Goal: Communication & Community: Connect with others

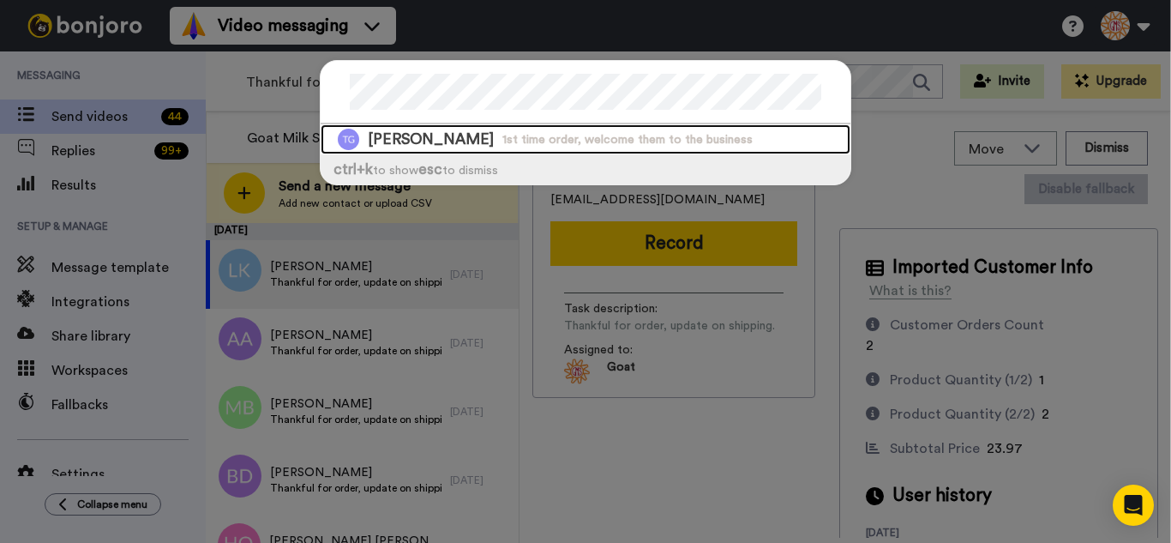
drag, startPoint x: 508, startPoint y: 129, endPoint x: 670, endPoint y: 94, distance: 165.6
click at [508, 129] on div "Teety Gohary 1st time order, welcome them to the business" at bounding box center [586, 139] width 530 height 30
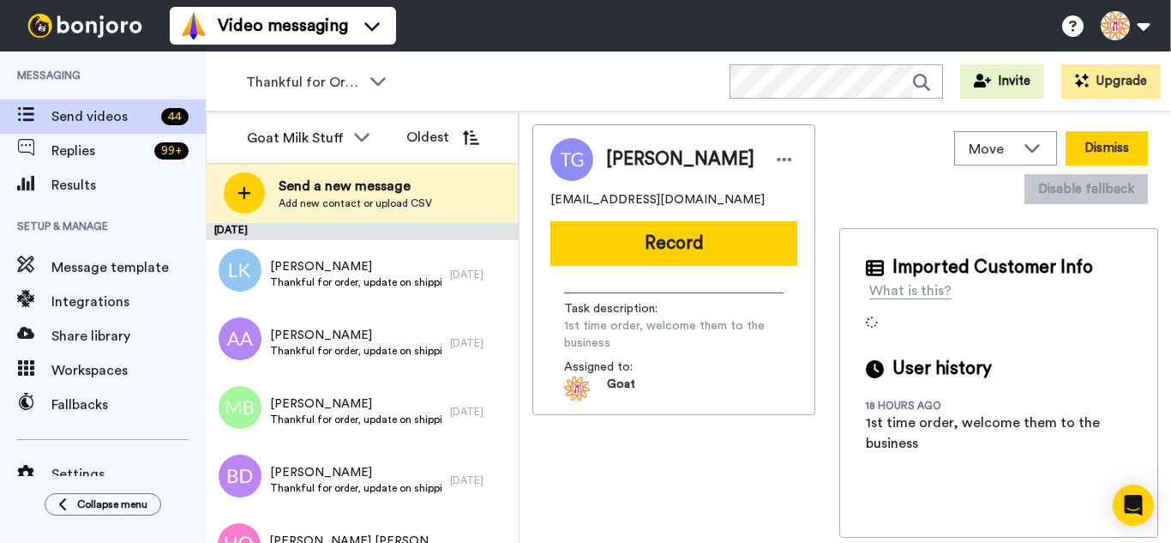
click at [1103, 139] on button "Dismiss" at bounding box center [1107, 148] width 82 height 34
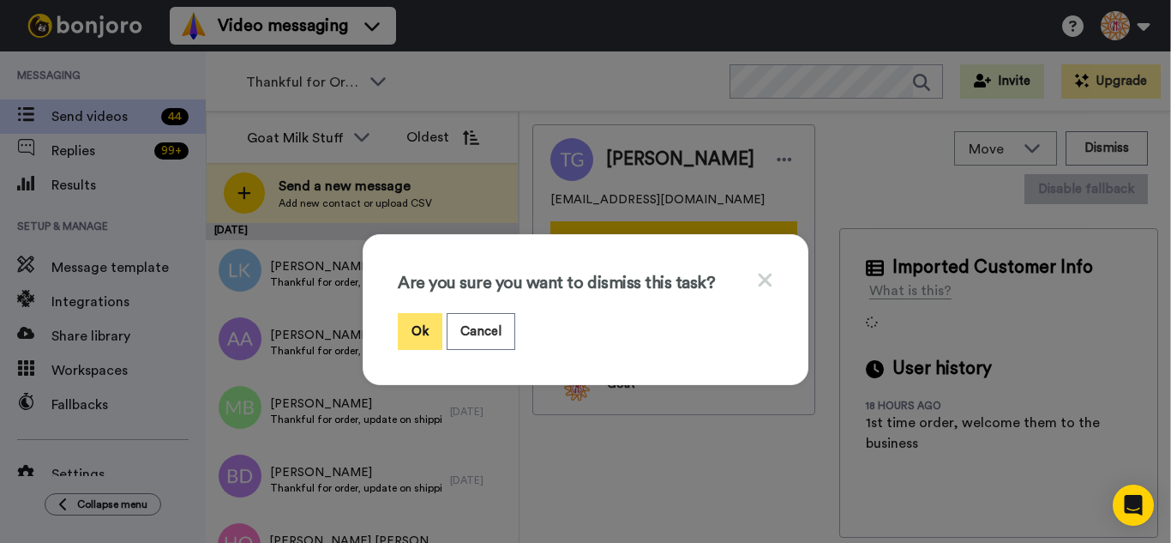
click at [398, 318] on button "Ok" at bounding box center [420, 331] width 45 height 37
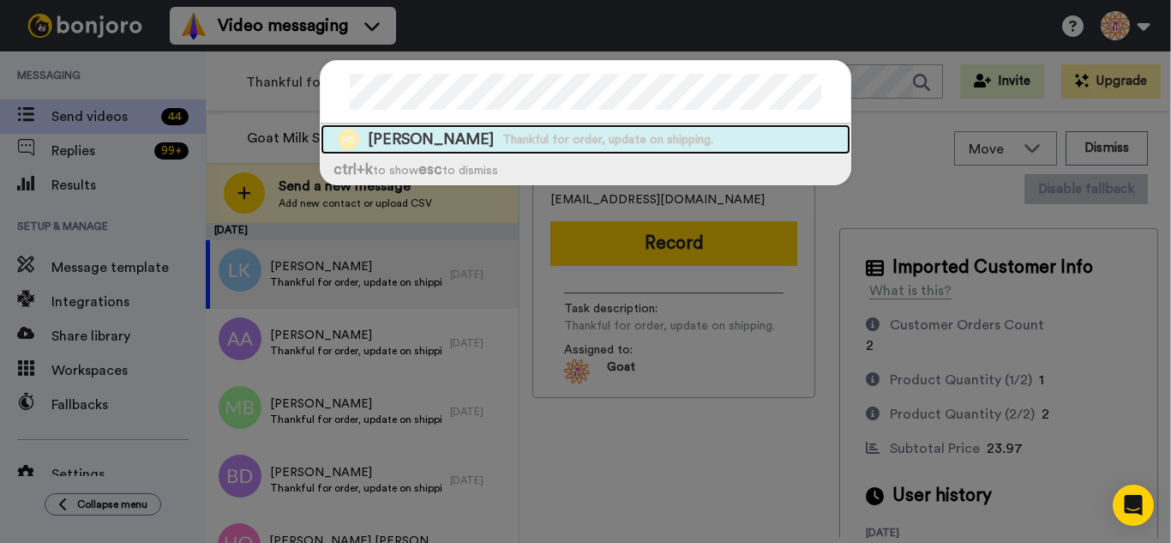
click at [513, 137] on span "Thankful for order, update on shipping." at bounding box center [607, 139] width 211 height 17
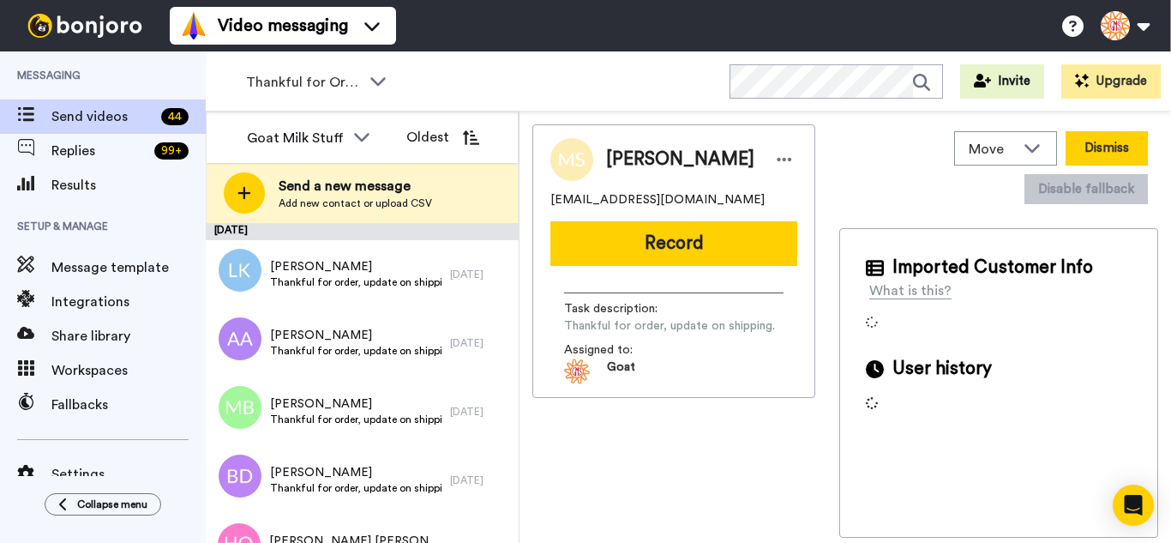
click at [1097, 159] on button "Dismiss" at bounding box center [1107, 148] width 82 height 34
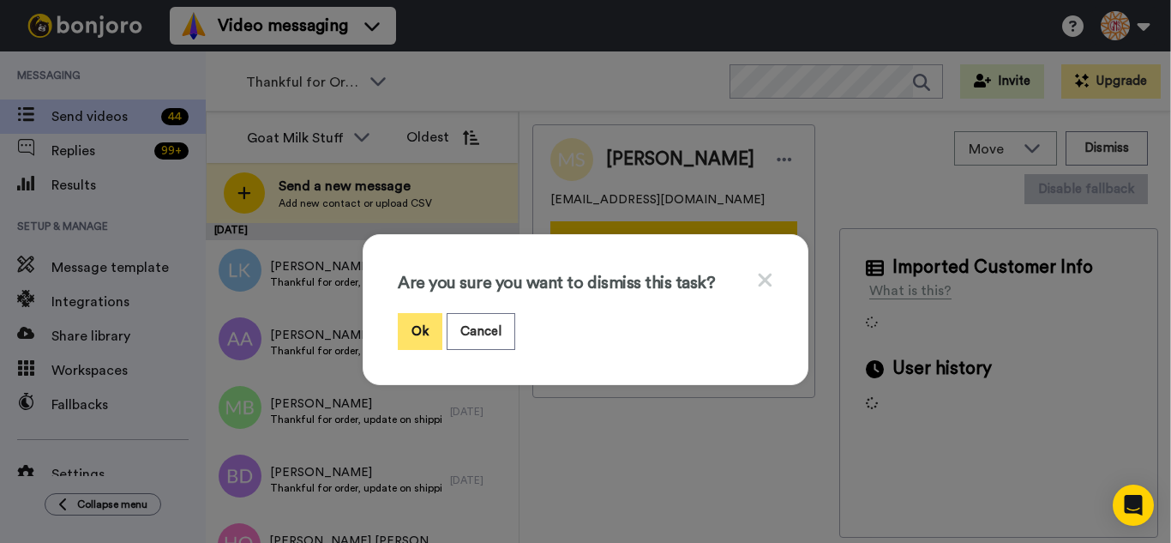
drag, startPoint x: 409, startPoint y: 328, endPoint x: 309, endPoint y: 141, distance: 212.4
click at [407, 325] on button "Ok" at bounding box center [420, 331] width 45 height 37
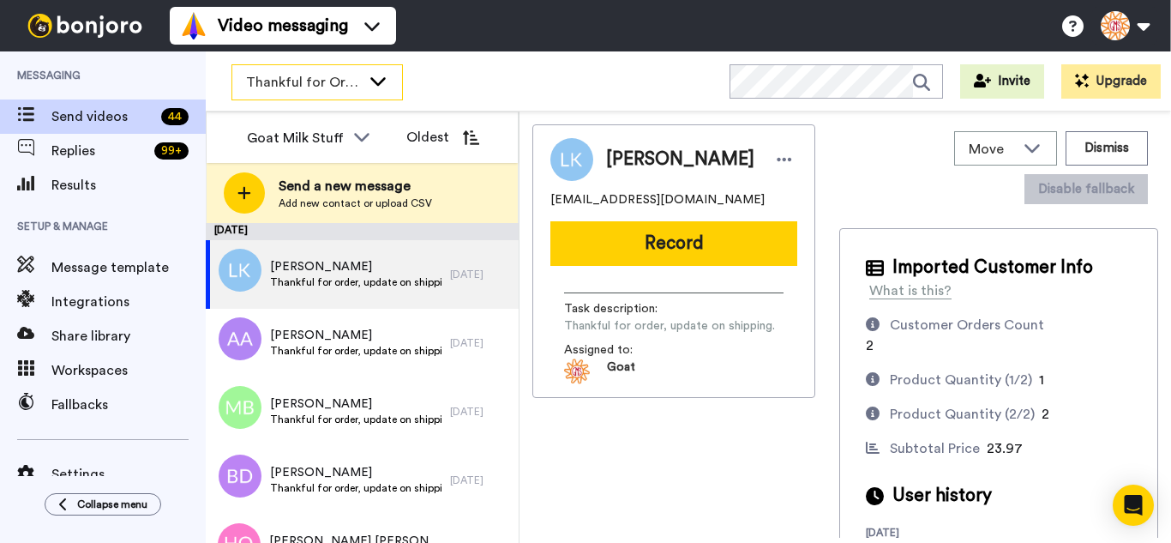
click at [315, 80] on span "Thankful for Orders" at bounding box center [303, 82] width 115 height 21
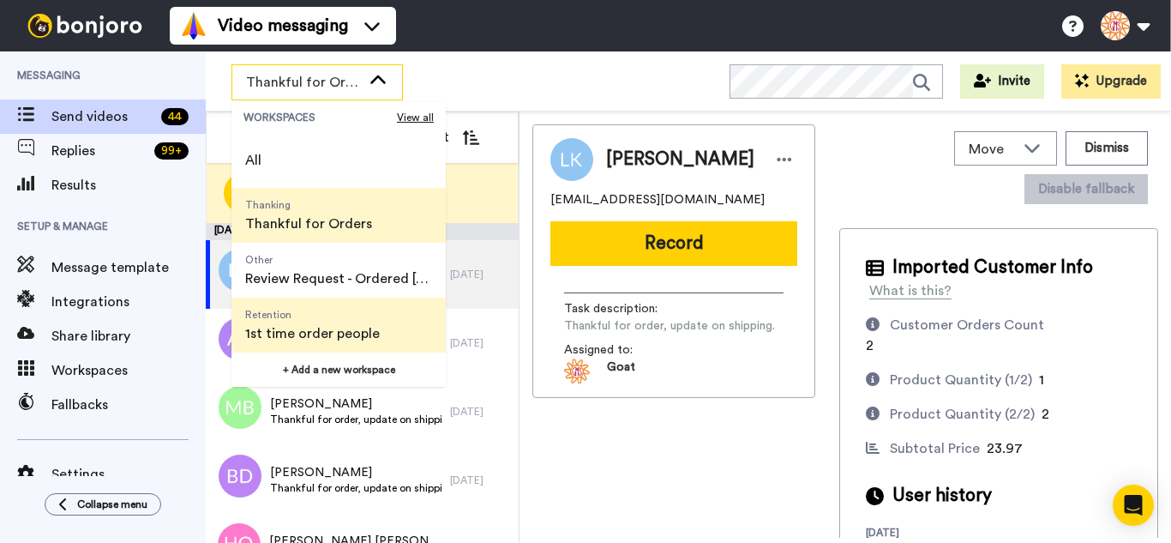
click at [292, 318] on span "Retention" at bounding box center [312, 315] width 135 height 14
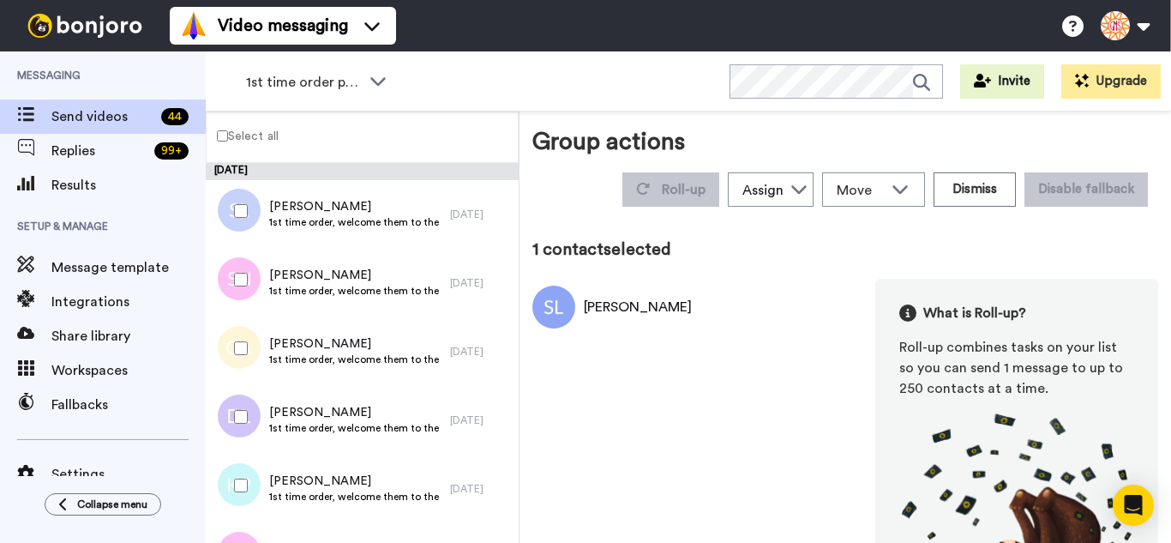
click at [245, 289] on div at bounding box center [238, 279] width 62 height 60
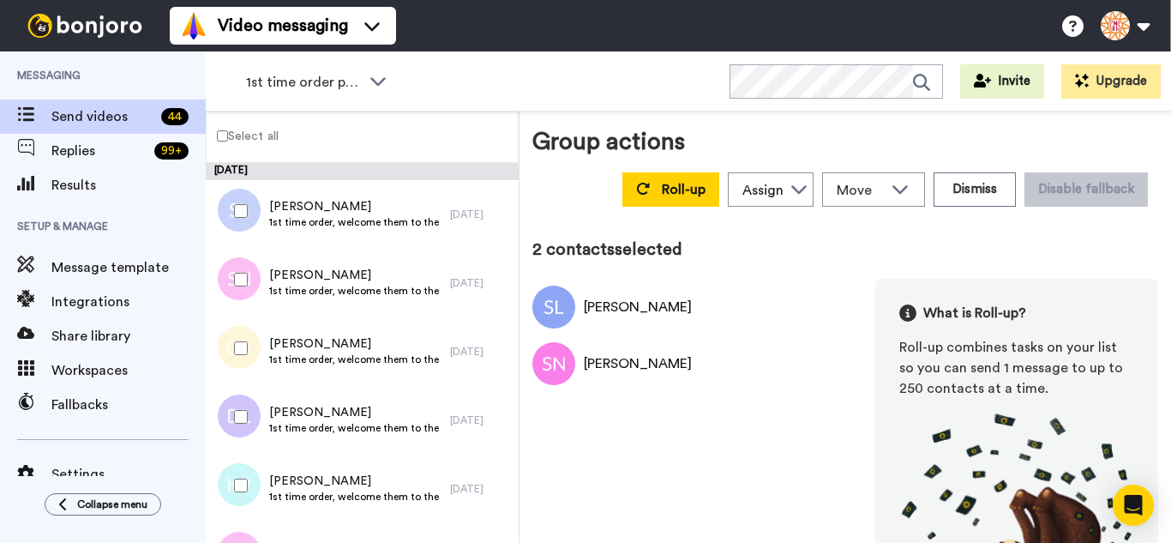
click at [229, 356] on div at bounding box center [238, 348] width 62 height 60
click at [234, 400] on div at bounding box center [238, 417] width 62 height 60
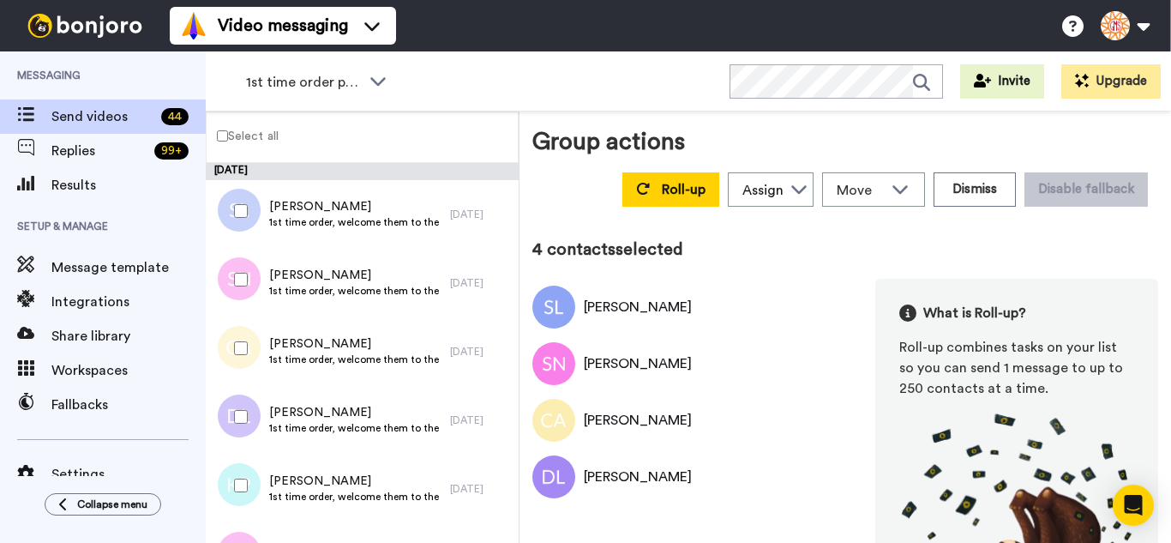
click at [232, 484] on div at bounding box center [238, 485] width 62 height 60
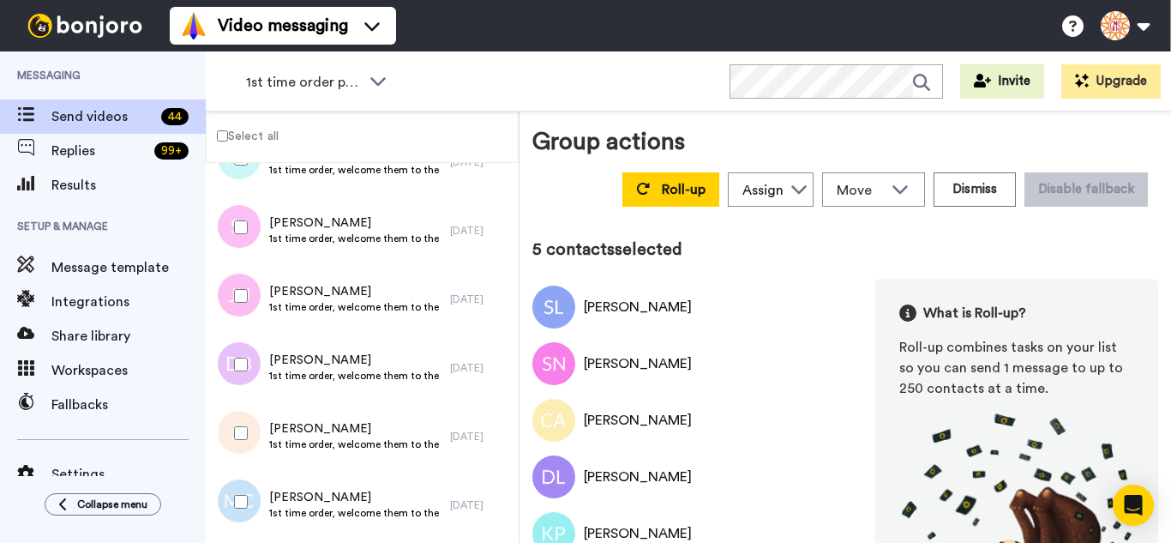
scroll to position [343, 0]
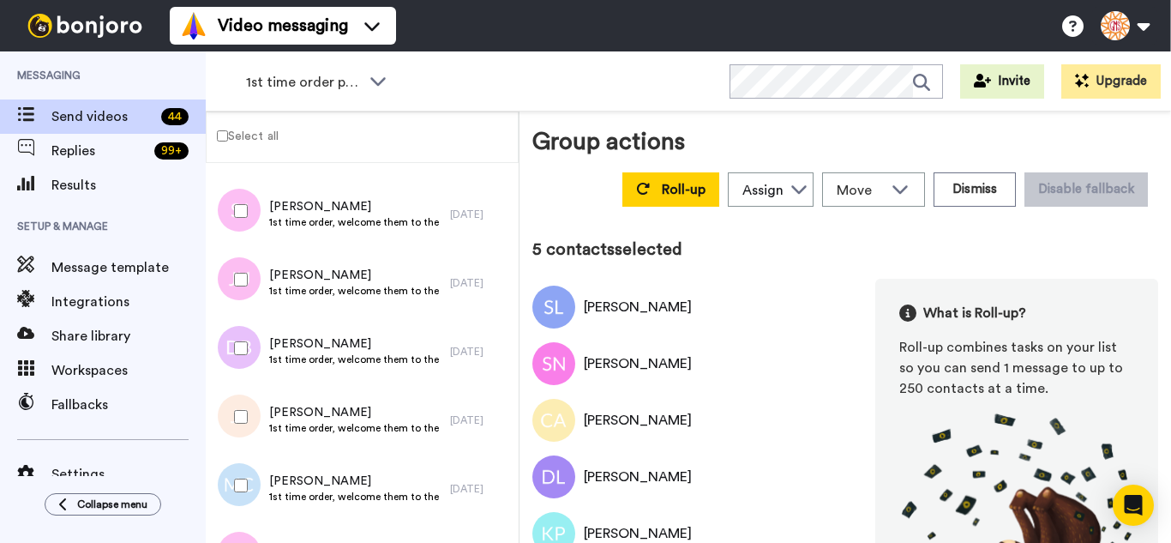
drag, startPoint x: 249, startPoint y: 216, endPoint x: 235, endPoint y: 271, distance: 56.8
click at [248, 219] on div at bounding box center [238, 211] width 62 height 60
click at [235, 271] on div at bounding box center [238, 279] width 62 height 60
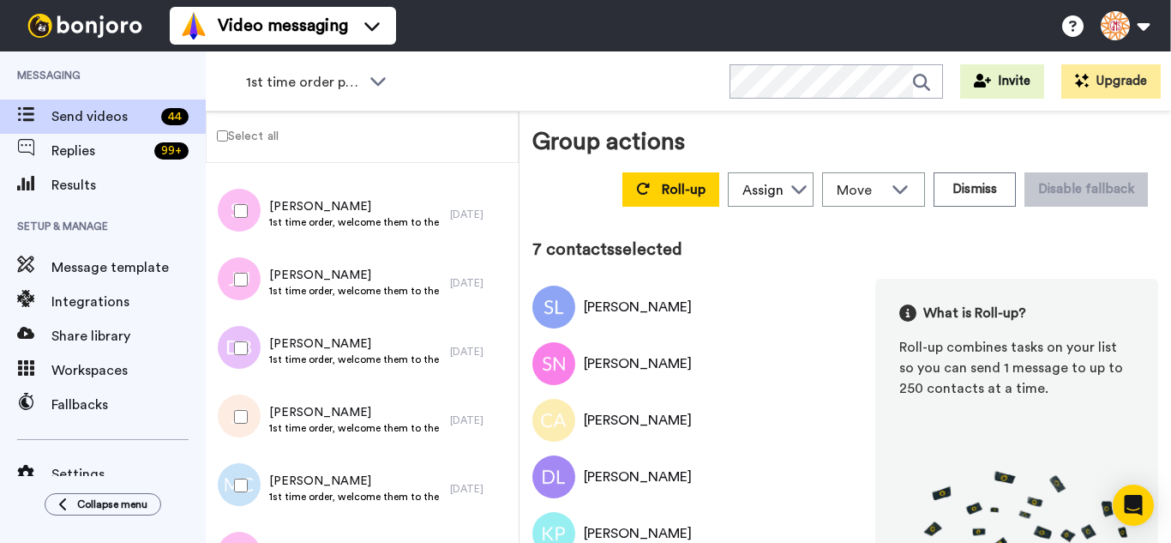
click at [245, 357] on div at bounding box center [238, 348] width 62 height 60
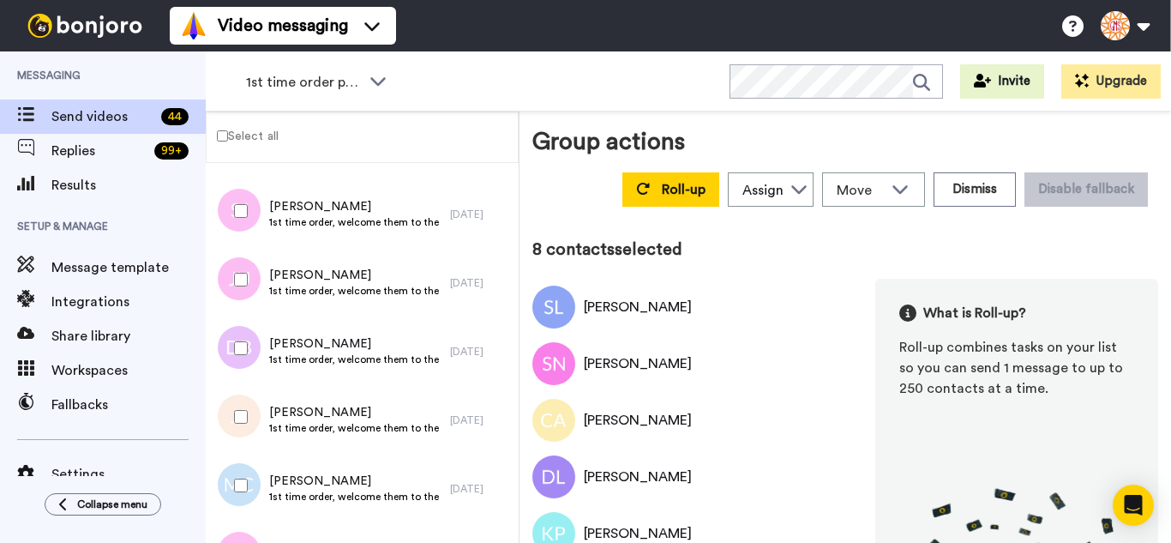
drag, startPoint x: 246, startPoint y: 407, endPoint x: 247, endPoint y: 455, distance: 48.0
click at [246, 408] on div at bounding box center [238, 417] width 62 height 60
click at [247, 464] on div at bounding box center [238, 485] width 62 height 60
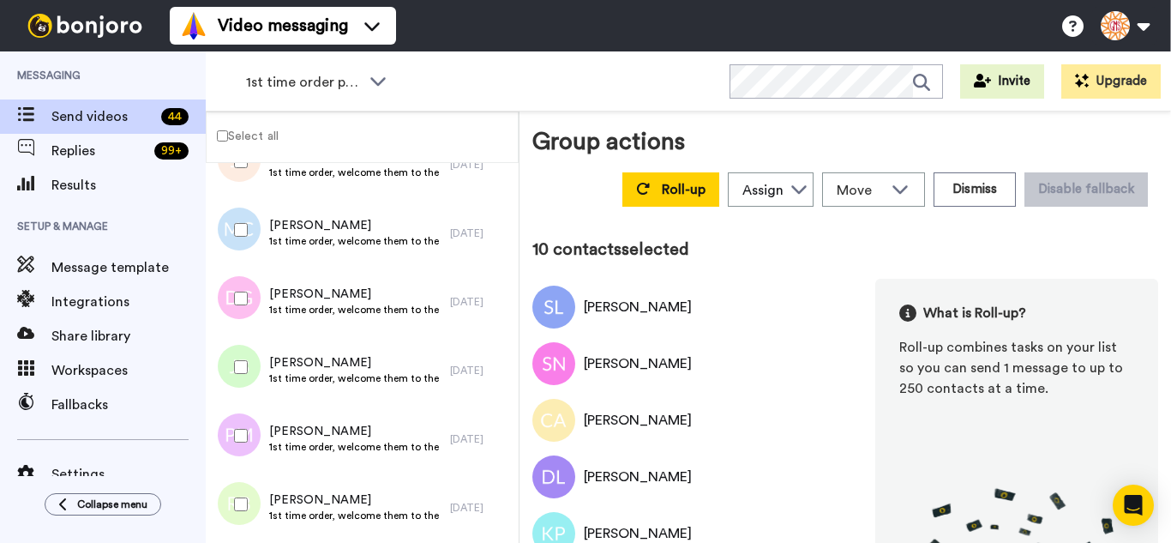
scroll to position [600, 0]
click at [243, 376] on div at bounding box center [238, 365] width 62 height 60
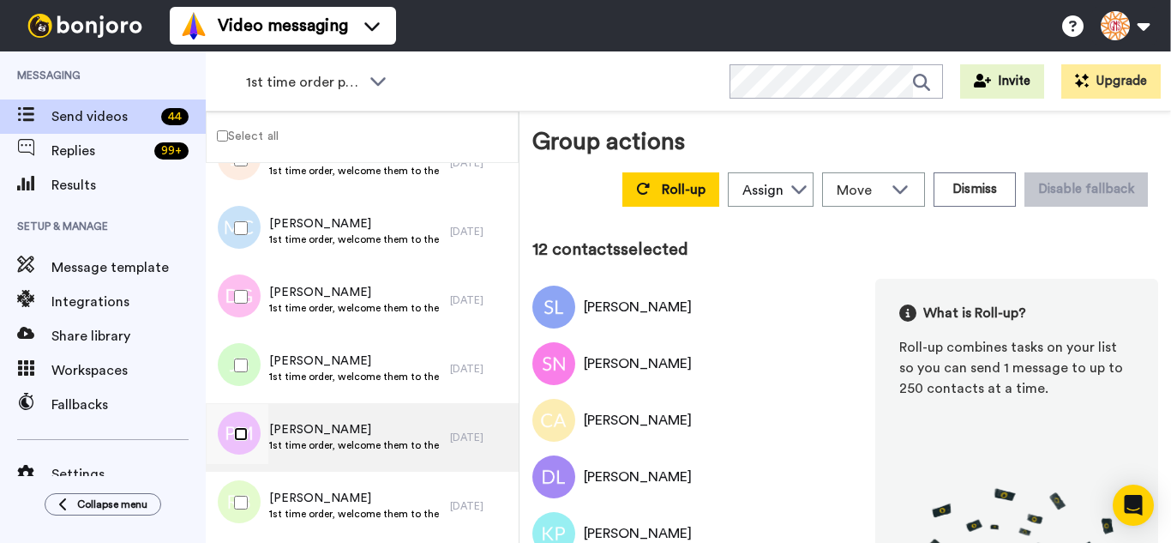
click at [240, 443] on div at bounding box center [238, 434] width 62 height 60
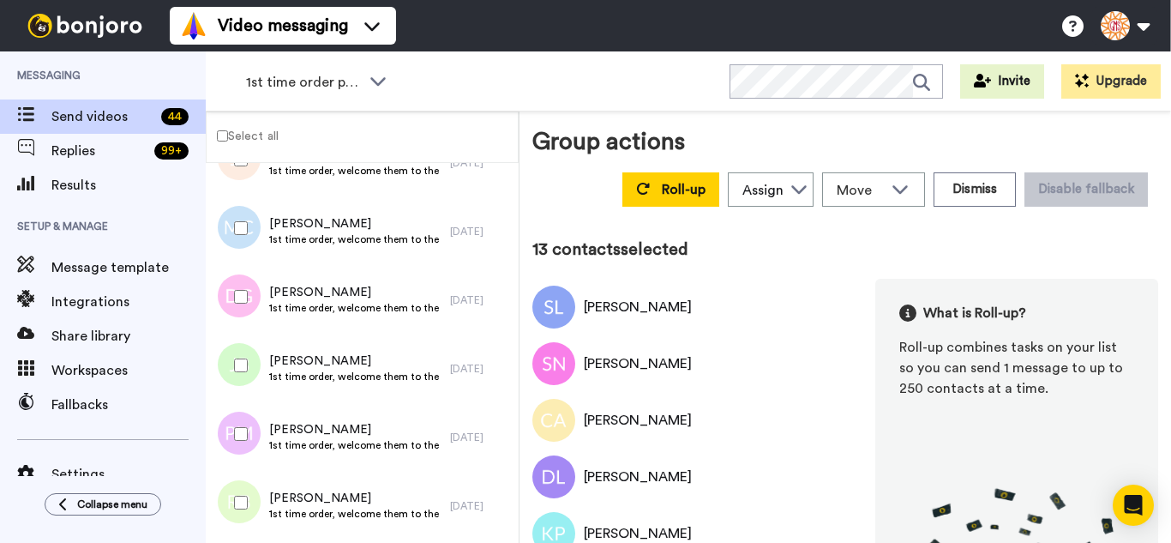
click at [241, 494] on div at bounding box center [238, 502] width 62 height 60
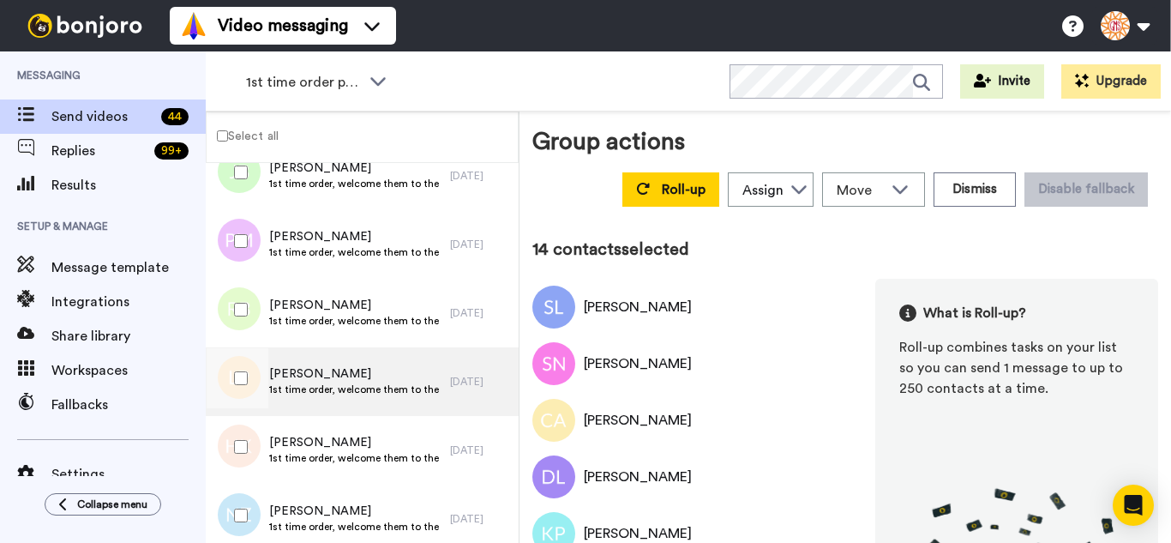
scroll to position [857, 0]
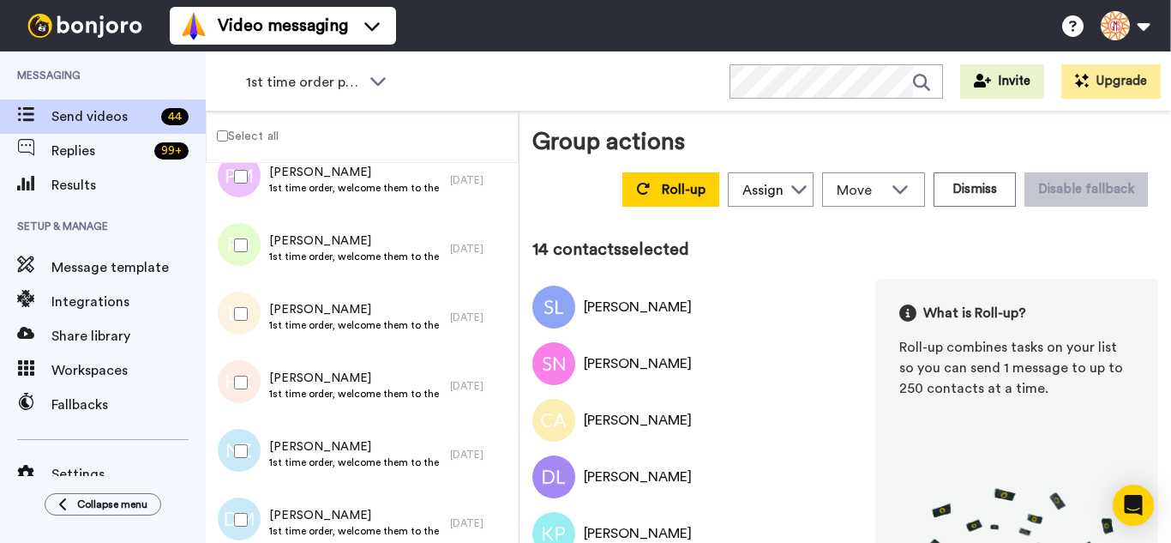
click at [238, 331] on div at bounding box center [238, 314] width 62 height 60
click at [241, 397] on div at bounding box center [238, 382] width 62 height 60
click at [246, 447] on div at bounding box center [238, 451] width 62 height 60
click at [243, 495] on div at bounding box center [238, 519] width 62 height 60
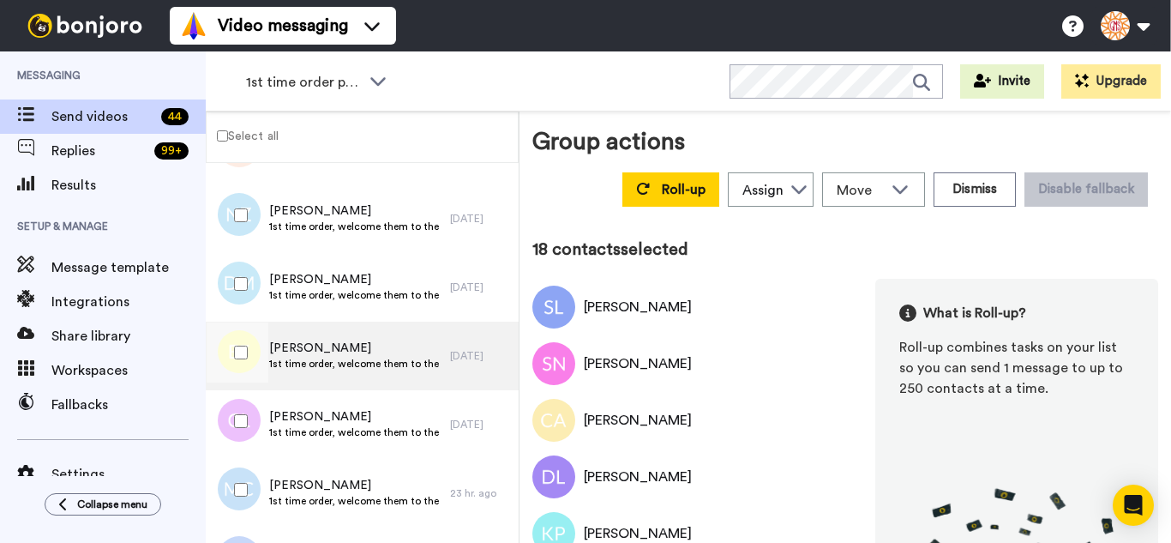
scroll to position [1114, 0]
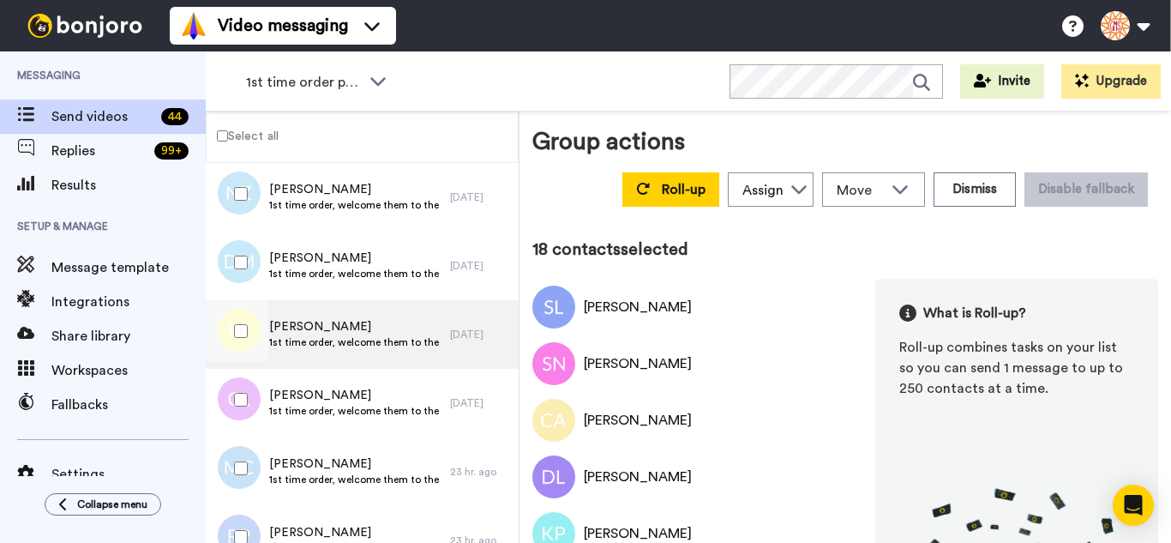
click at [261, 339] on div at bounding box center [238, 331] width 62 height 60
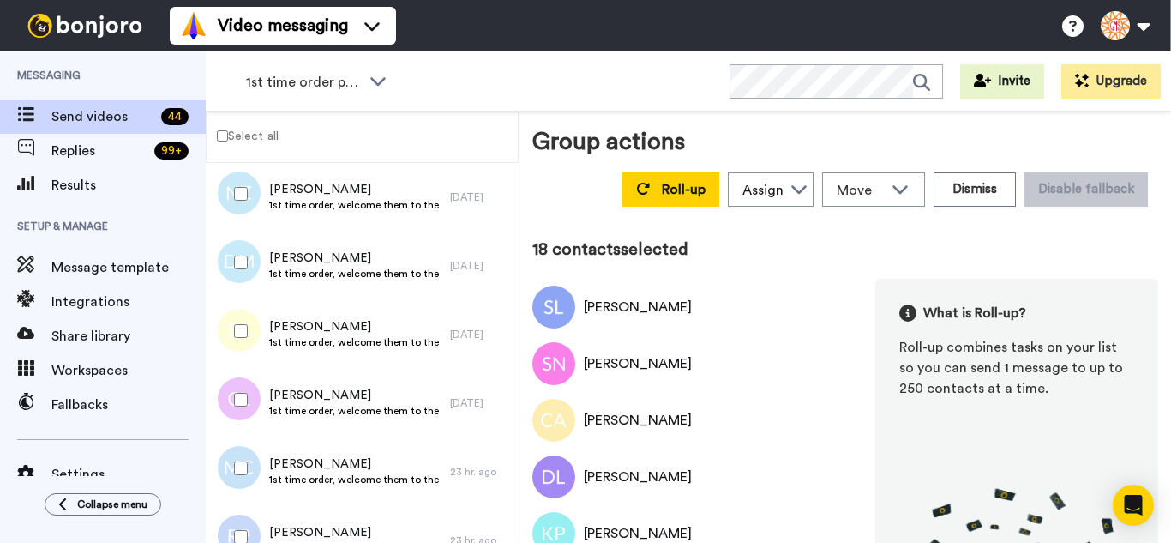
click at [242, 411] on div at bounding box center [238, 399] width 62 height 60
drag, startPoint x: 243, startPoint y: 443, endPoint x: 243, endPoint y: 475, distance: 31.7
click at [243, 444] on div at bounding box center [238, 468] width 62 height 60
click at [241, 512] on div at bounding box center [238, 537] width 62 height 60
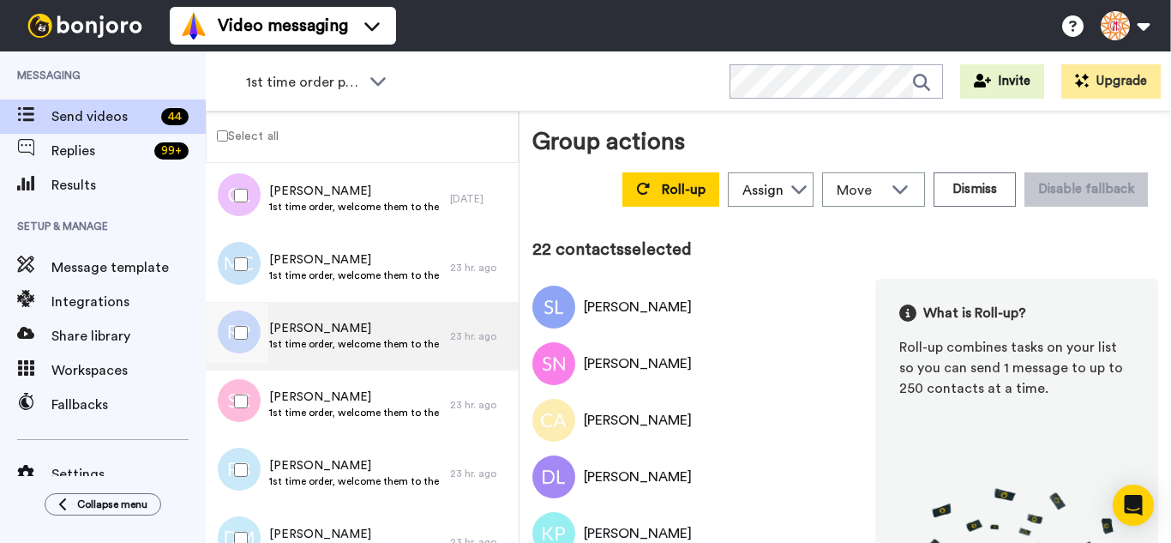
scroll to position [1352, 0]
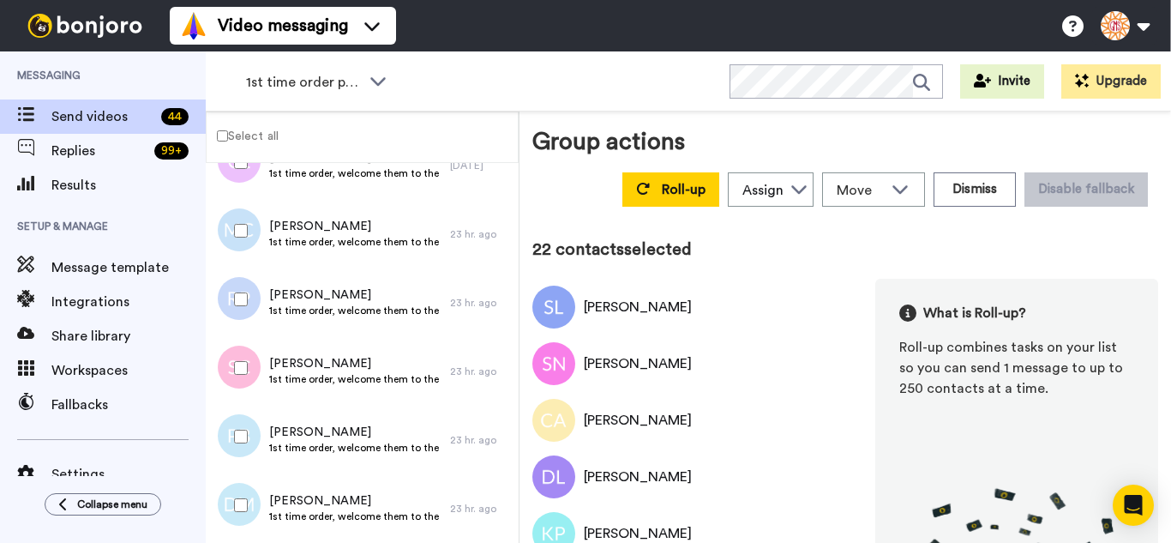
click at [244, 380] on div at bounding box center [238, 368] width 62 height 60
click at [233, 500] on div at bounding box center [238, 505] width 62 height 60
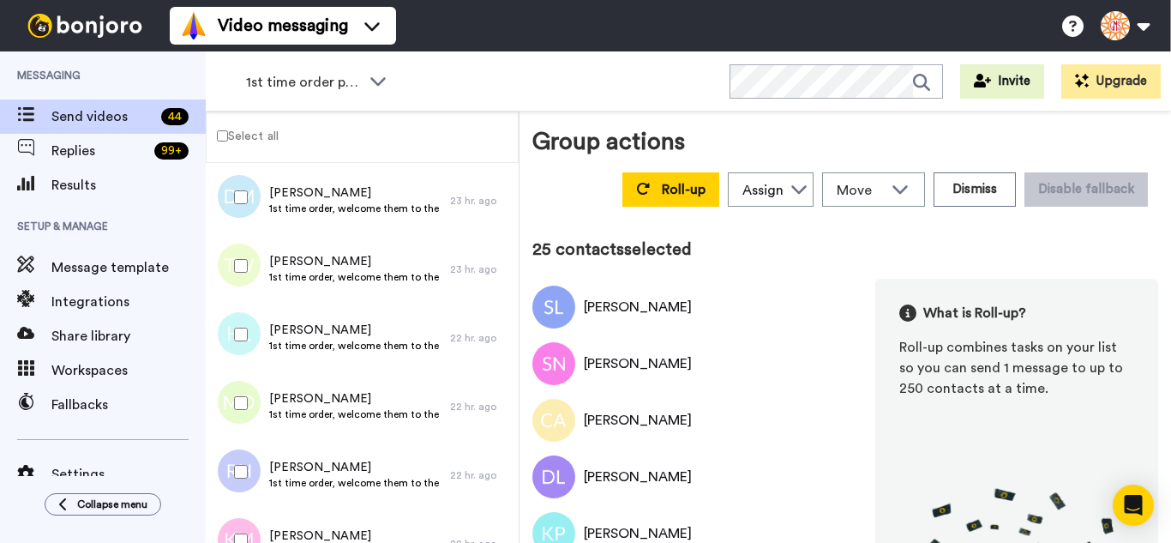
scroll to position [1695, 0]
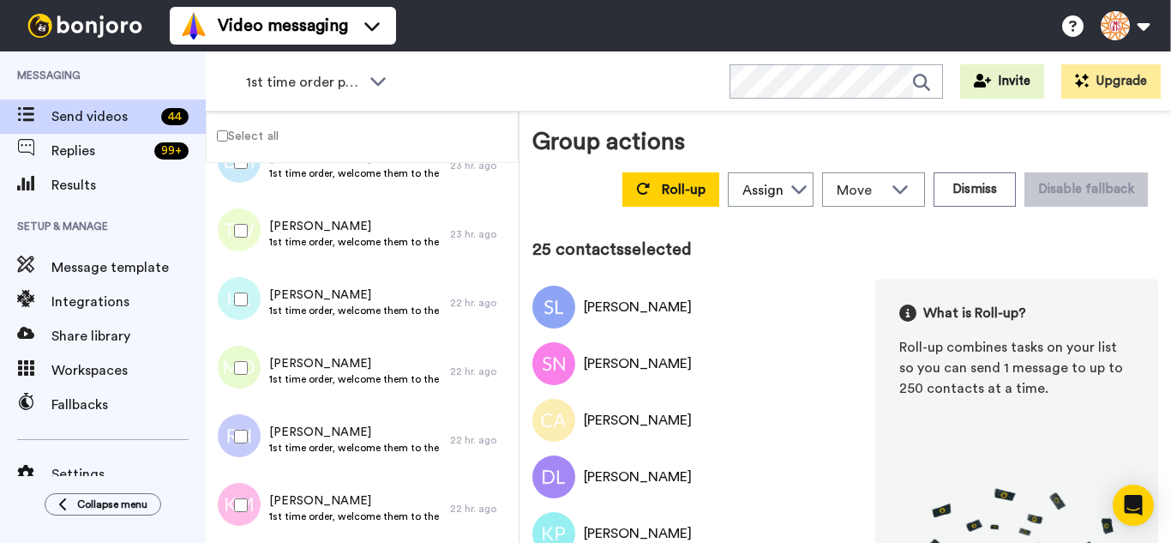
drag, startPoint x: 249, startPoint y: 224, endPoint x: 248, endPoint y: 273, distance: 49.7
click at [249, 232] on div at bounding box center [238, 231] width 62 height 60
click at [251, 303] on div at bounding box center [238, 299] width 62 height 60
click at [246, 357] on div at bounding box center [238, 368] width 62 height 60
click at [243, 435] on div at bounding box center [238, 436] width 62 height 60
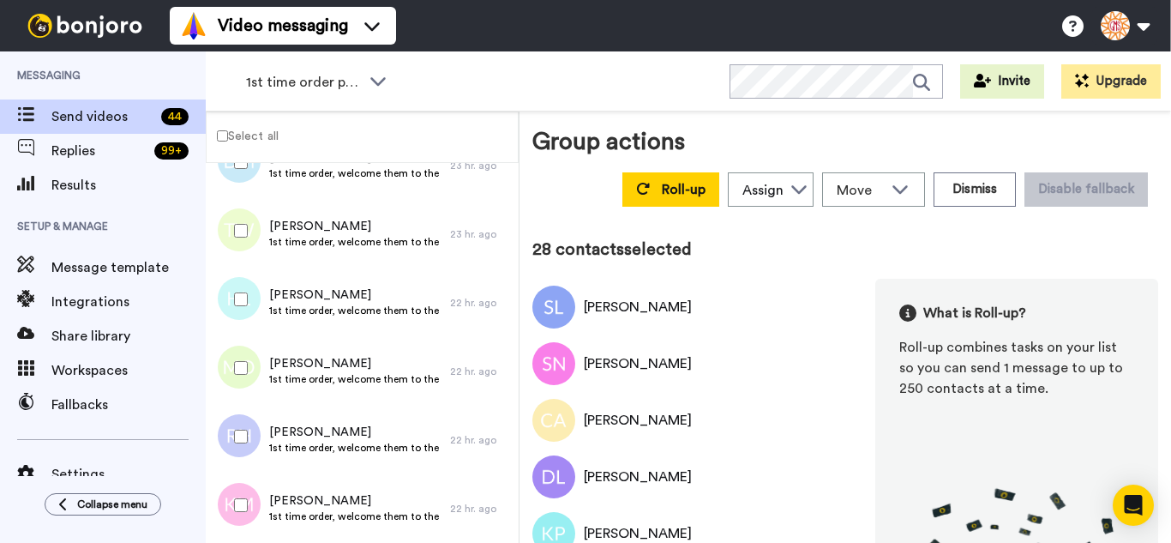
click at [243, 485] on div at bounding box center [238, 505] width 62 height 60
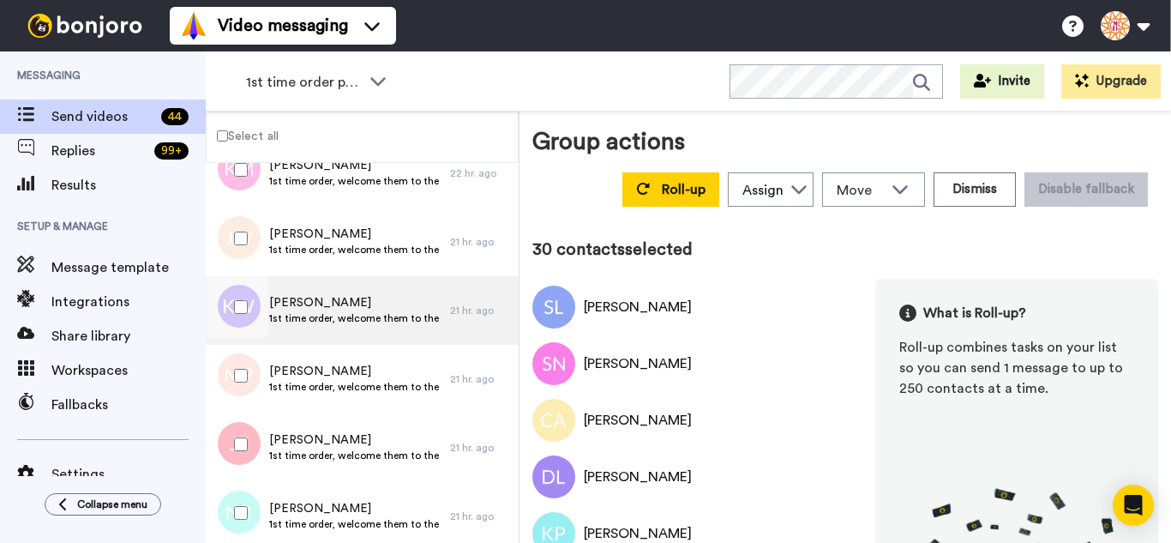
scroll to position [2038, 0]
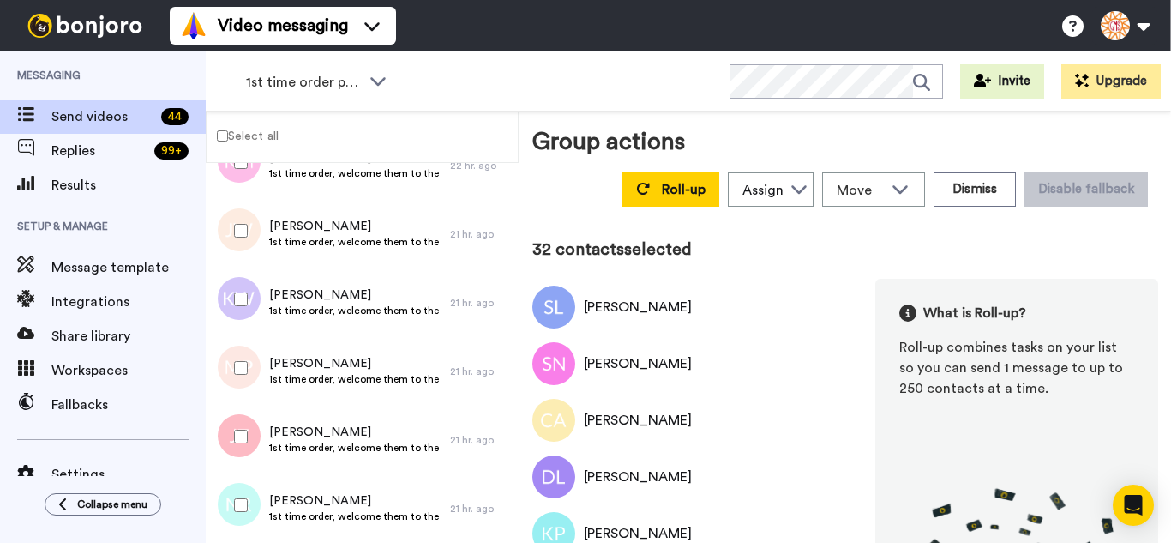
click at [237, 373] on div at bounding box center [238, 368] width 62 height 60
click at [232, 459] on div at bounding box center [238, 436] width 62 height 60
click at [230, 499] on div at bounding box center [238, 505] width 62 height 60
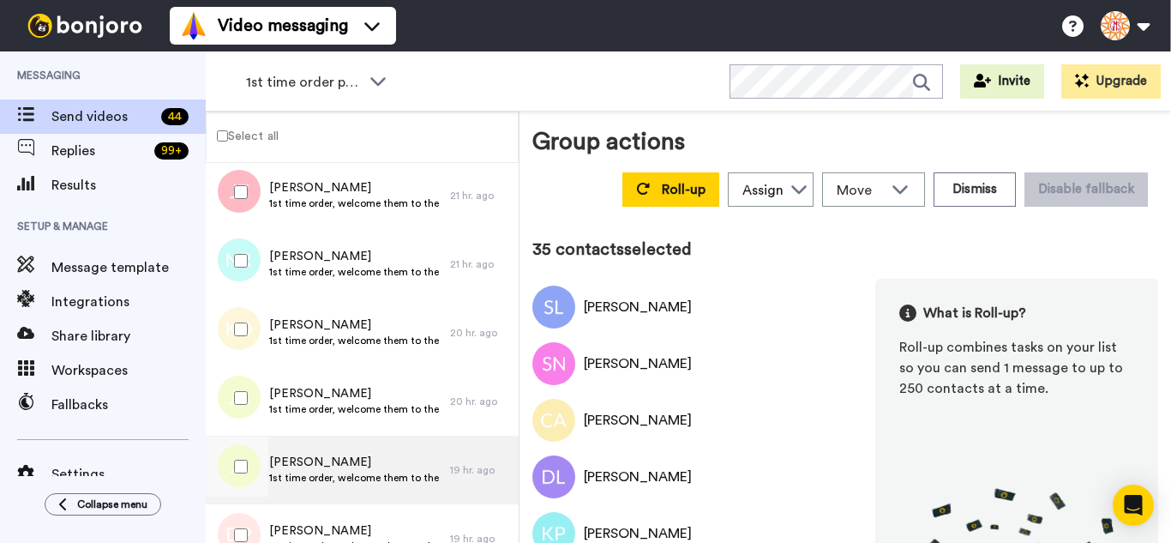
scroll to position [2381, 0]
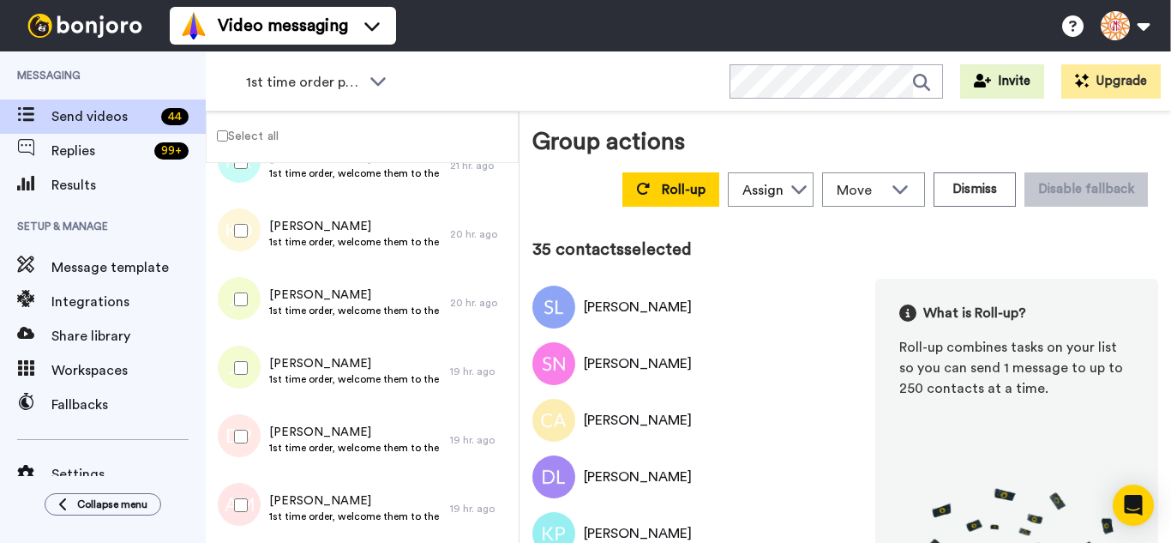
drag, startPoint x: 248, startPoint y: 234, endPoint x: 227, endPoint y: 316, distance: 84.8
click at [243, 245] on div at bounding box center [238, 231] width 62 height 60
click at [226, 316] on div at bounding box center [238, 299] width 62 height 60
drag, startPoint x: 237, startPoint y: 381, endPoint x: 232, endPoint y: 445, distance: 64.5
click at [237, 403] on div "JENNIFER ROHLFS 1st time order, welcome them to the business 19 hr. ago" at bounding box center [362, 371] width 313 height 69
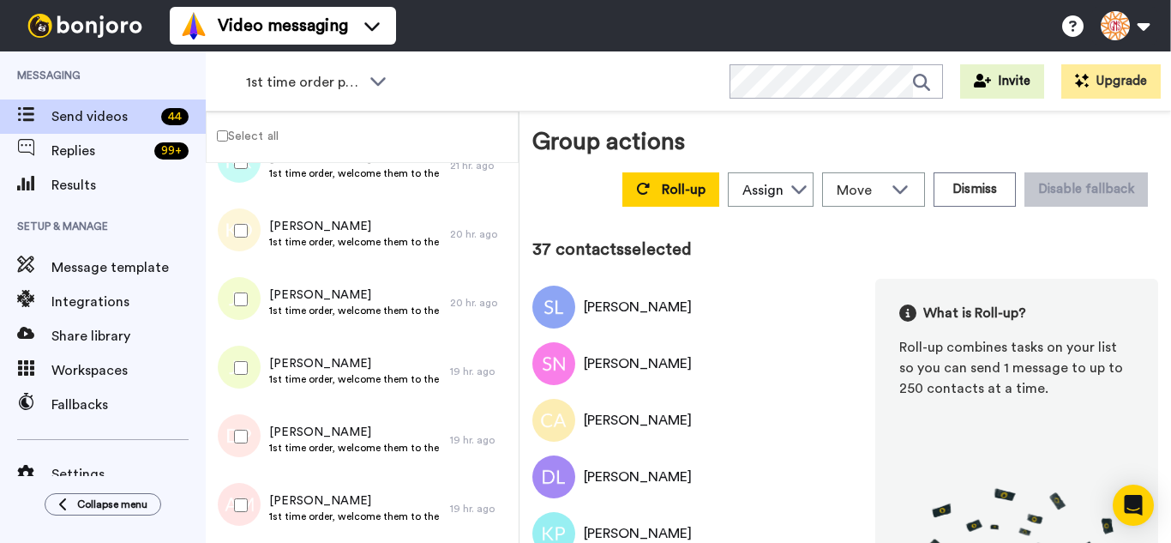
drag, startPoint x: 229, startPoint y: 457, endPoint x: 228, endPoint y: 495, distance: 38.6
click at [229, 463] on div at bounding box center [238, 436] width 62 height 60
click at [227, 497] on div at bounding box center [238, 505] width 62 height 60
click at [240, 375] on div at bounding box center [238, 368] width 62 height 60
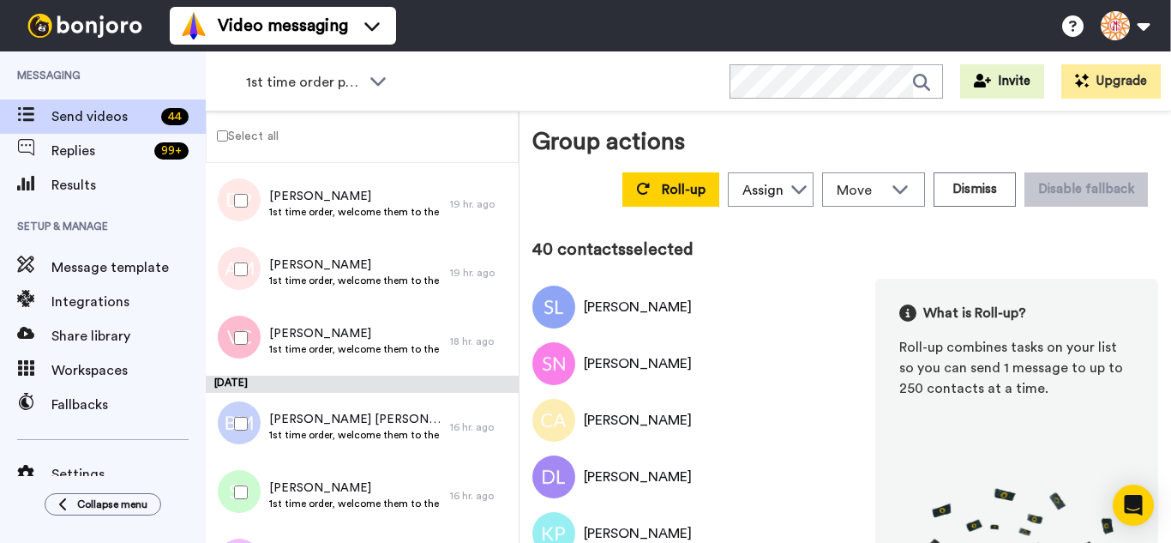
scroll to position [2638, 0]
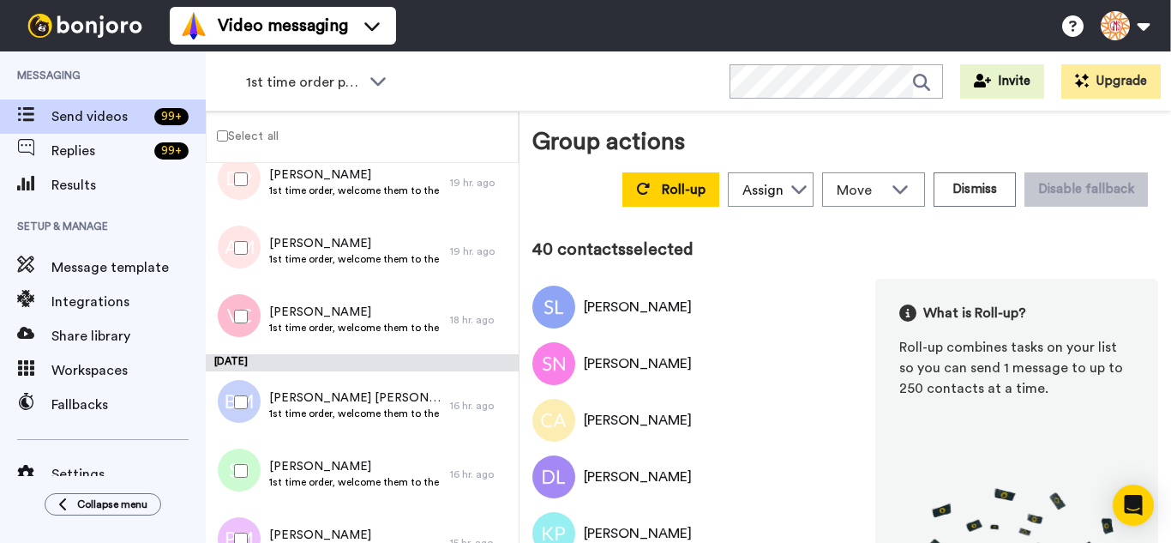
drag, startPoint x: 249, startPoint y: 331, endPoint x: 248, endPoint y: 403, distance: 72.0
click at [249, 335] on div at bounding box center [238, 316] width 62 height 60
drag, startPoint x: 248, startPoint y: 405, endPoint x: 249, endPoint y: 417, distance: 12.9
click at [248, 405] on div at bounding box center [238, 402] width 62 height 60
click at [247, 478] on div at bounding box center [238, 471] width 62 height 60
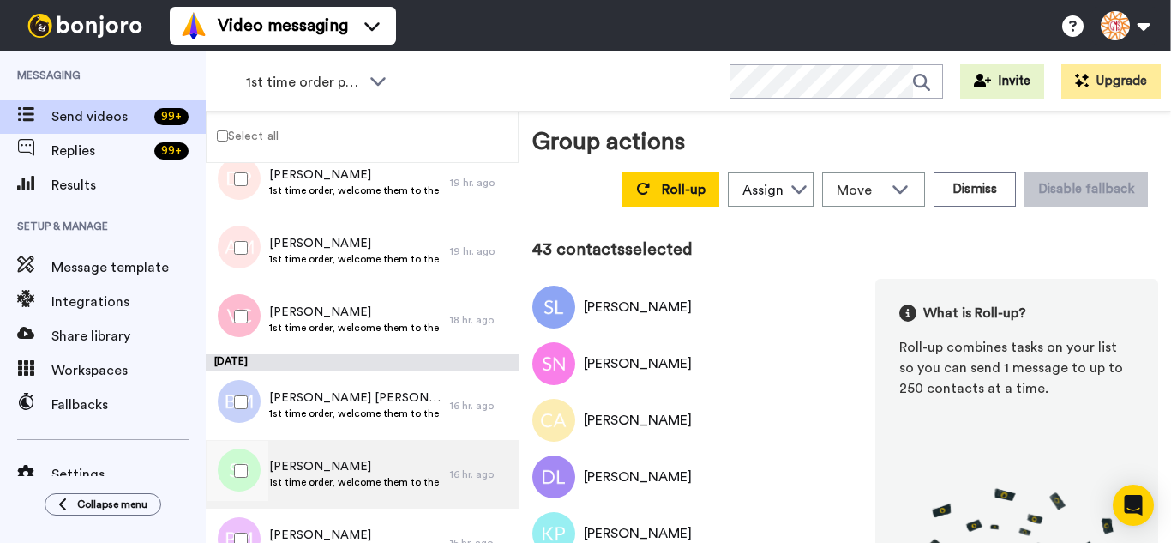
click at [248, 506] on div at bounding box center [234, 474] width 51 height 69
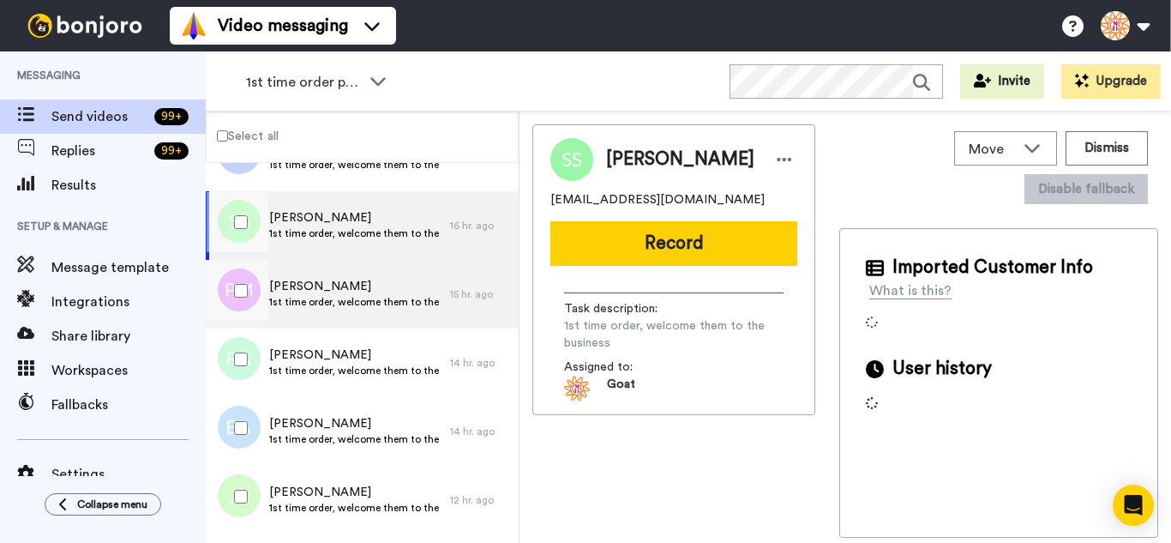
scroll to position [2895, 0]
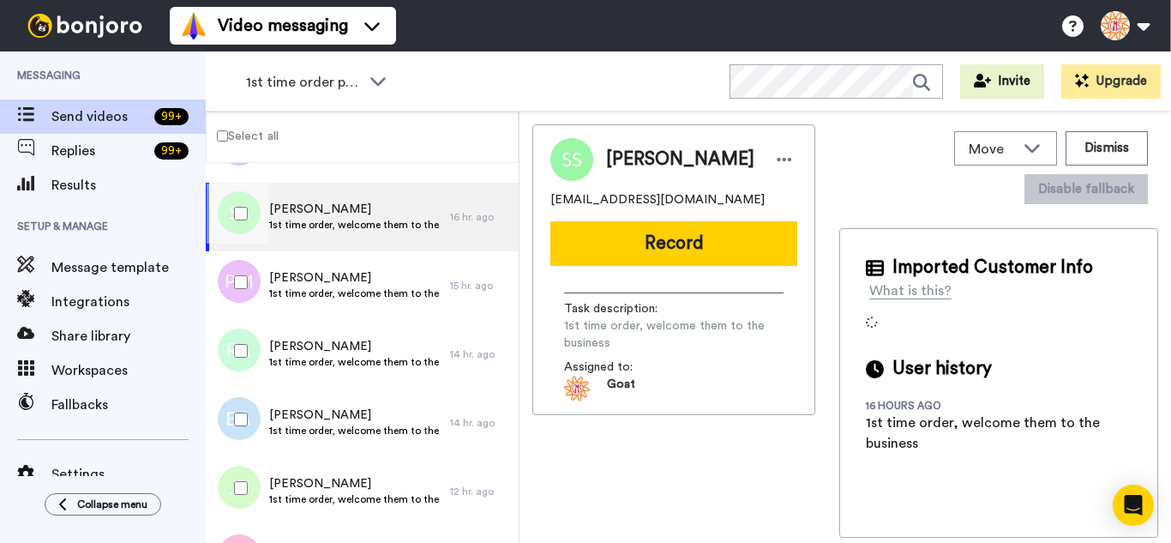
click at [240, 301] on div at bounding box center [238, 282] width 62 height 60
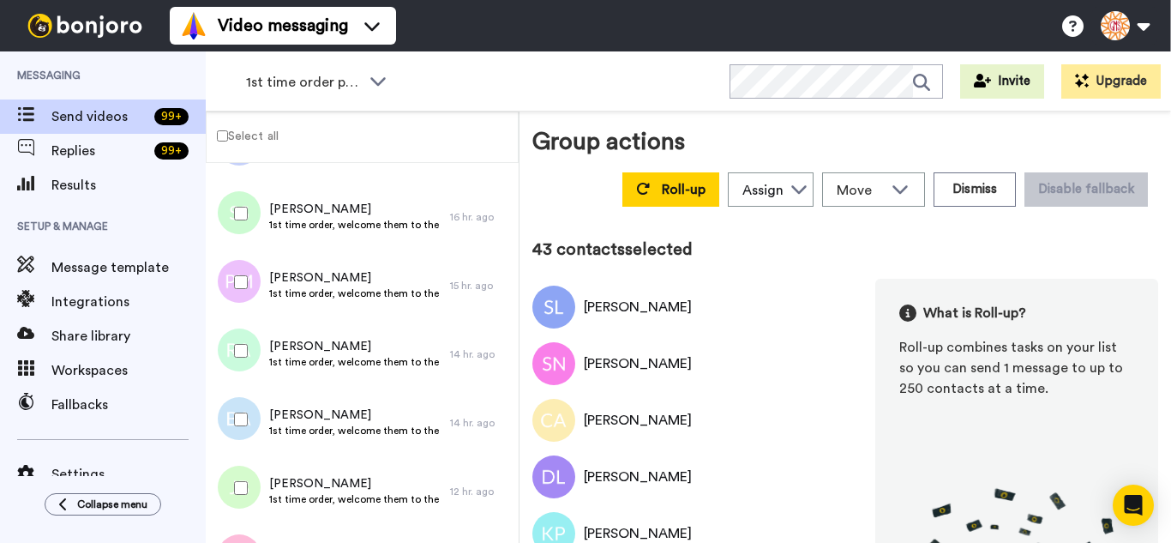
click at [242, 358] on div at bounding box center [238, 351] width 62 height 60
click at [241, 486] on div at bounding box center [238, 488] width 62 height 60
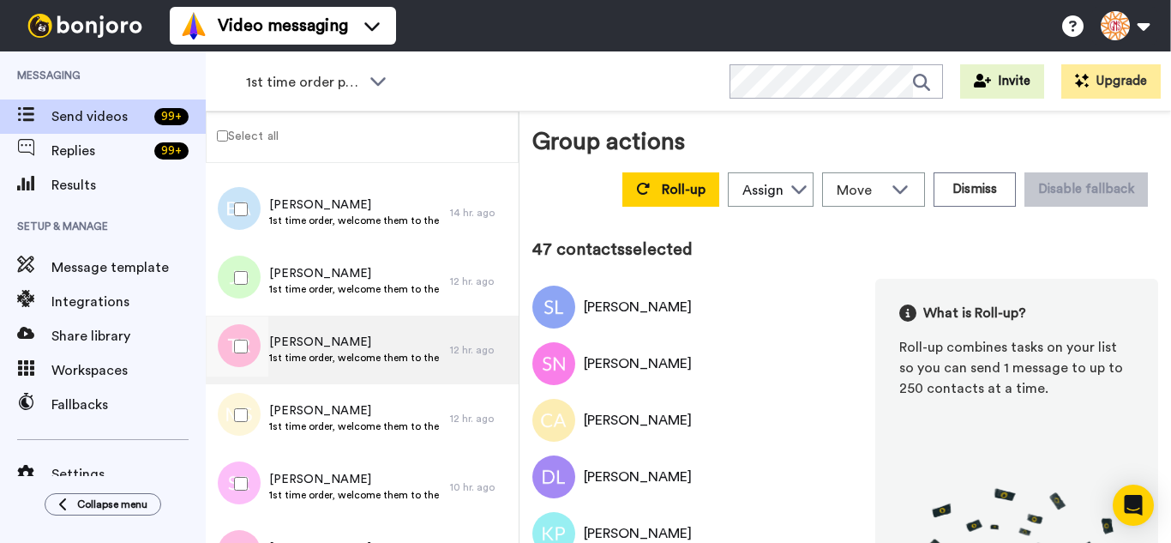
scroll to position [3152, 0]
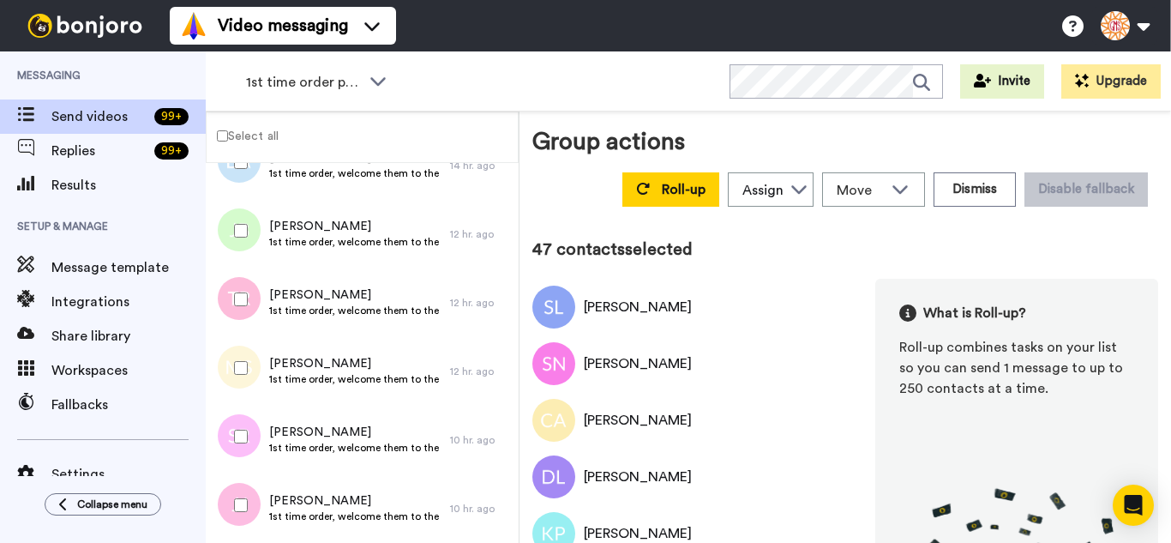
drag, startPoint x: 254, startPoint y: 309, endPoint x: 242, endPoint y: 375, distance: 67.9
click at [252, 312] on div at bounding box center [238, 299] width 62 height 60
drag, startPoint x: 242, startPoint y: 375, endPoint x: 243, endPoint y: 406, distance: 30.9
click at [241, 378] on div at bounding box center [238, 368] width 62 height 60
drag, startPoint x: 237, startPoint y: 450, endPoint x: 233, endPoint y: 518, distance: 67.9
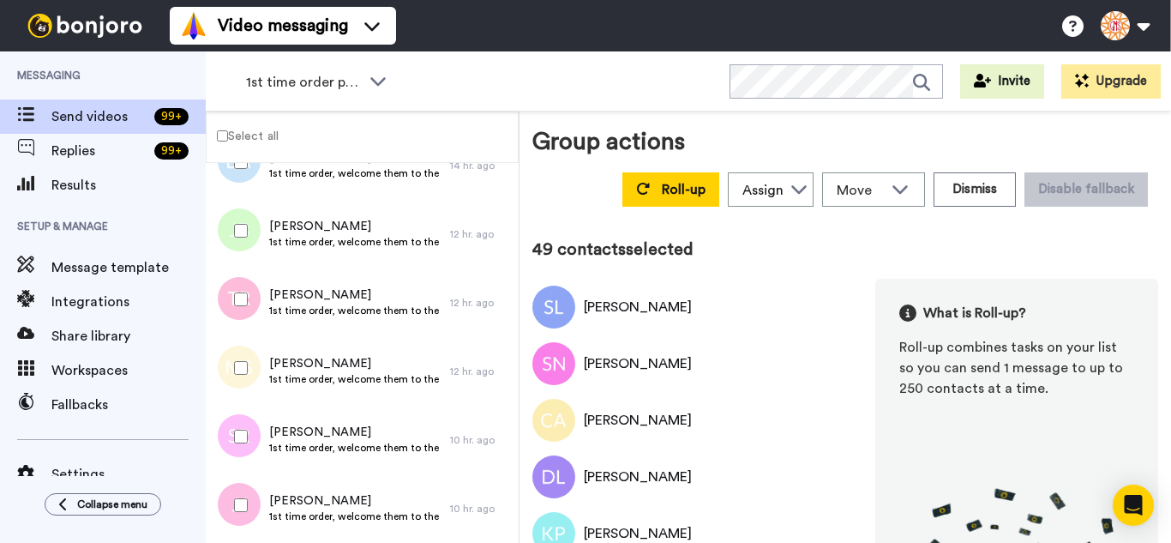
click at [237, 453] on div at bounding box center [238, 436] width 62 height 60
click at [231, 524] on div at bounding box center [238, 505] width 62 height 60
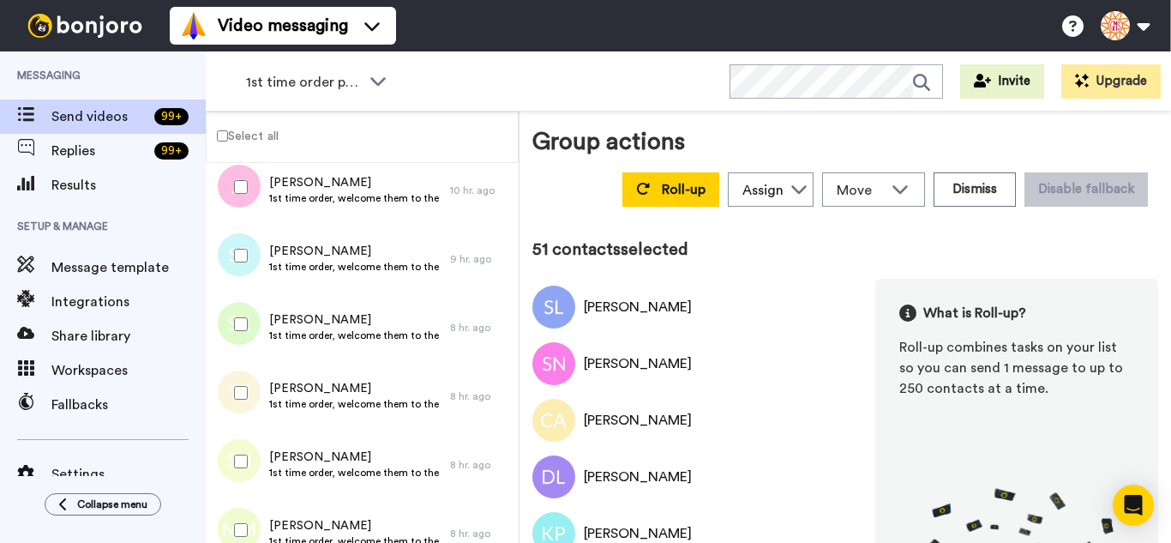
scroll to position [3495, 0]
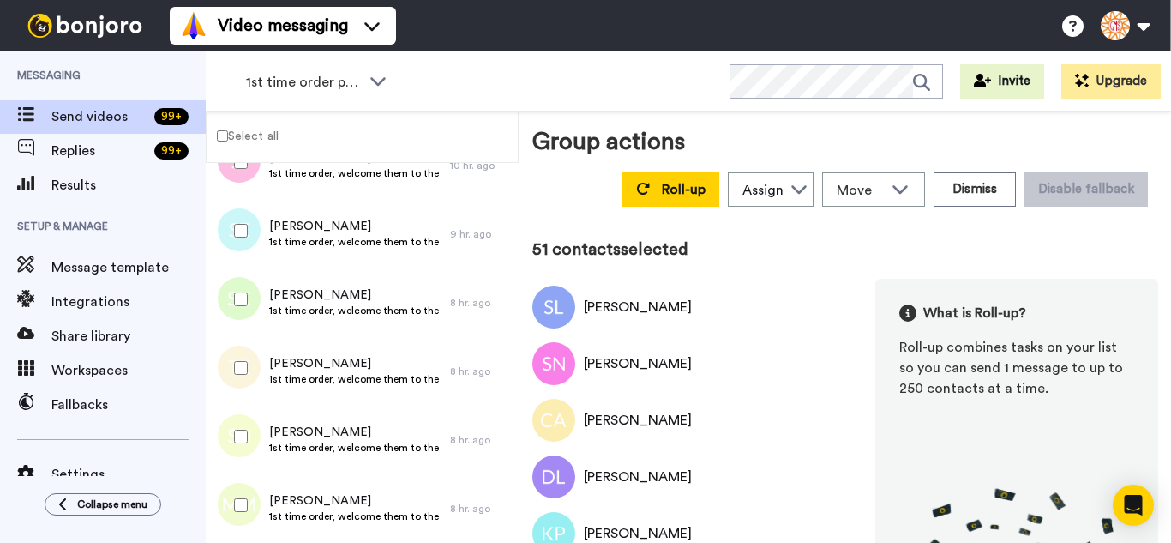
drag, startPoint x: 244, startPoint y: 250, endPoint x: 245, endPoint y: 286, distance: 36.0
click at [244, 249] on div at bounding box center [238, 231] width 62 height 60
click at [250, 307] on div at bounding box center [238, 299] width 62 height 60
click at [242, 375] on div at bounding box center [238, 368] width 62 height 60
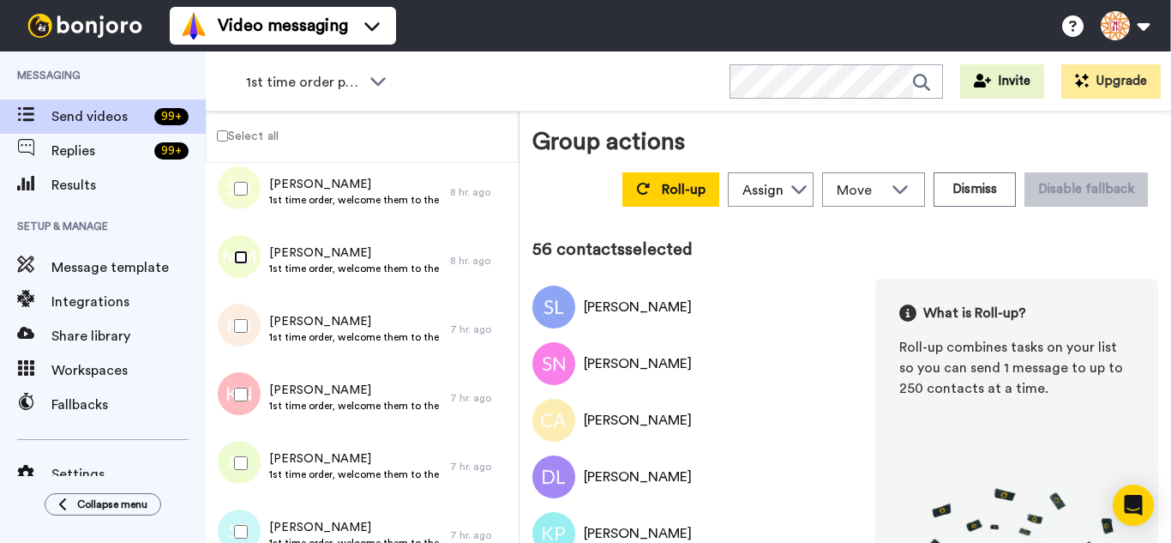
scroll to position [3752, 0]
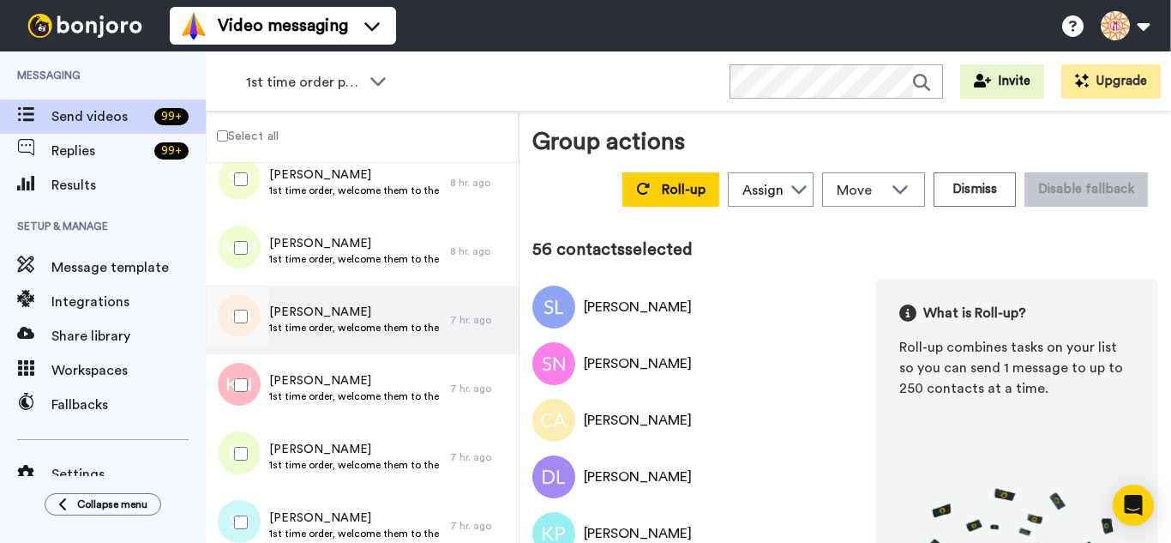
click at [246, 314] on div at bounding box center [238, 316] width 62 height 60
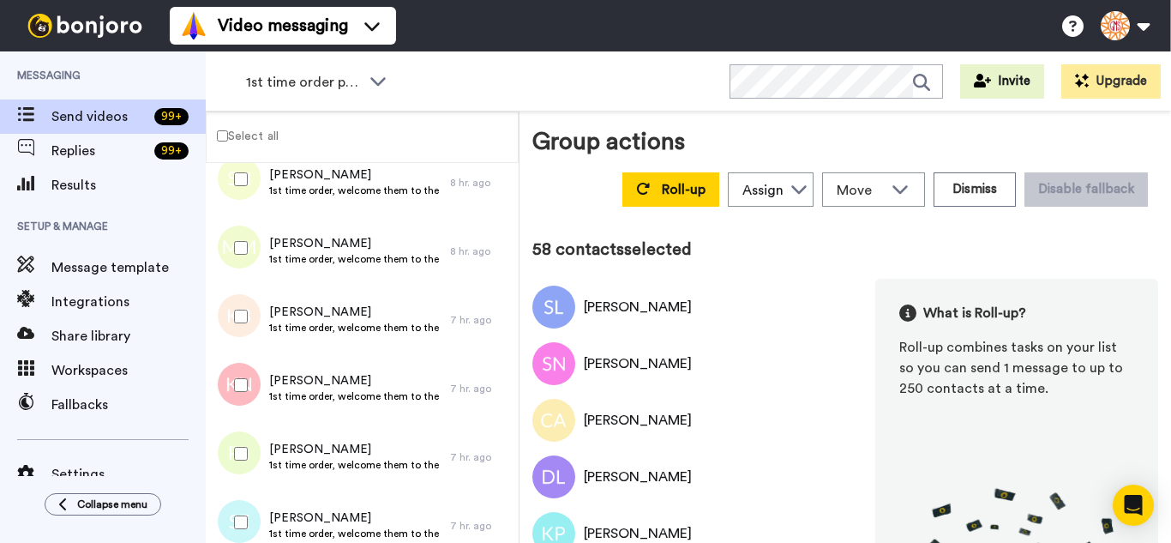
click at [243, 459] on div at bounding box center [238, 453] width 62 height 60
click at [243, 511] on div at bounding box center [238, 522] width 62 height 60
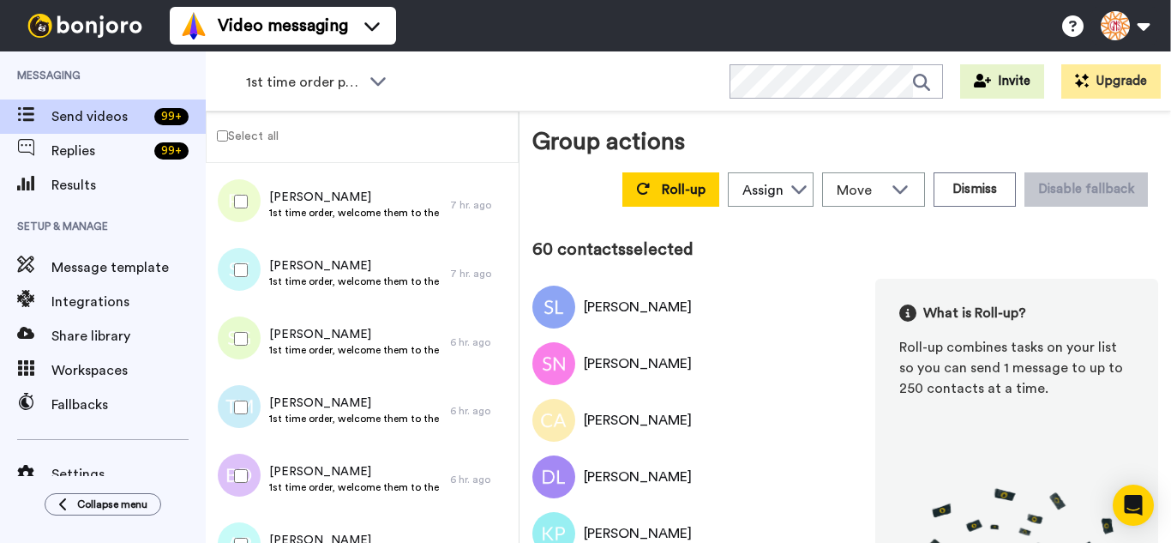
scroll to position [4095, 0]
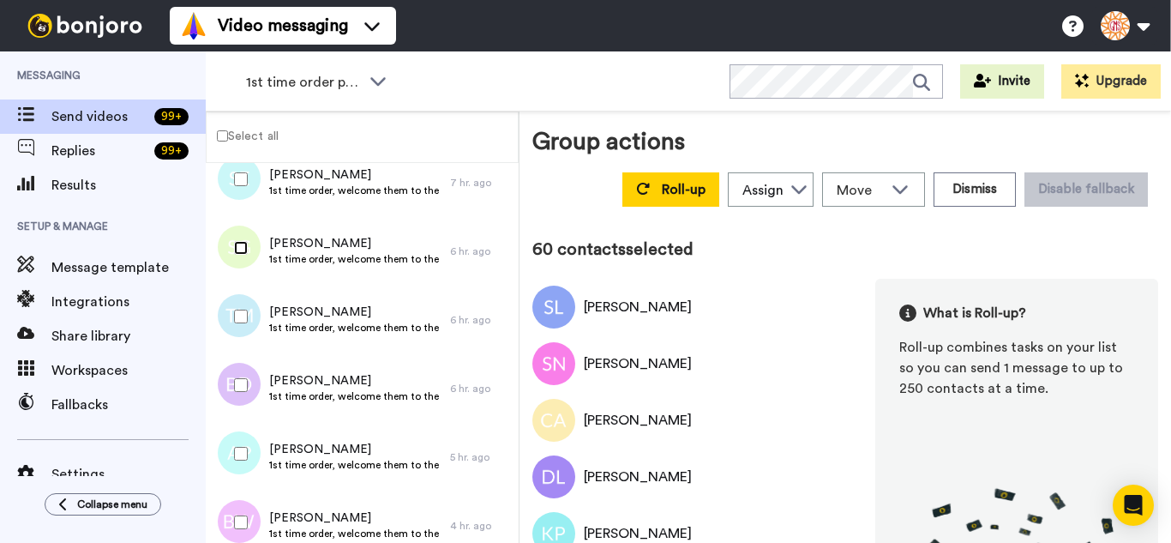
click at [233, 257] on div at bounding box center [238, 248] width 62 height 60
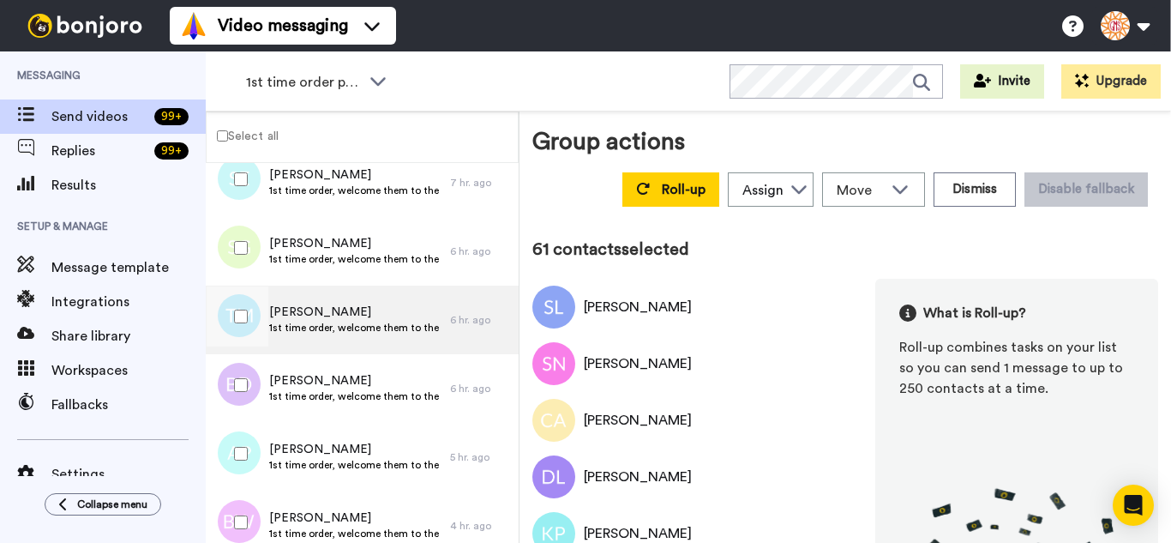
drag, startPoint x: 225, startPoint y: 329, endPoint x: 222, endPoint y: 351, distance: 21.6
click at [223, 334] on div at bounding box center [238, 316] width 62 height 60
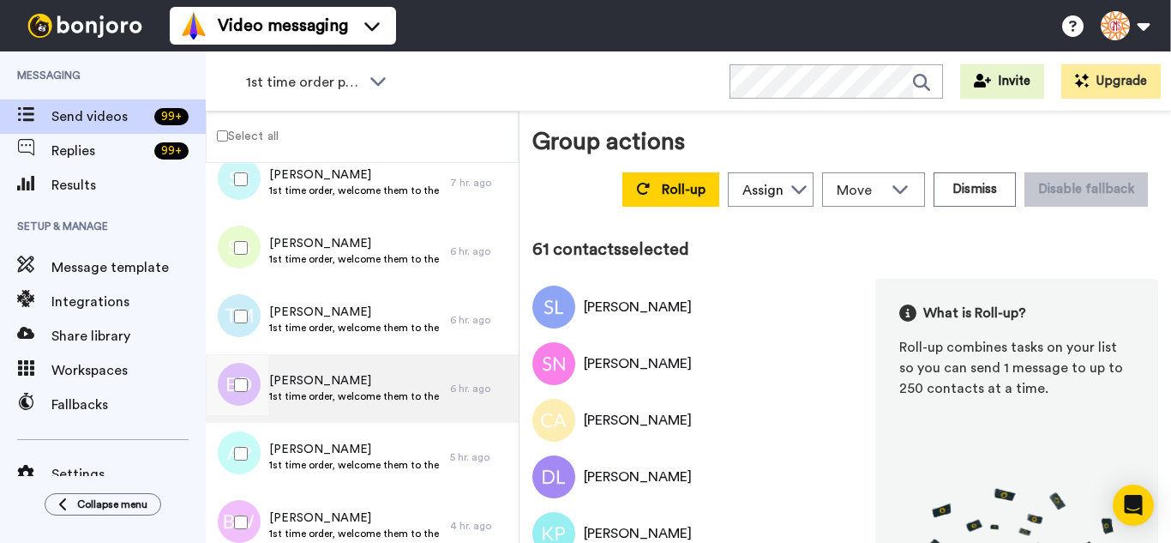
click at [219, 406] on div at bounding box center [238, 385] width 62 height 60
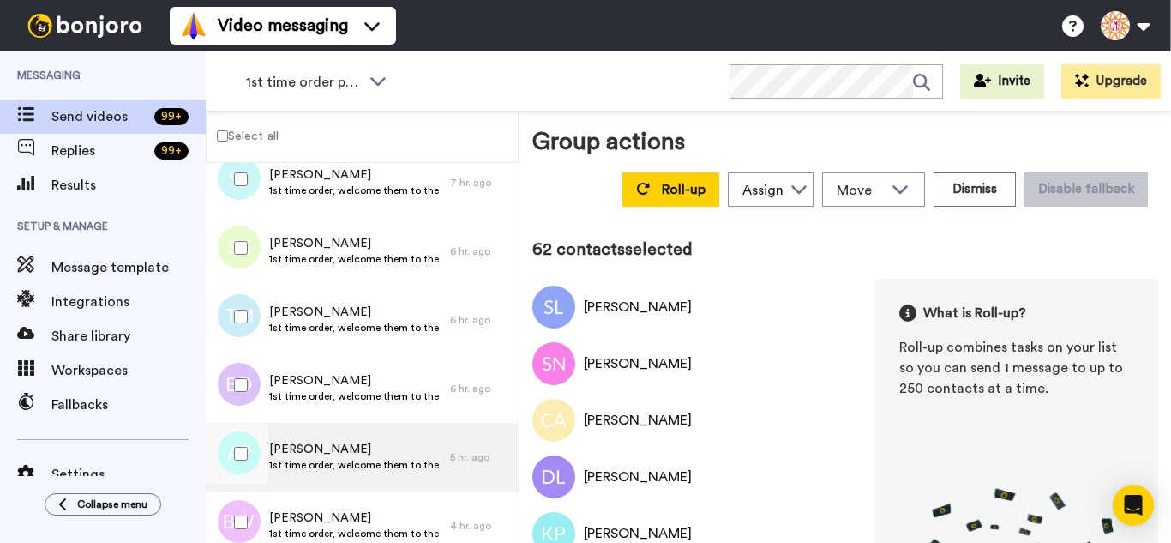
drag, startPoint x: 221, startPoint y: 453, endPoint x: 227, endPoint y: 490, distance: 38.2
click at [223, 465] on div at bounding box center [238, 453] width 62 height 60
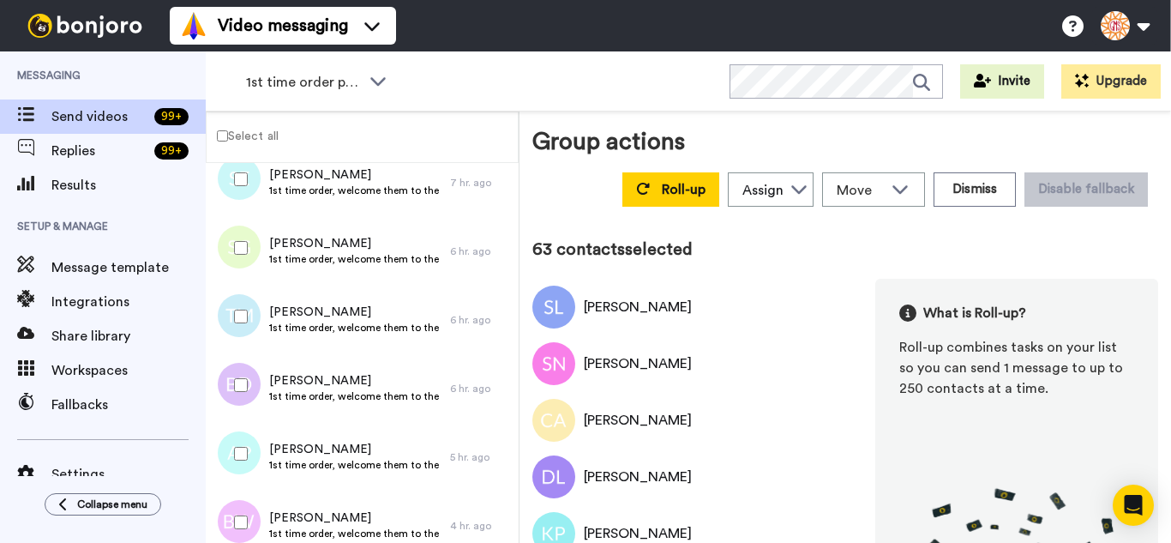
click at [228, 499] on div at bounding box center [238, 522] width 62 height 60
click at [243, 514] on div at bounding box center [238, 522] width 62 height 60
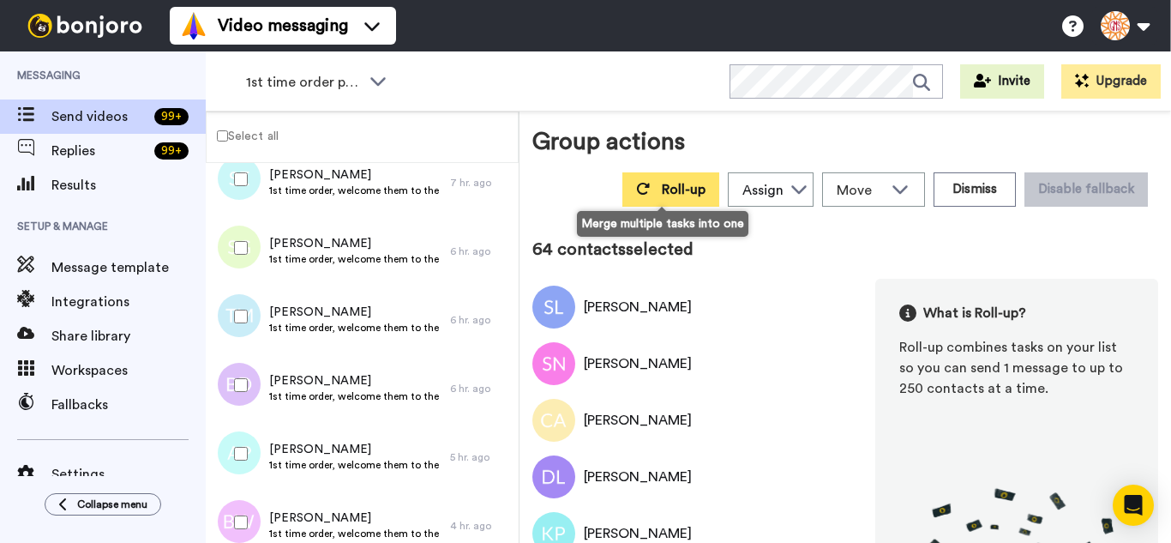
click at [639, 183] on icon at bounding box center [643, 189] width 14 height 14
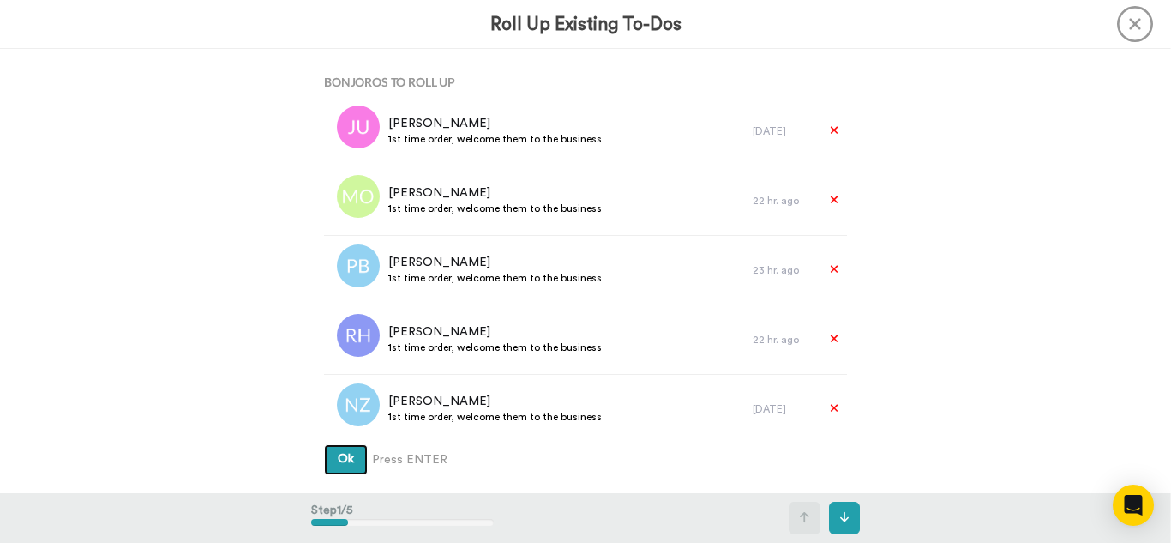
click at [324, 444] on button "Ok" at bounding box center [346, 459] width 44 height 31
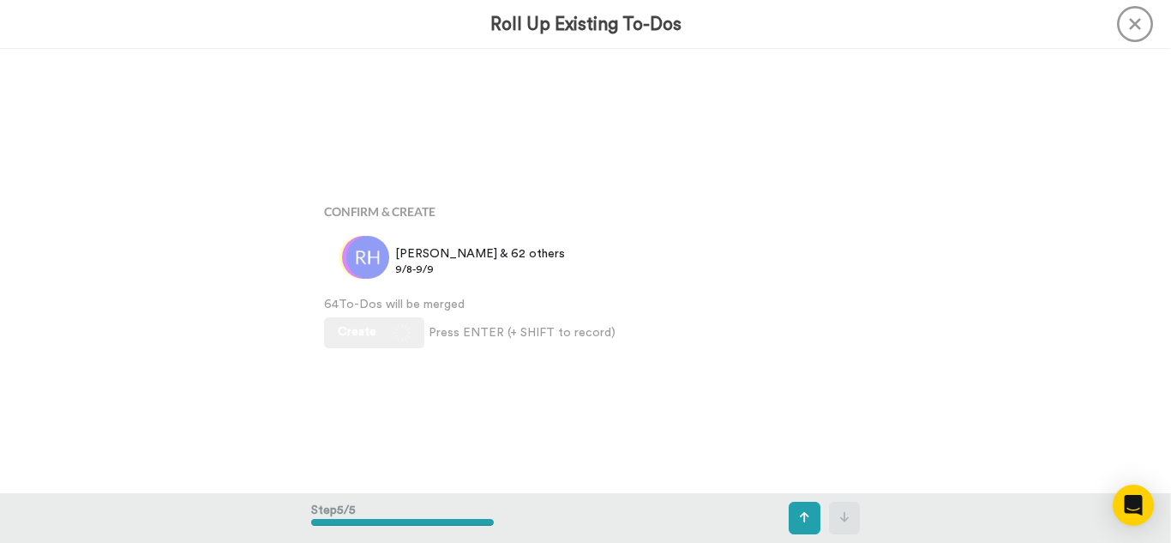
scroll to position [1775, 0]
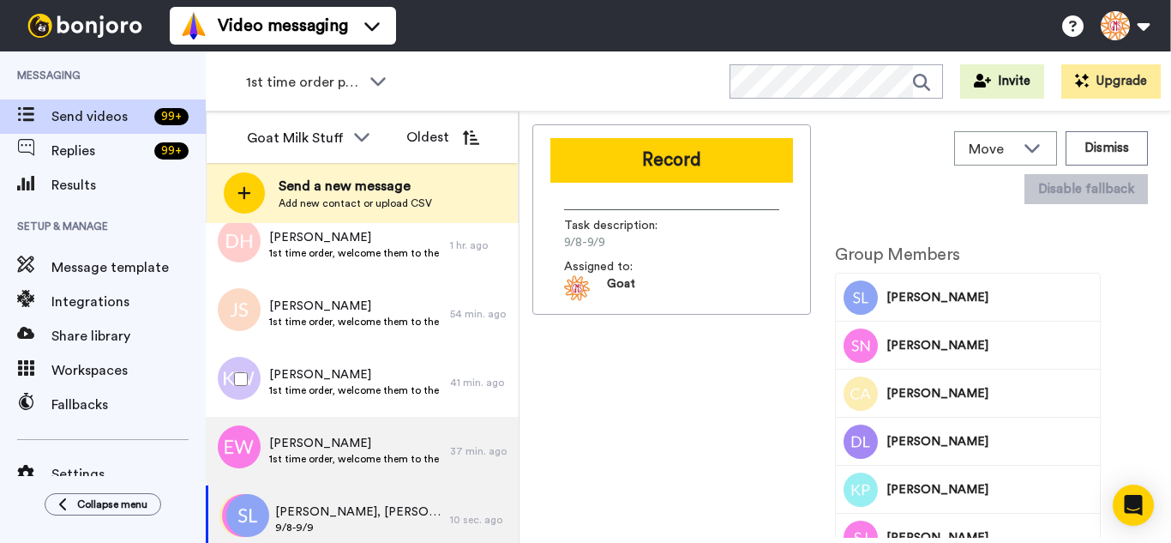
scroll to position [658, 0]
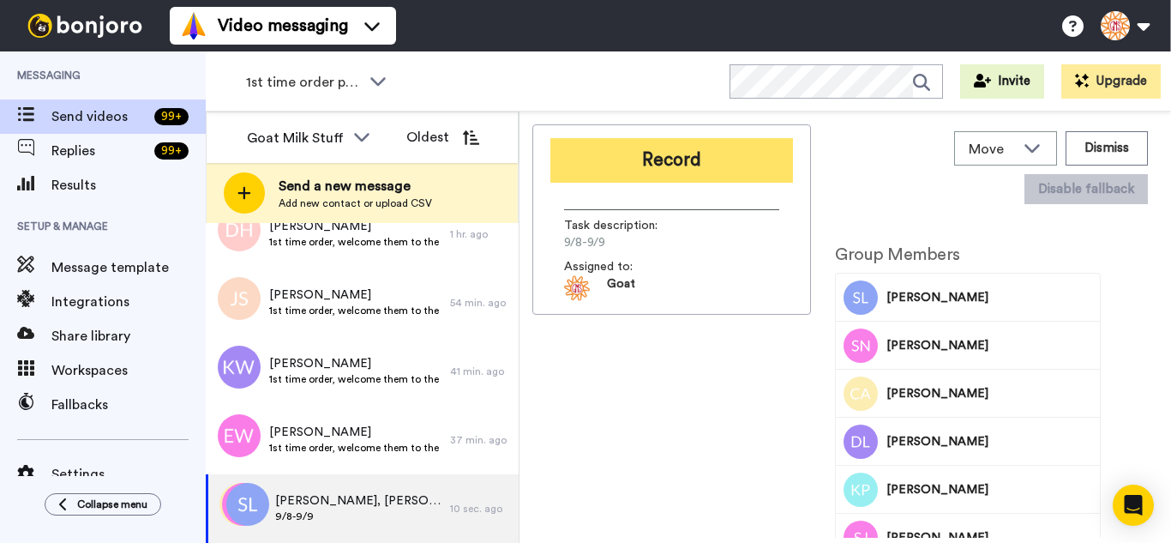
click at [718, 147] on button "Record" at bounding box center [671, 160] width 243 height 45
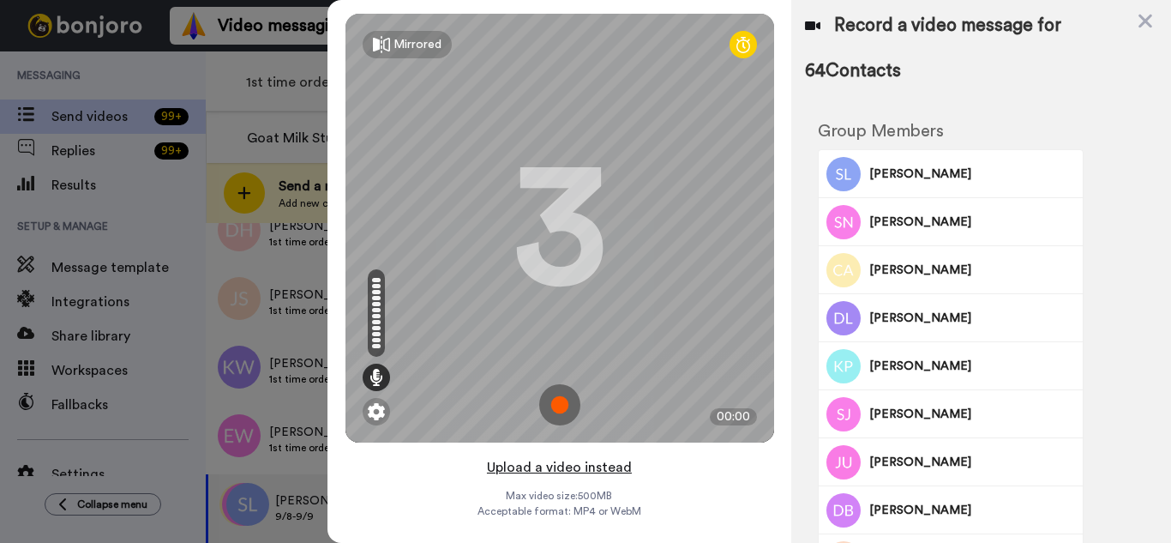
click at [618, 476] on button "Upload a video instead" at bounding box center [559, 467] width 155 height 22
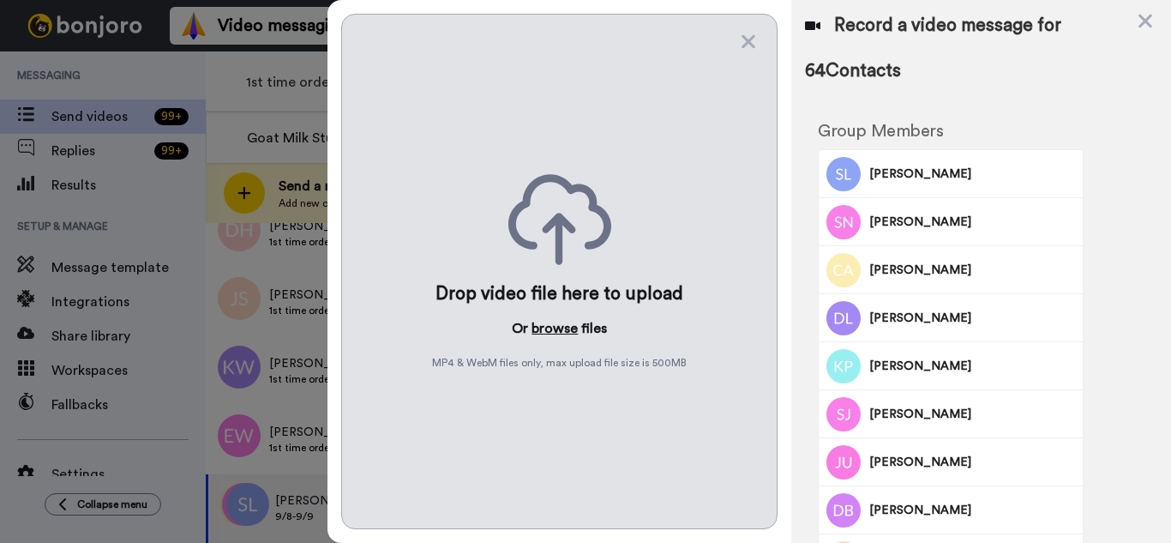
click at [555, 333] on button "browse" at bounding box center [554, 328] width 46 height 21
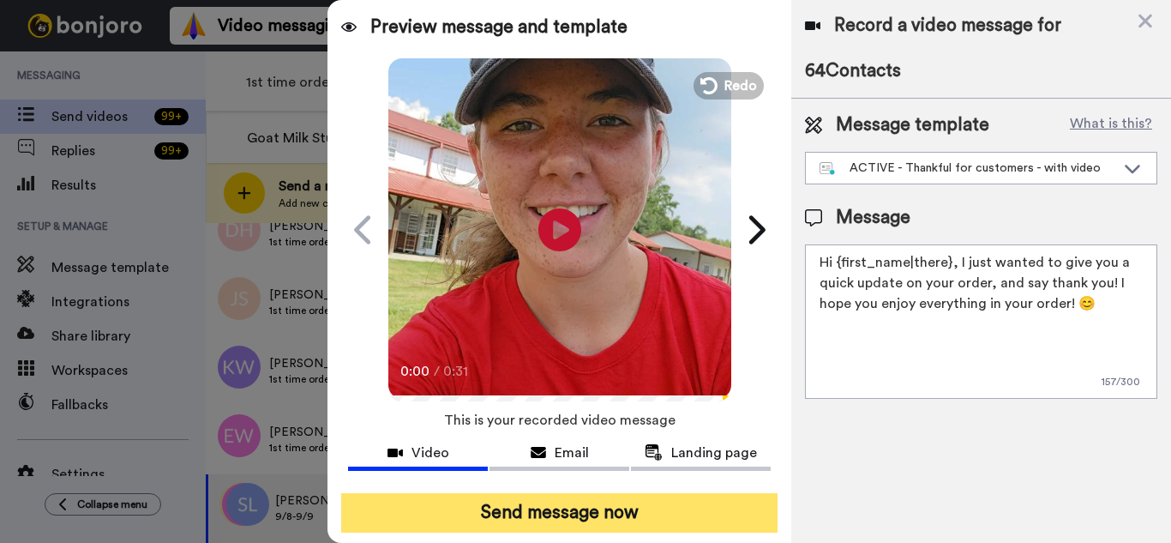
click at [592, 504] on button "Send message now" at bounding box center [559, 512] width 436 height 39
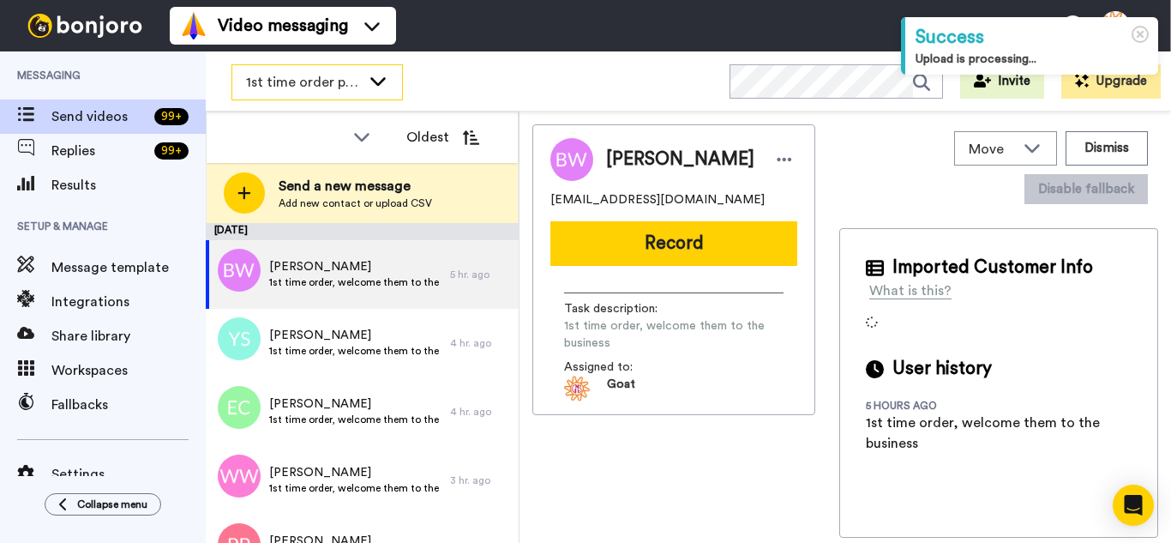
click at [303, 76] on span "1st time order people" at bounding box center [303, 82] width 115 height 21
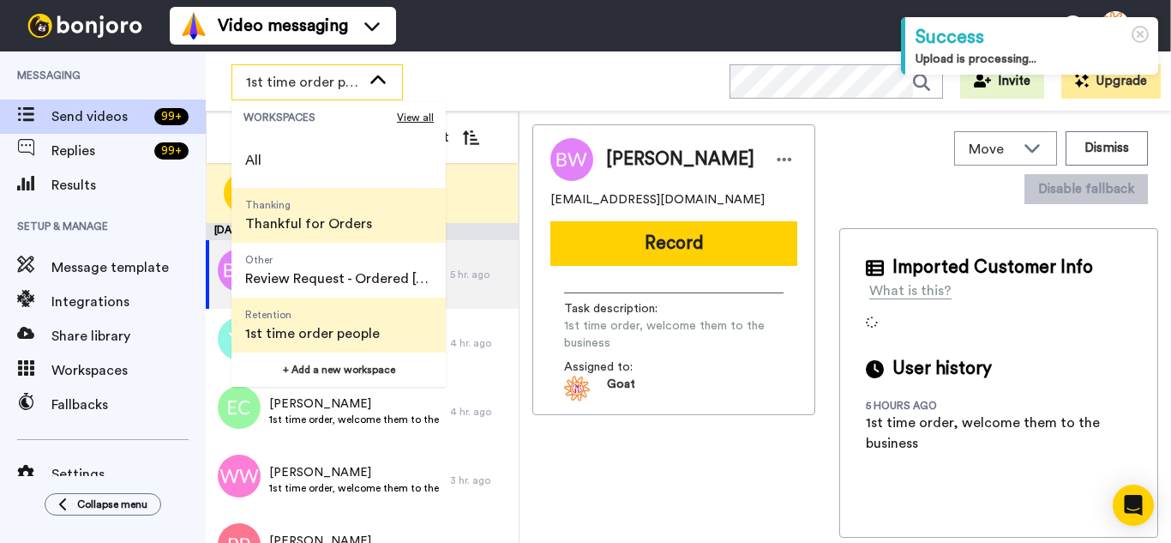
click at [297, 212] on span "Thanking Thankful for Orders" at bounding box center [308, 215] width 154 height 55
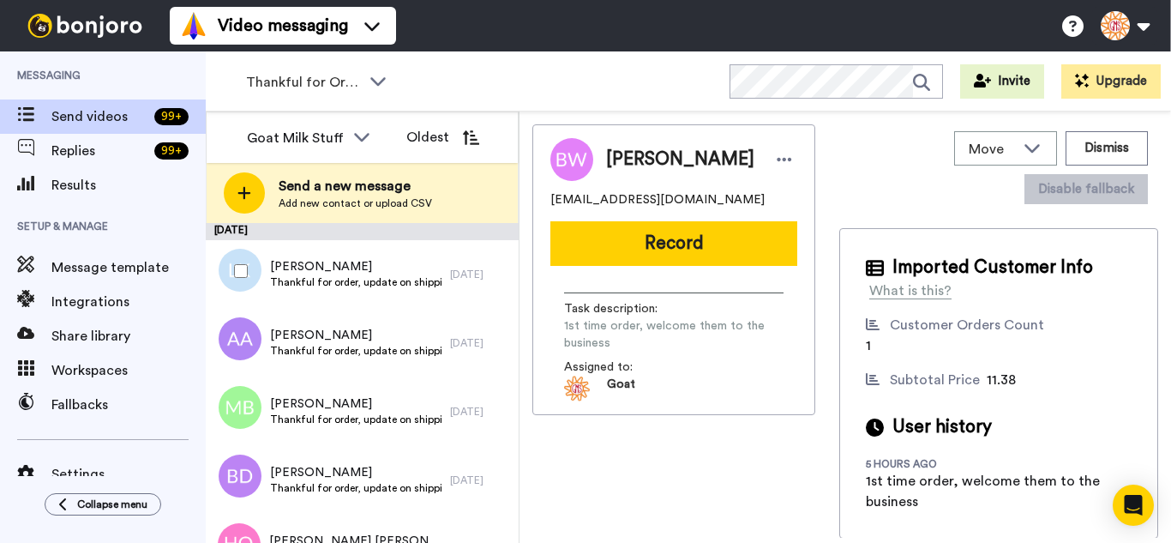
click at [245, 278] on div at bounding box center [238, 271] width 62 height 60
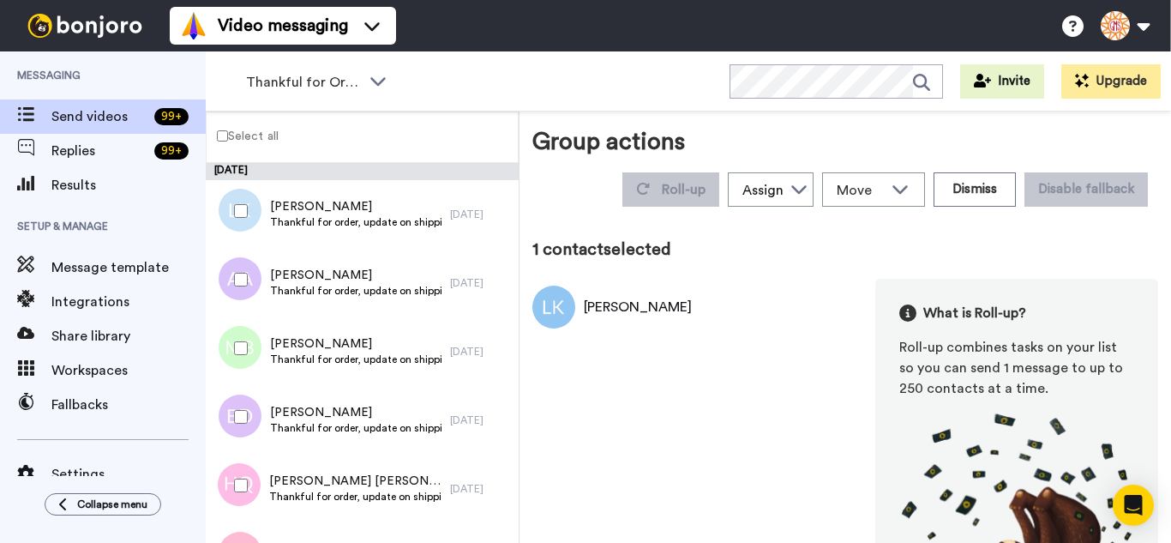
click at [243, 295] on div at bounding box center [238, 279] width 62 height 60
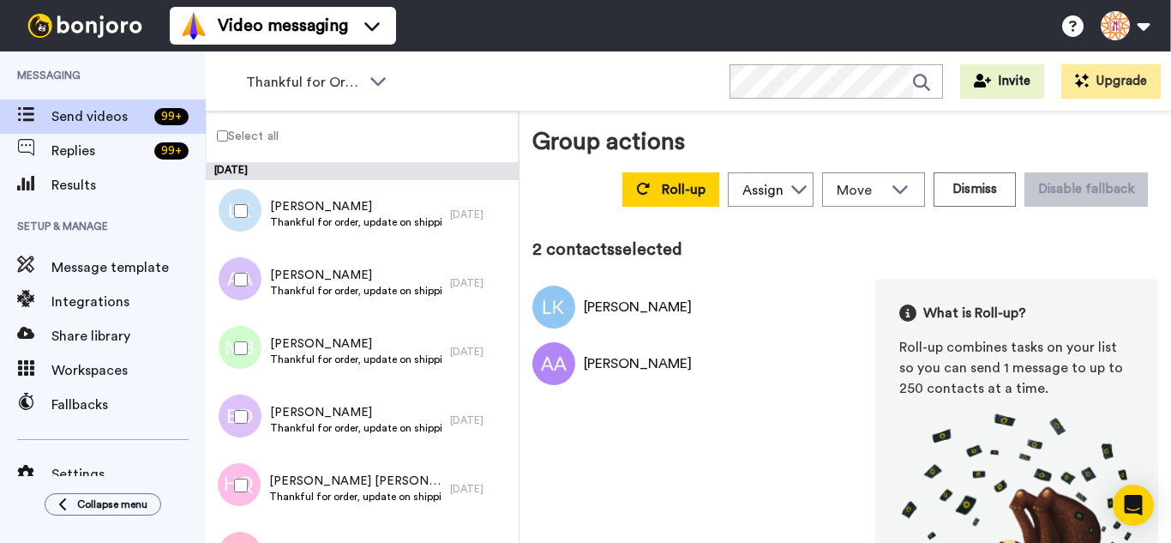
click at [229, 351] on div at bounding box center [238, 348] width 62 height 60
click at [245, 441] on div at bounding box center [238, 417] width 62 height 60
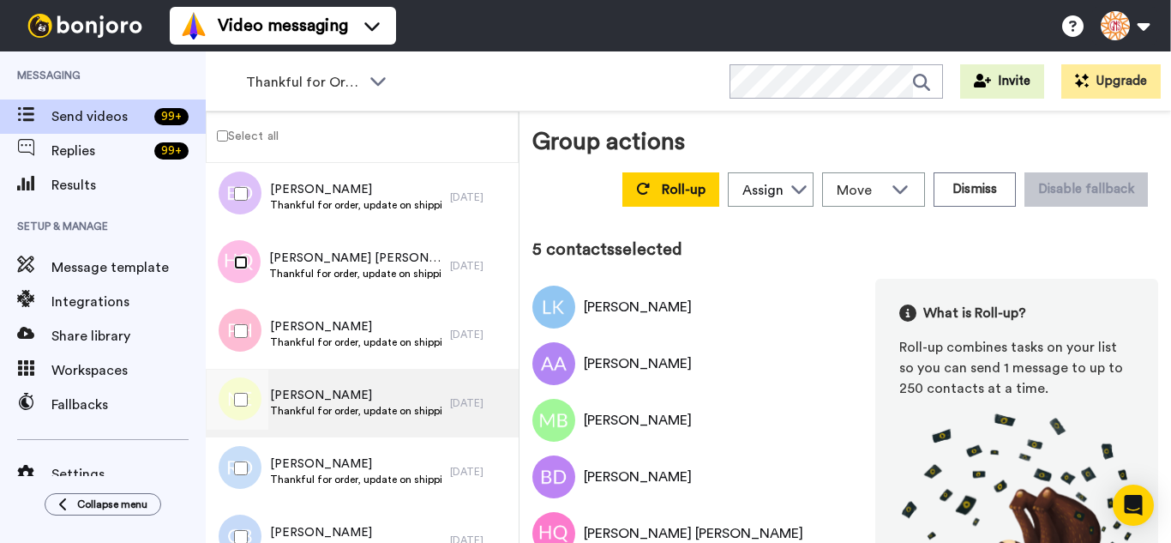
scroll to position [257, 0]
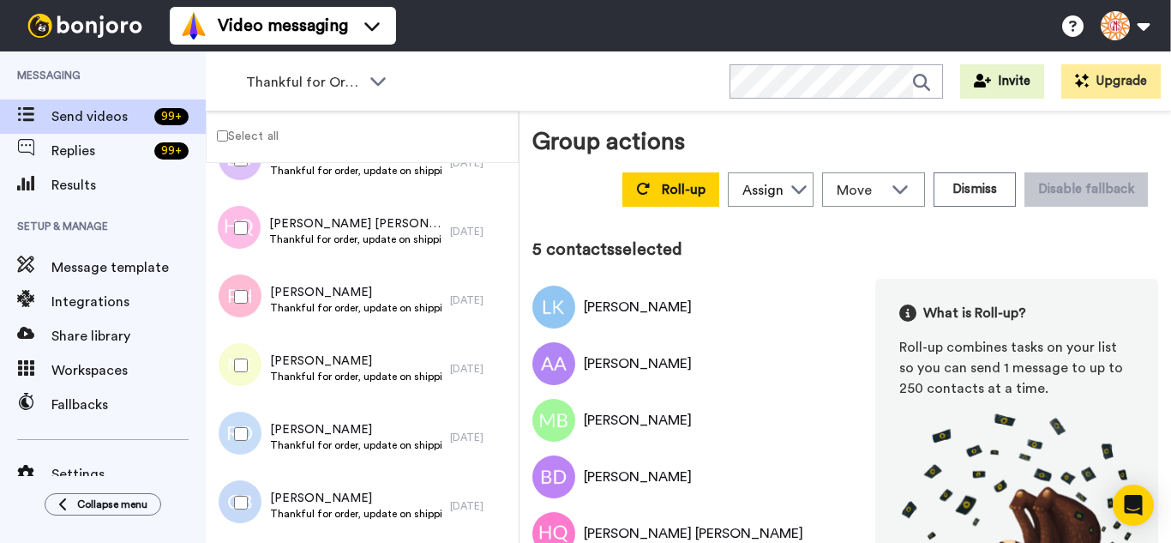
drag, startPoint x: 255, startPoint y: 304, endPoint x: 248, endPoint y: 355, distance: 51.2
click at [252, 313] on div at bounding box center [238, 297] width 62 height 60
click at [243, 375] on div at bounding box center [238, 365] width 62 height 60
click at [233, 452] on div at bounding box center [238, 434] width 62 height 60
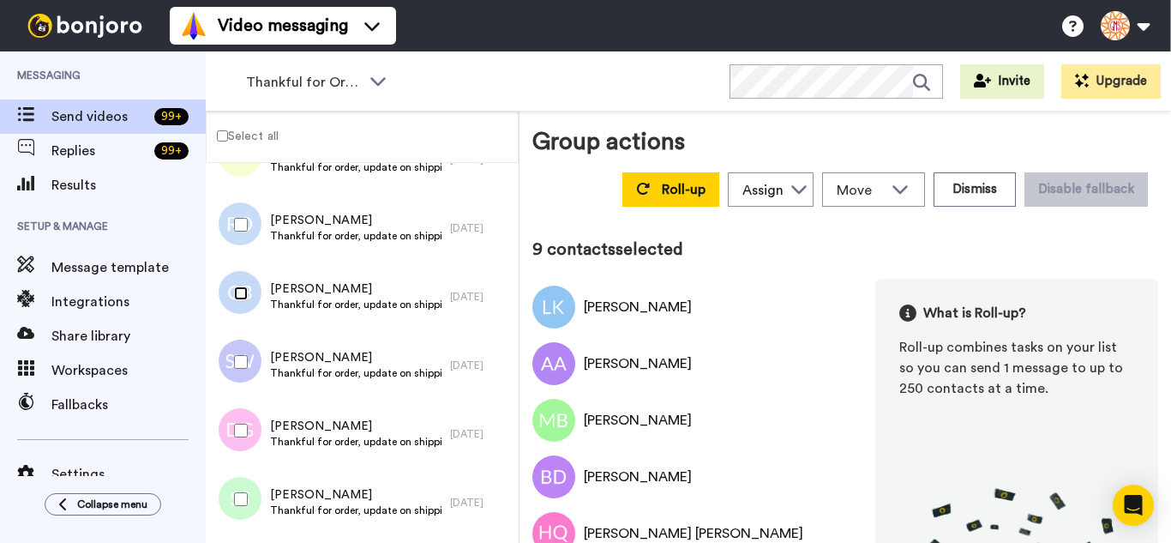
scroll to position [514, 0]
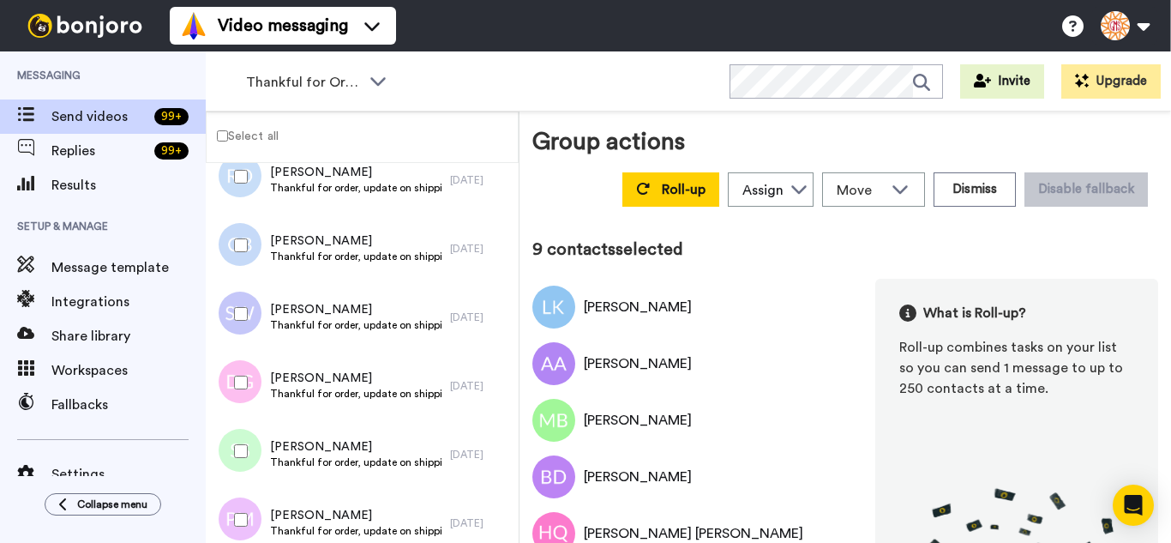
drag, startPoint x: 258, startPoint y: 321, endPoint x: 241, endPoint y: 411, distance: 92.5
click at [257, 321] on div at bounding box center [238, 314] width 62 height 60
click at [241, 411] on div at bounding box center [238, 382] width 62 height 60
click at [238, 473] on div at bounding box center [238, 451] width 62 height 60
click at [233, 521] on div at bounding box center [238, 519] width 62 height 60
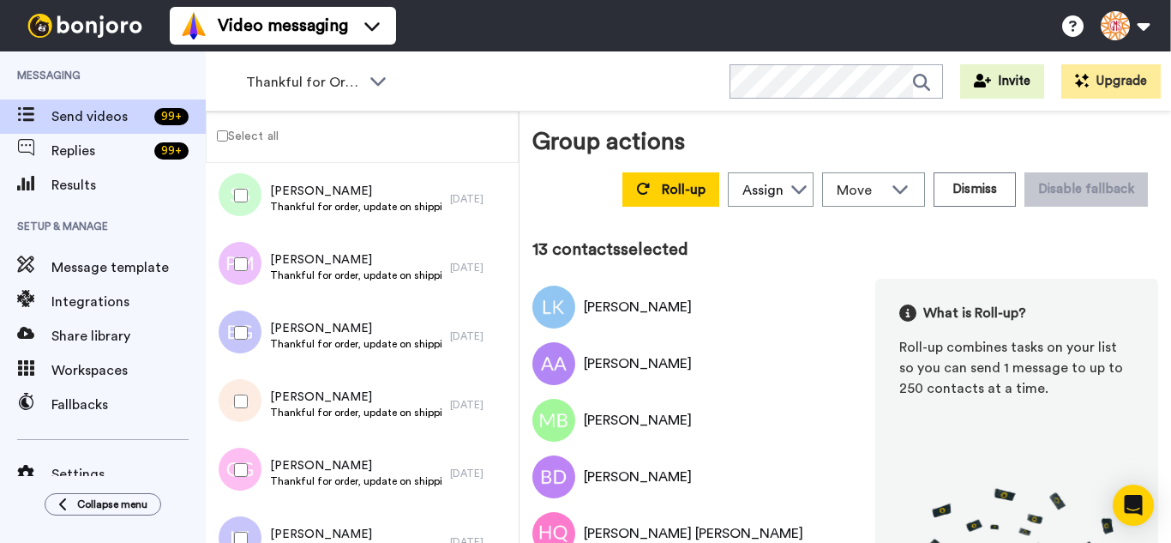
scroll to position [772, 0]
click at [246, 328] on div at bounding box center [238, 331] width 62 height 60
click at [231, 409] on div at bounding box center [238, 399] width 62 height 60
click at [243, 476] on div at bounding box center [238, 468] width 62 height 60
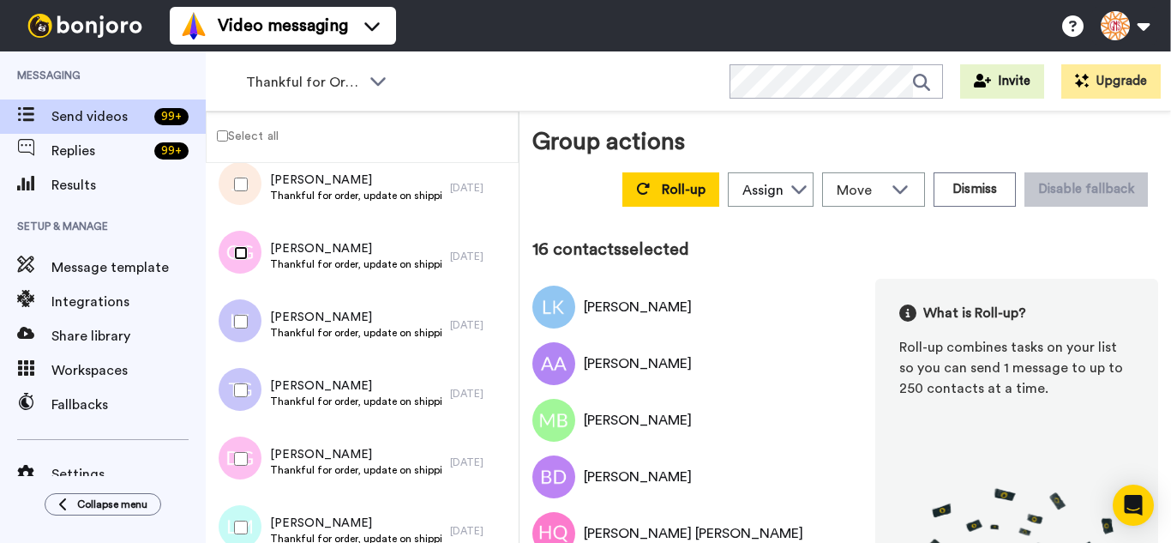
scroll to position [1029, 0]
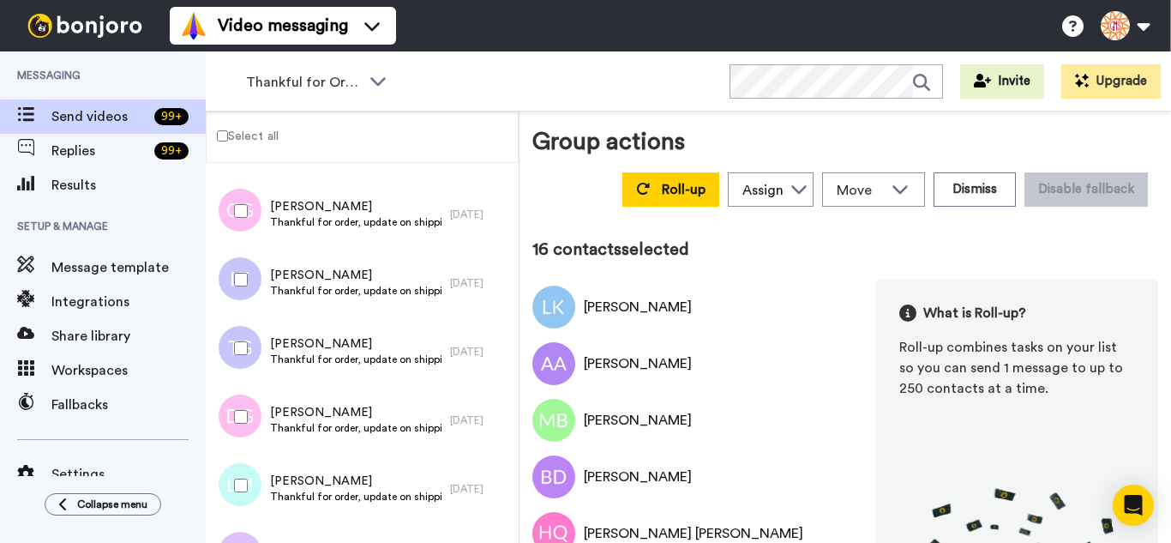
drag, startPoint x: 242, startPoint y: 290, endPoint x: 236, endPoint y: 330, distance: 40.7
click at [242, 291] on div at bounding box center [238, 279] width 62 height 60
click at [235, 356] on div at bounding box center [238, 348] width 62 height 60
click at [240, 425] on div at bounding box center [238, 417] width 62 height 60
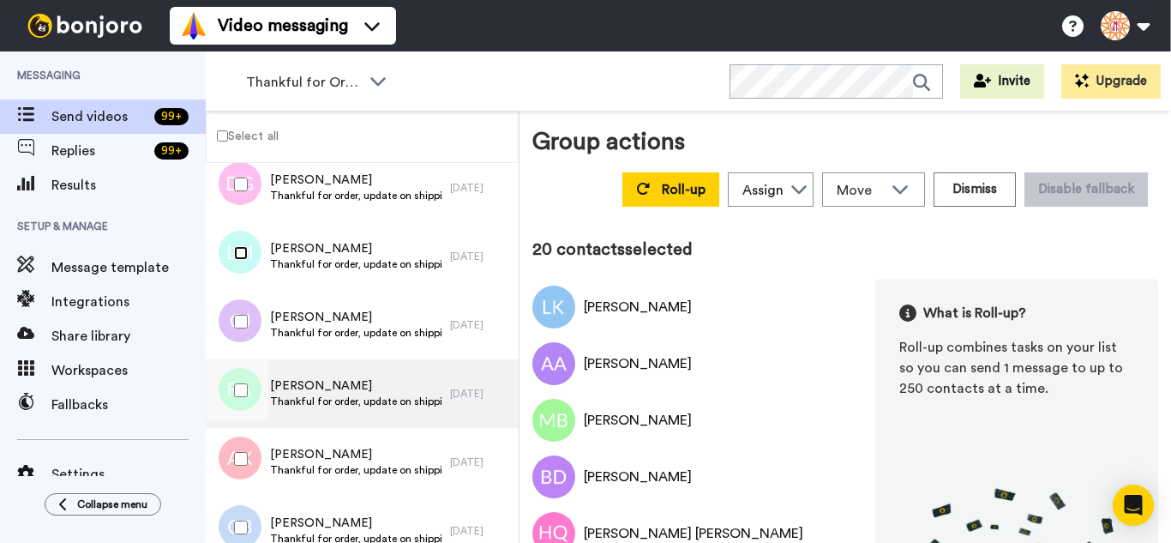
scroll to position [1286, 0]
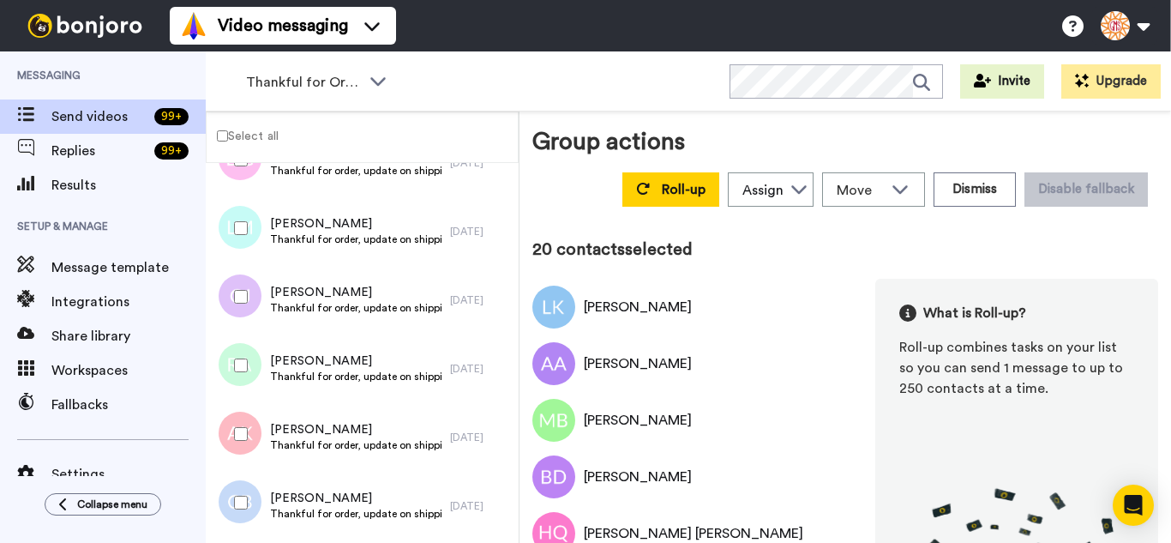
drag, startPoint x: 246, startPoint y: 309, endPoint x: 255, endPoint y: 363, distance: 53.8
click at [246, 312] on div at bounding box center [238, 297] width 62 height 60
click at [252, 373] on div at bounding box center [238, 365] width 62 height 60
drag, startPoint x: 254, startPoint y: 440, endPoint x: 253, endPoint y: 465, distance: 25.7
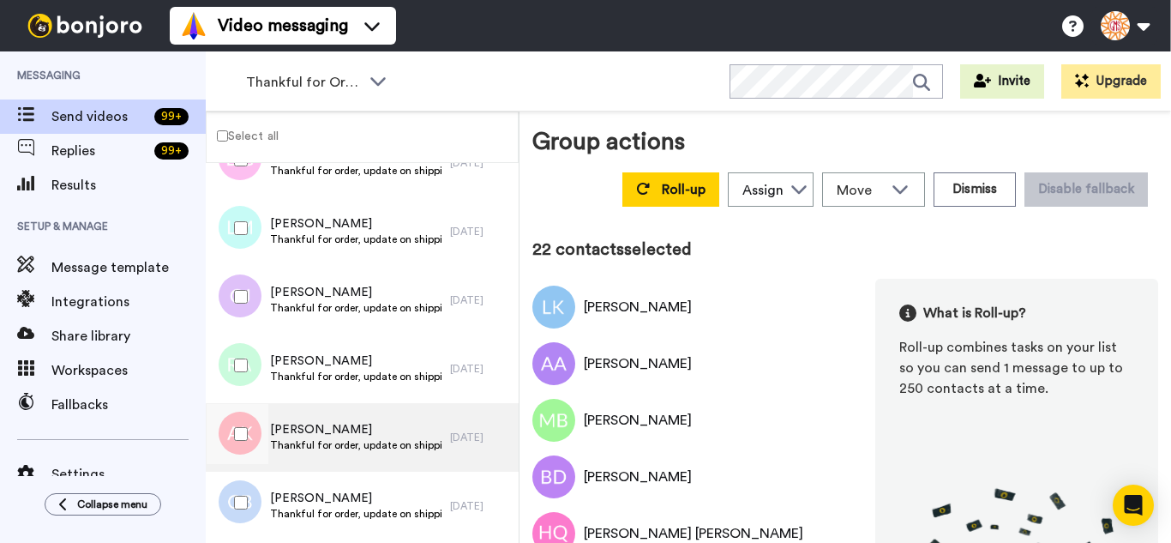
click at [254, 441] on div at bounding box center [238, 434] width 62 height 60
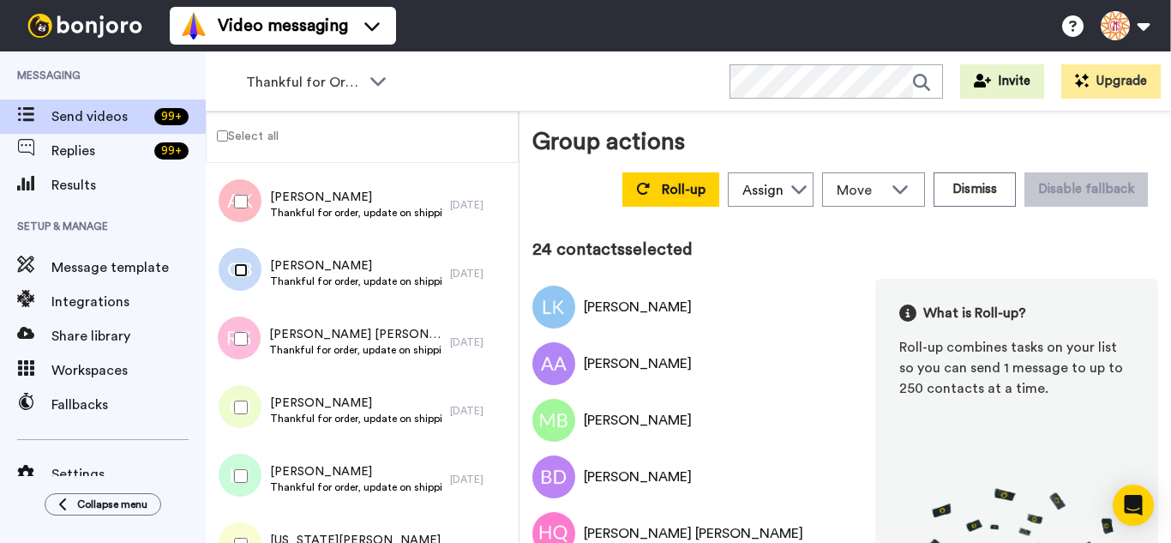
scroll to position [1543, 0]
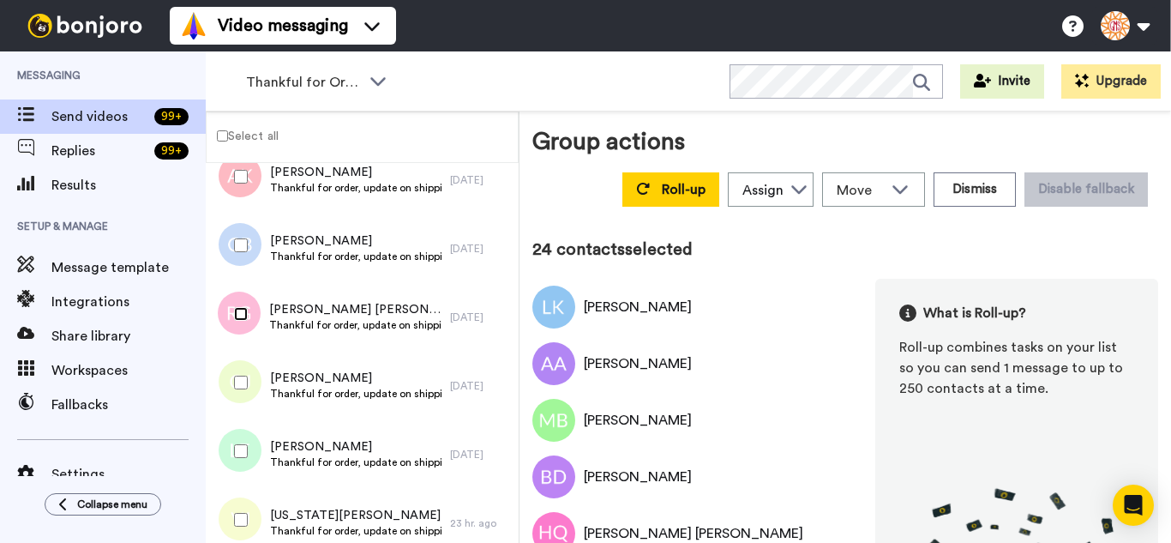
click at [234, 333] on div at bounding box center [238, 314] width 62 height 60
click at [237, 395] on div at bounding box center [238, 382] width 62 height 60
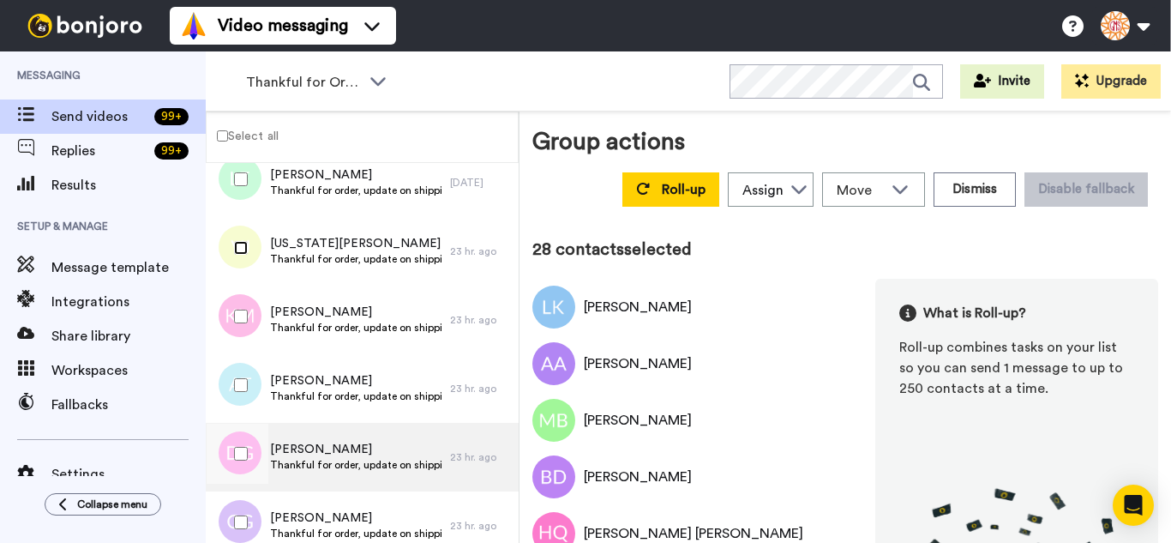
scroll to position [1886, 0]
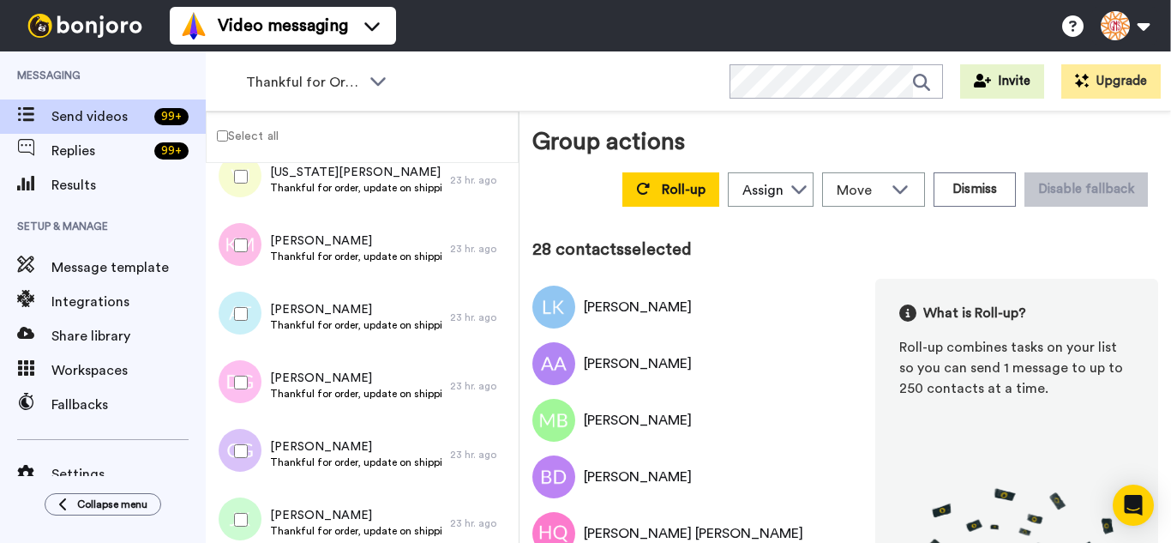
drag, startPoint x: 247, startPoint y: 253, endPoint x: 239, endPoint y: 298, distance: 46.1
click at [247, 254] on div at bounding box center [238, 245] width 62 height 60
click at [238, 322] on div at bounding box center [238, 314] width 62 height 60
click at [249, 385] on div at bounding box center [238, 382] width 62 height 60
drag, startPoint x: 237, startPoint y: 460, endPoint x: 233, endPoint y: 474, distance: 14.1
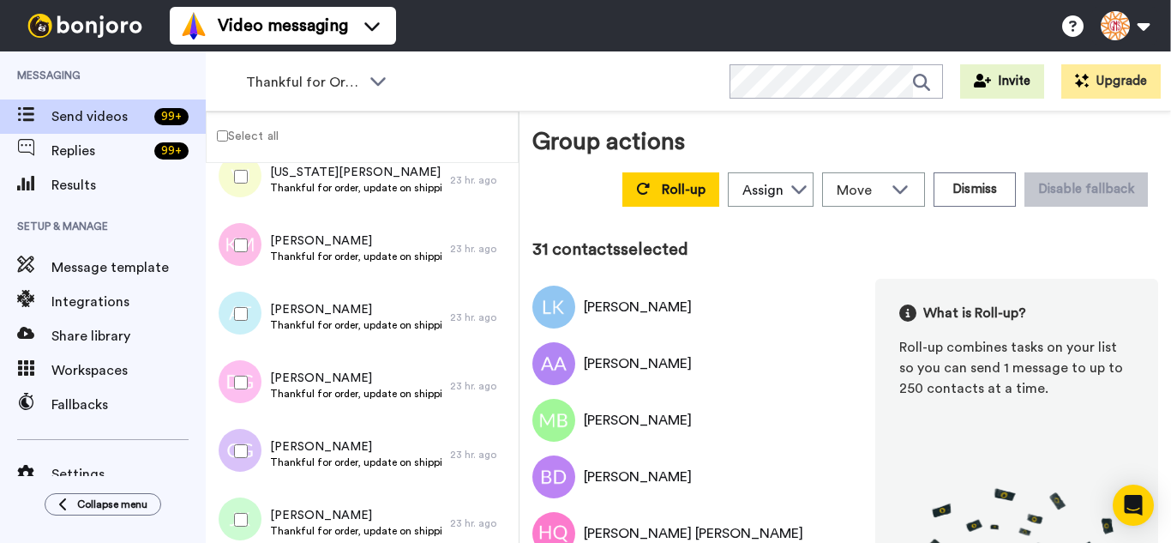
click at [235, 467] on div at bounding box center [238, 451] width 62 height 60
click at [231, 508] on div at bounding box center [238, 519] width 62 height 60
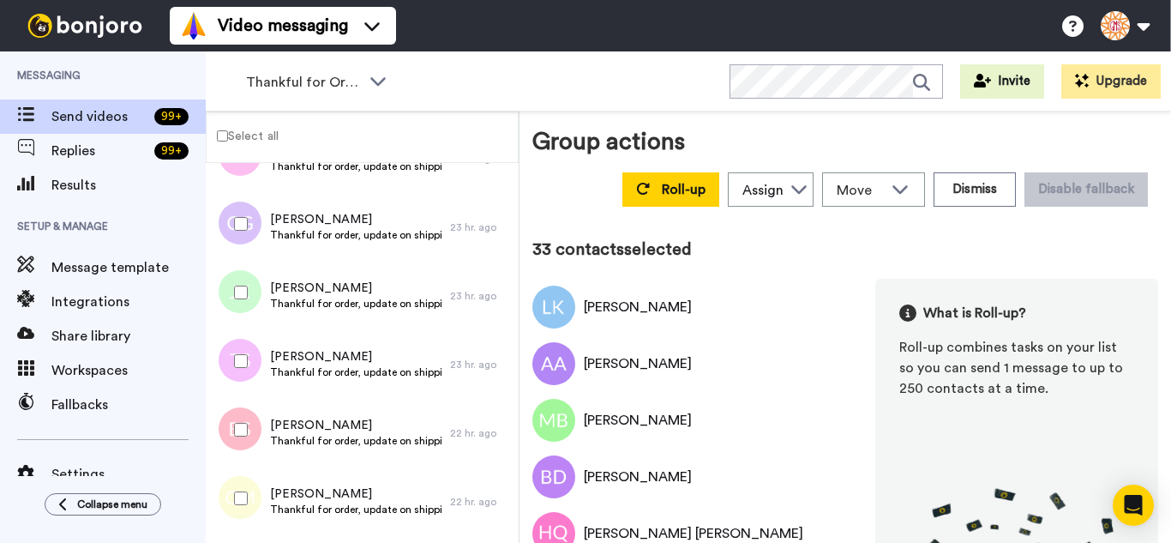
scroll to position [2229, 0]
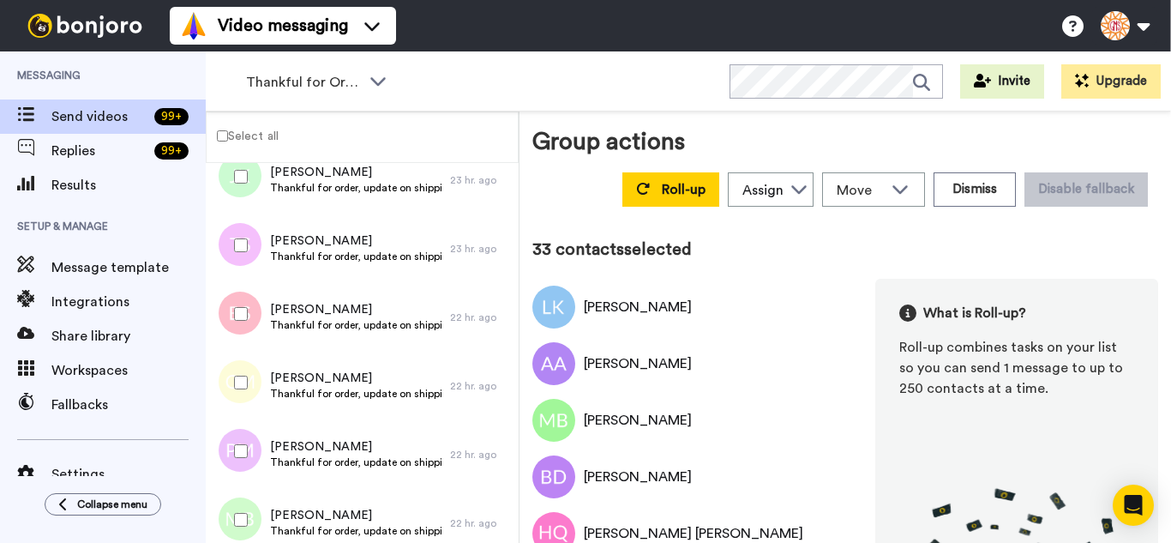
drag, startPoint x: 243, startPoint y: 255, endPoint x: 233, endPoint y: 328, distance: 73.5
click at [241, 261] on div at bounding box center [238, 245] width 62 height 60
click at [233, 328] on div at bounding box center [238, 314] width 62 height 60
drag, startPoint x: 243, startPoint y: 403, endPoint x: 239, endPoint y: 421, distance: 18.5
click at [243, 407] on div at bounding box center [238, 382] width 62 height 60
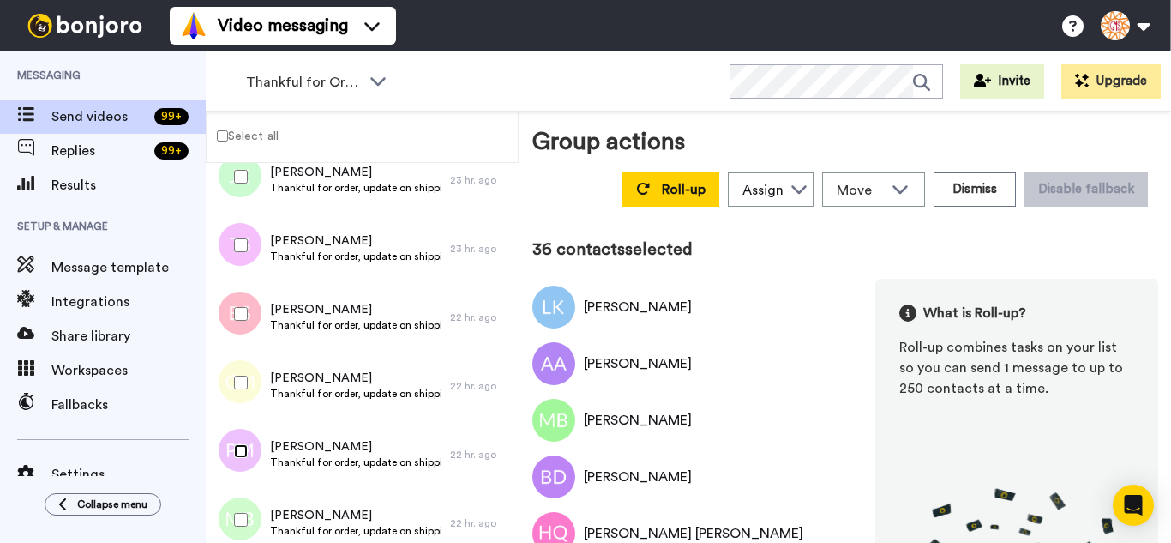
click at [232, 478] on div at bounding box center [238, 451] width 62 height 60
click at [231, 509] on div at bounding box center [238, 519] width 62 height 60
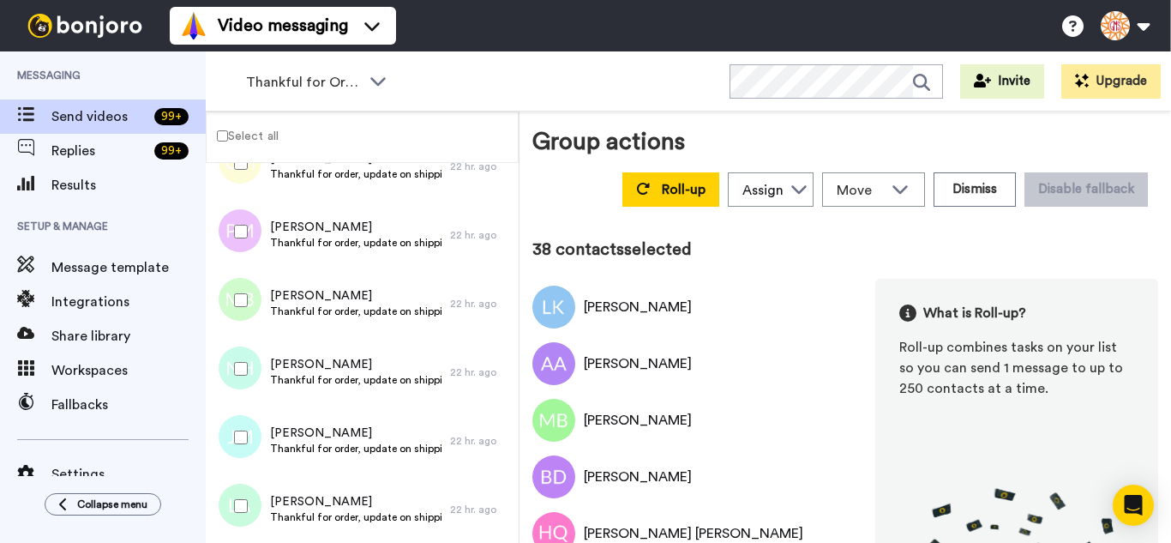
scroll to position [2486, 0]
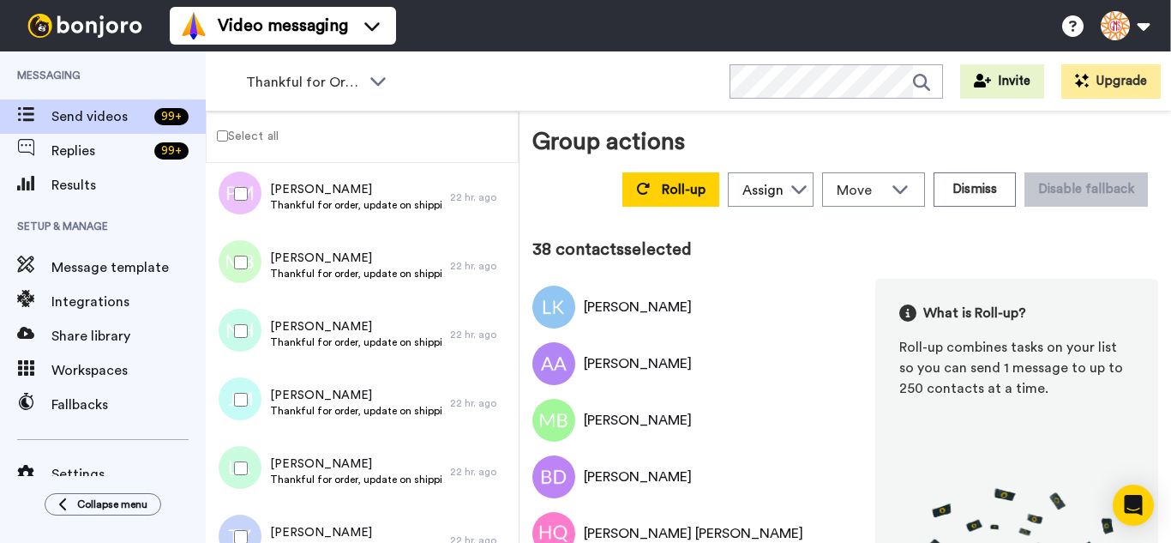
click at [250, 335] on div at bounding box center [238, 331] width 62 height 60
click at [243, 485] on div at bounding box center [238, 468] width 62 height 60
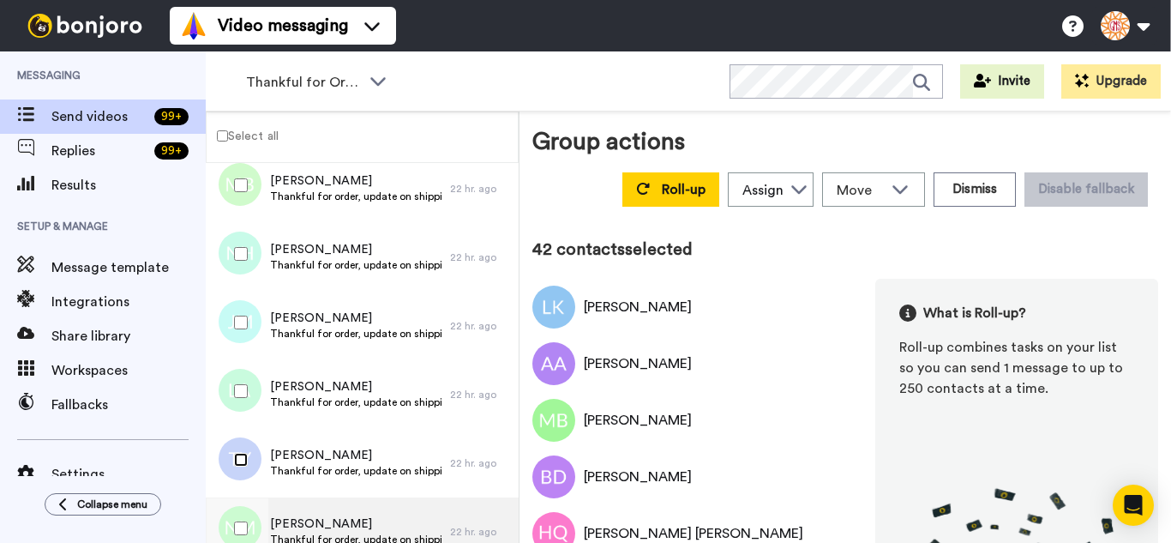
scroll to position [2743, 0]
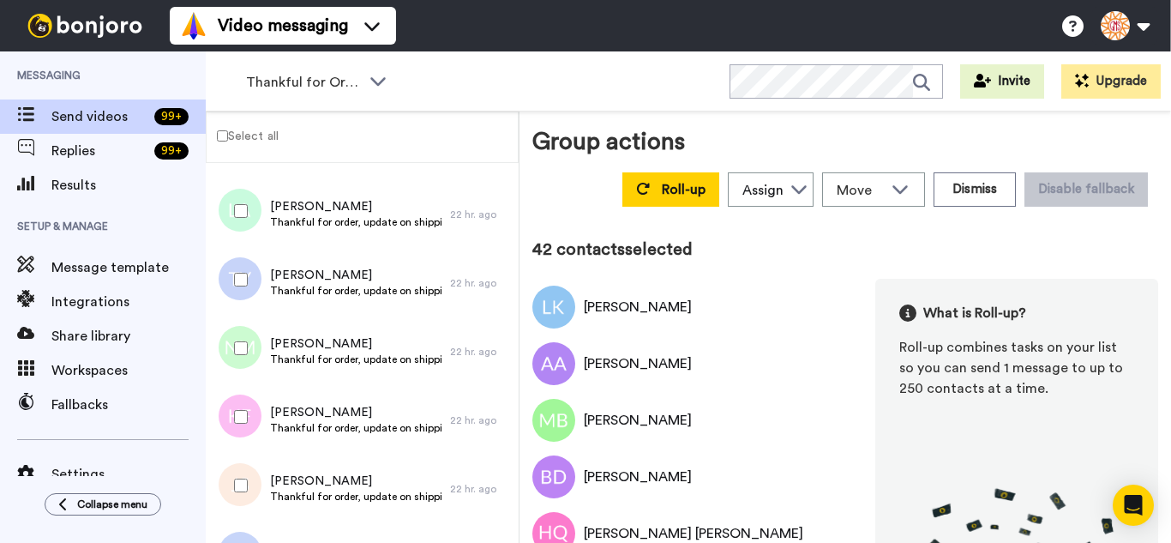
click at [247, 365] on div at bounding box center [238, 348] width 62 height 60
click at [247, 426] on div at bounding box center [238, 417] width 62 height 60
click at [254, 485] on div at bounding box center [238, 485] width 62 height 60
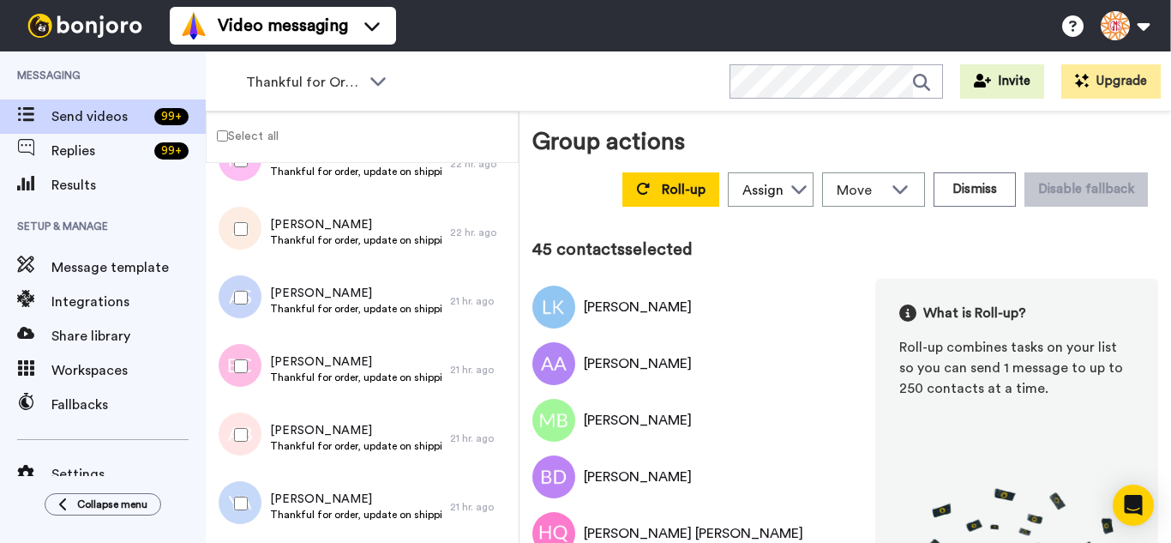
scroll to position [3000, 0]
click at [243, 315] on div at bounding box center [238, 297] width 62 height 60
click at [239, 387] on div at bounding box center [238, 365] width 62 height 60
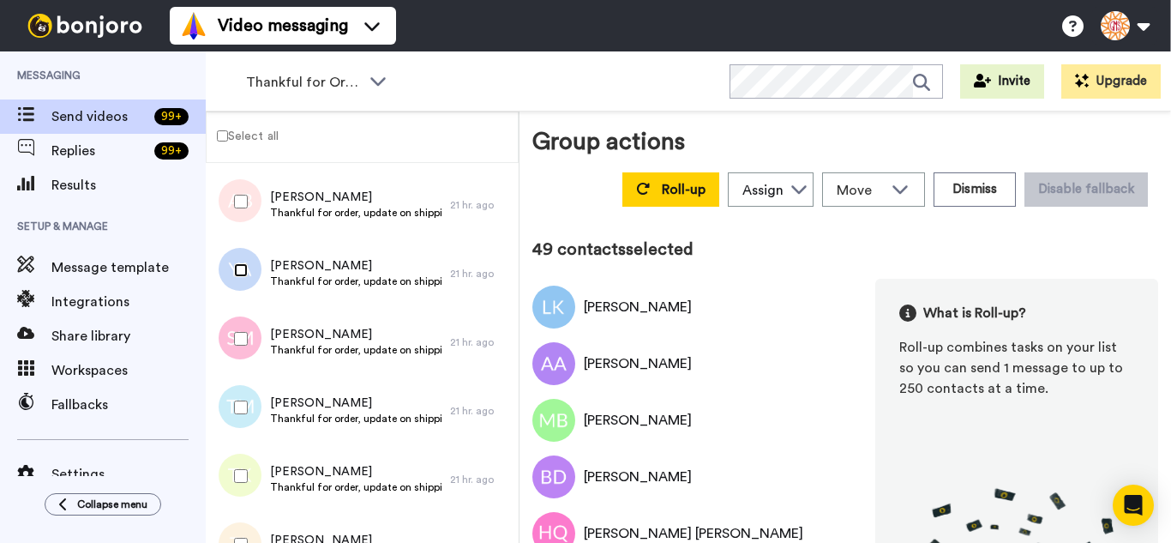
scroll to position [3258, 0]
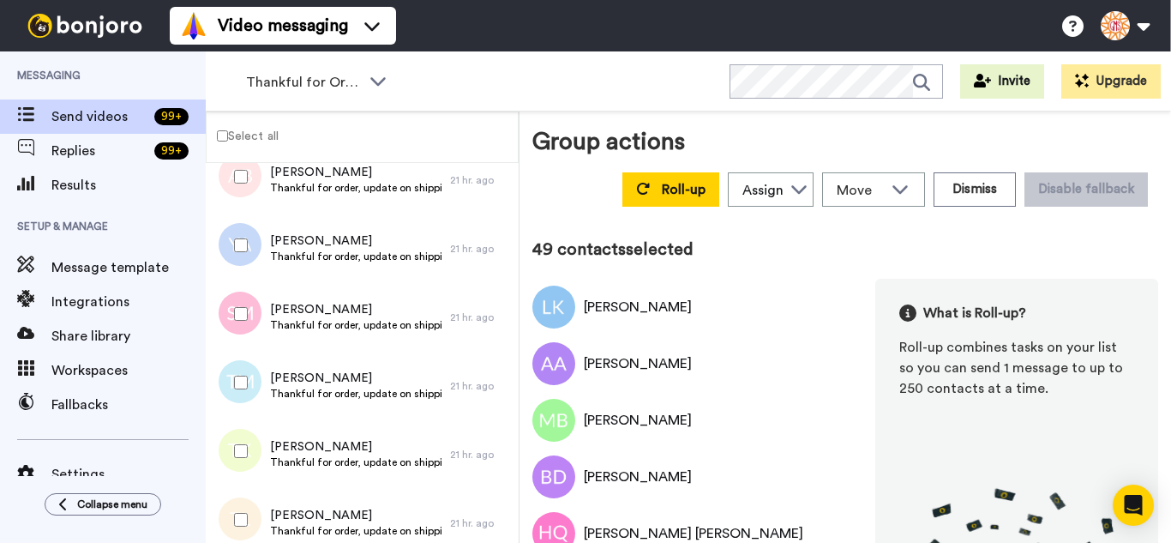
click at [235, 342] on div at bounding box center [238, 314] width 62 height 60
click at [237, 405] on div at bounding box center [238, 382] width 62 height 60
drag, startPoint x: 243, startPoint y: 438, endPoint x: 244, endPoint y: 498, distance: 60.0
click at [244, 460] on div at bounding box center [238, 451] width 62 height 60
click at [244, 500] on div at bounding box center [238, 519] width 62 height 60
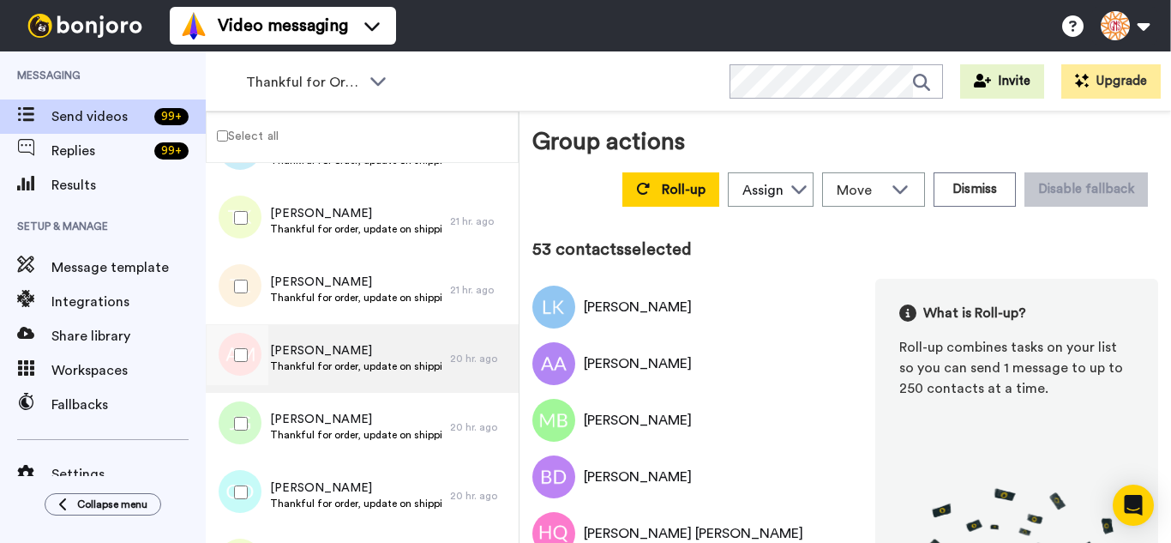
scroll to position [3515, 0]
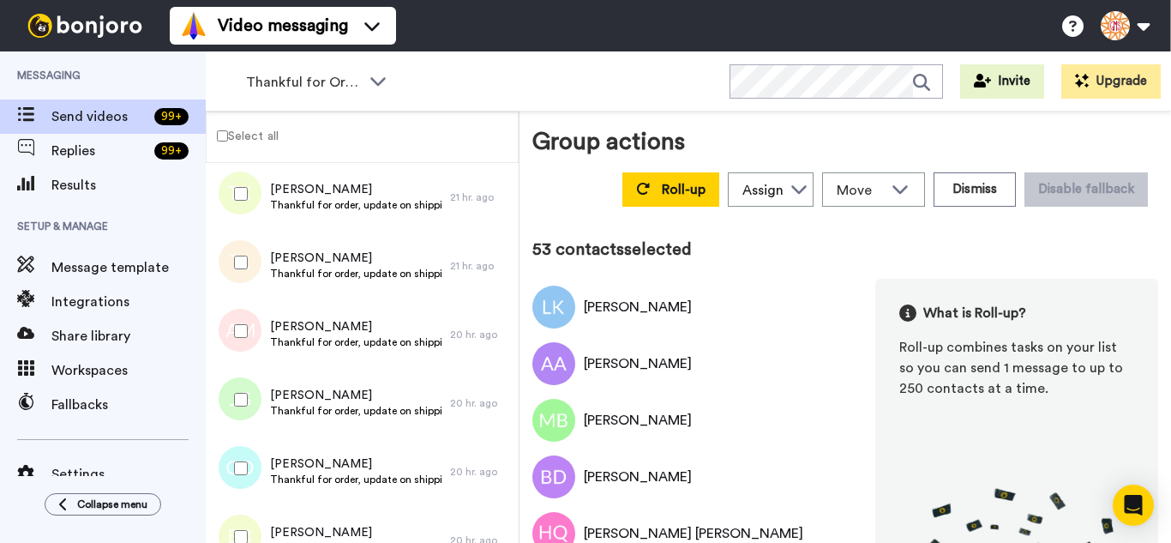
click at [252, 346] on div at bounding box center [238, 331] width 62 height 60
click at [249, 411] on div at bounding box center [238, 399] width 62 height 60
drag, startPoint x: 256, startPoint y: 466, endPoint x: 258, endPoint y: 476, distance: 9.6
click at [256, 477] on div at bounding box center [238, 468] width 62 height 60
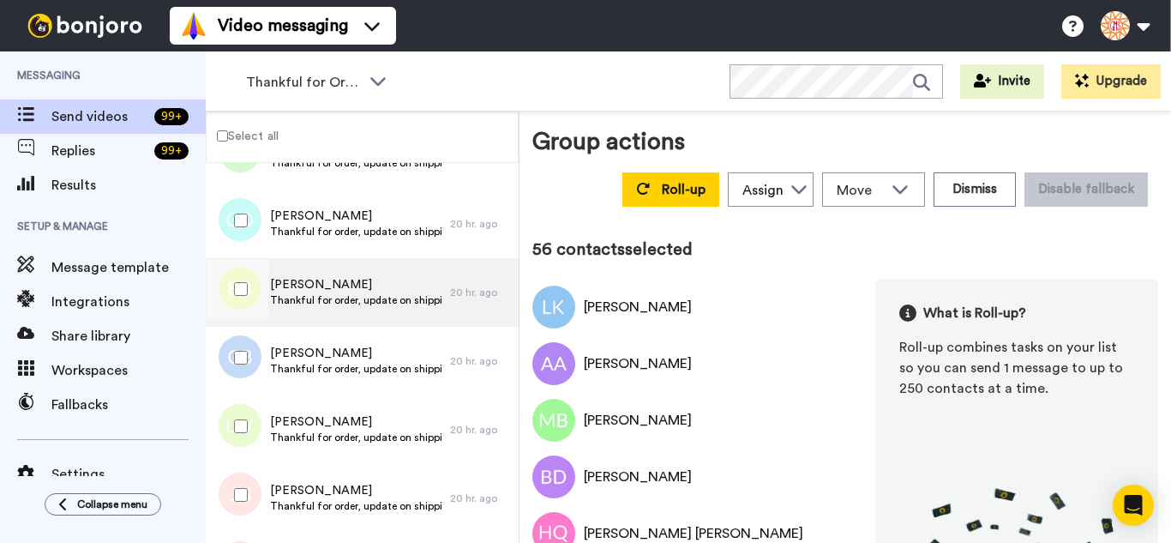
scroll to position [3772, 0]
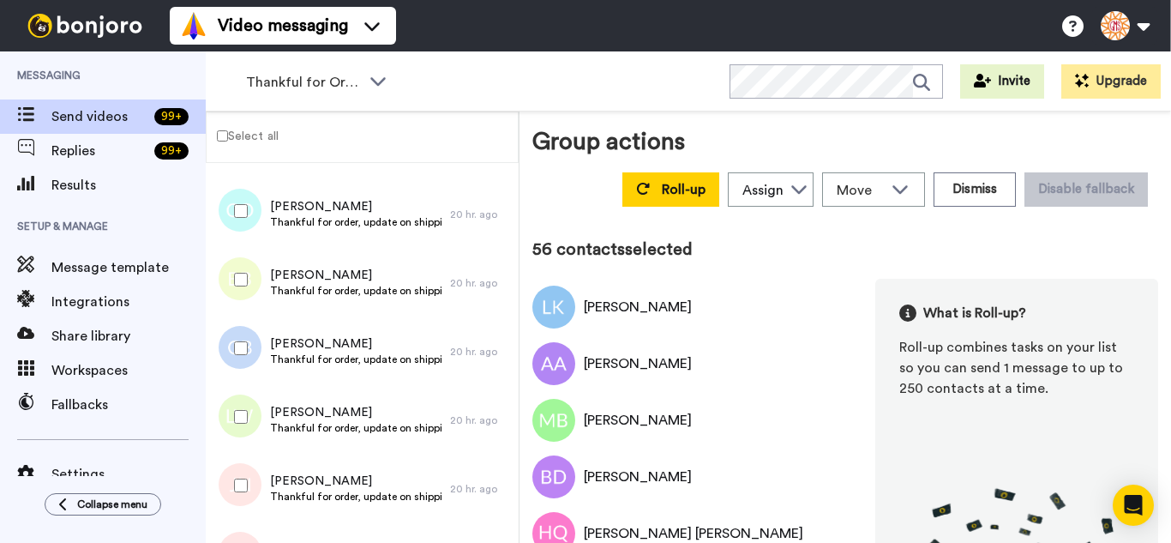
drag, startPoint x: 255, startPoint y: 292, endPoint x: 243, endPoint y: 373, distance: 81.5
click at [255, 295] on div at bounding box center [238, 279] width 62 height 60
click at [243, 373] on div at bounding box center [238, 348] width 62 height 60
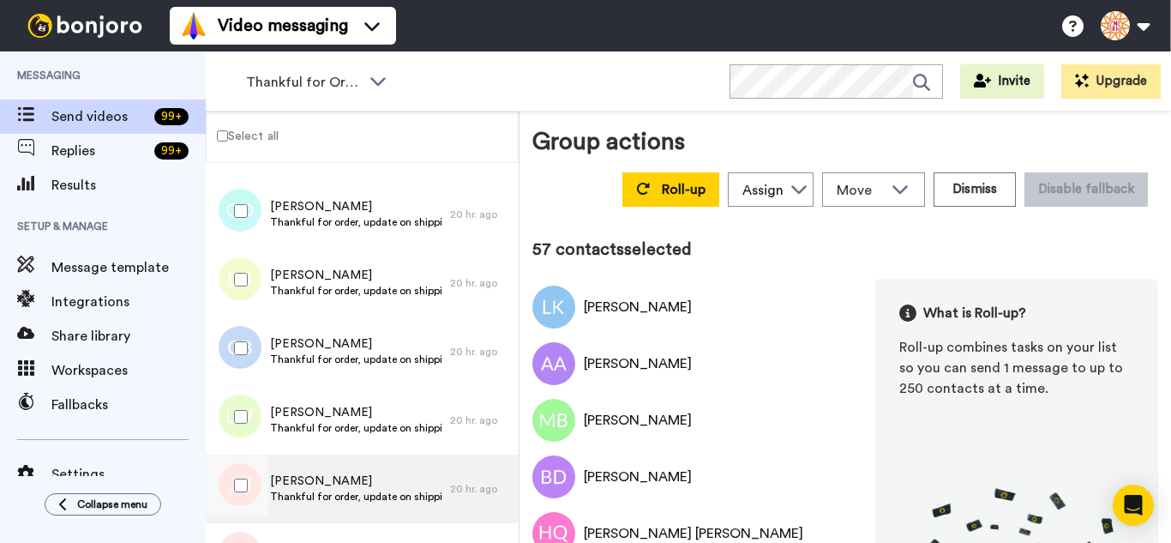
drag, startPoint x: 245, startPoint y: 407, endPoint x: 244, endPoint y: 454, distance: 47.2
click at [244, 426] on div at bounding box center [238, 417] width 62 height 60
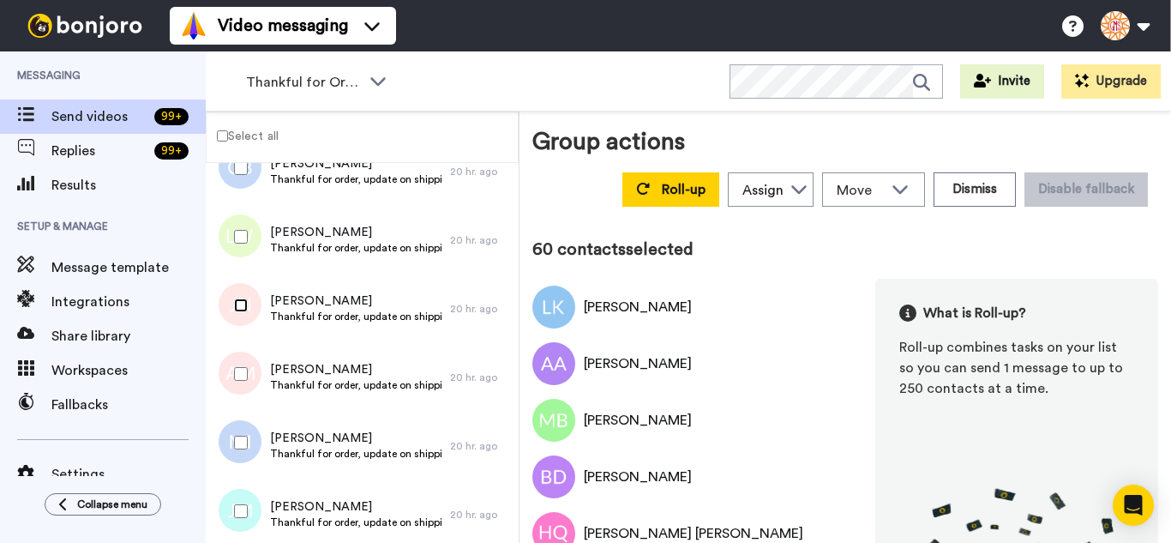
scroll to position [4029, 0]
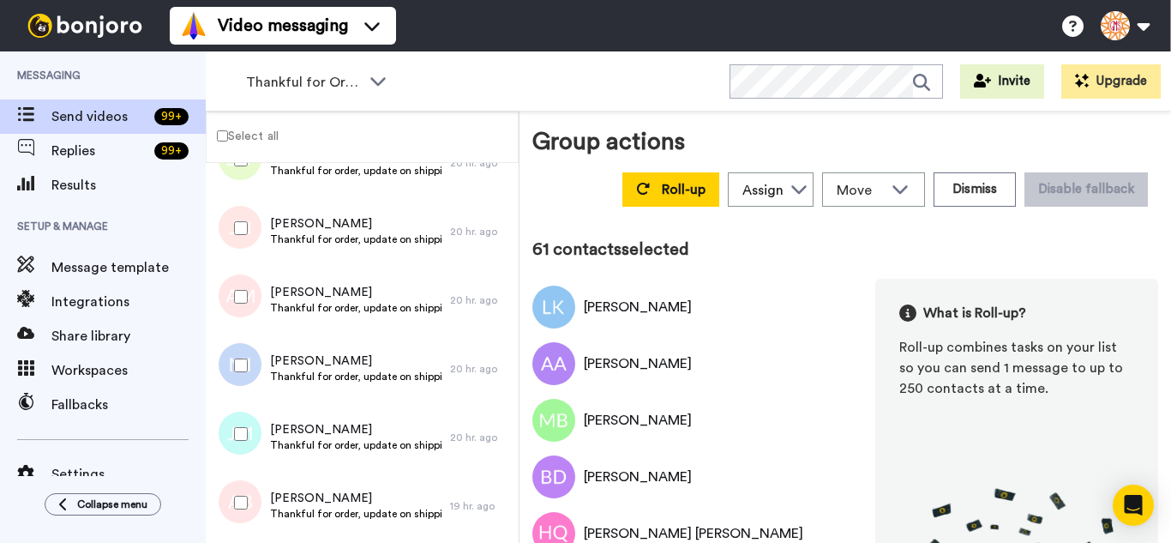
click at [238, 353] on div at bounding box center [238, 365] width 62 height 60
click at [238, 489] on div at bounding box center [238, 502] width 62 height 60
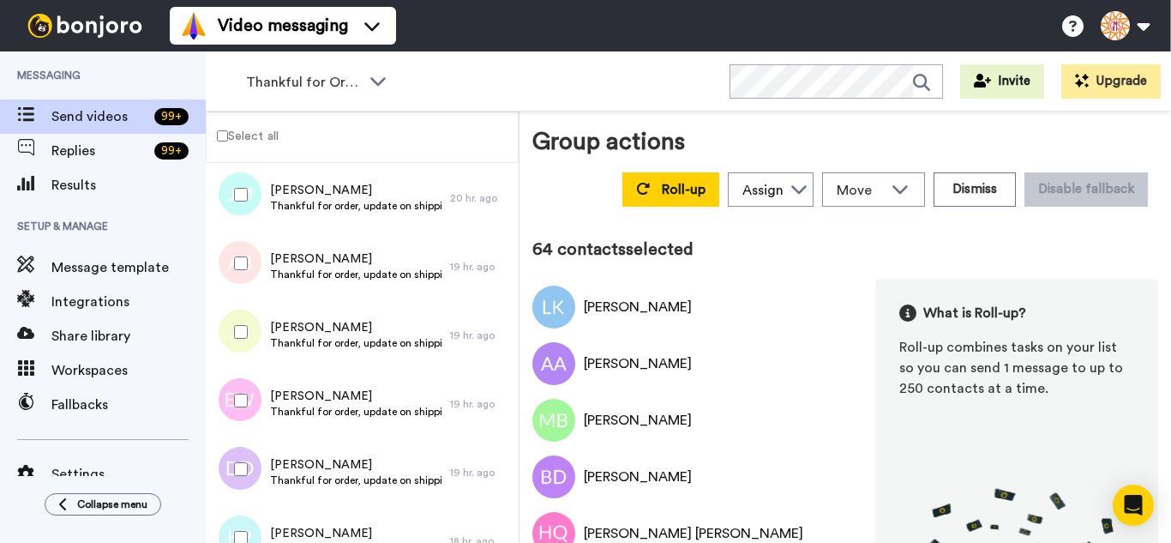
scroll to position [4286, 0]
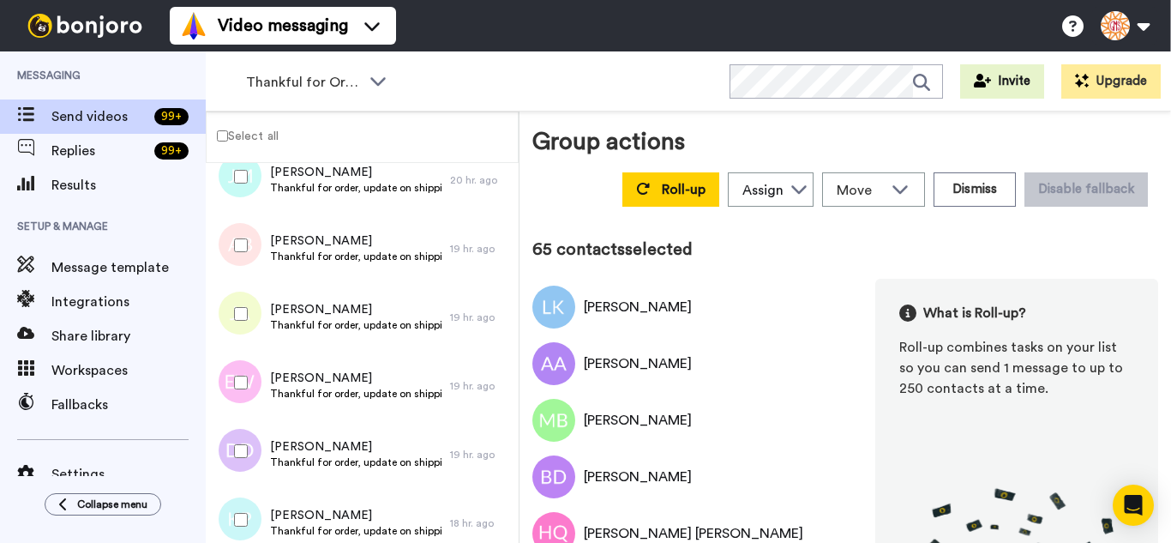
drag, startPoint x: 237, startPoint y: 426, endPoint x: 237, endPoint y: 458, distance: 31.7
click at [237, 435] on div at bounding box center [238, 451] width 62 height 60
click at [234, 509] on div at bounding box center [238, 519] width 62 height 60
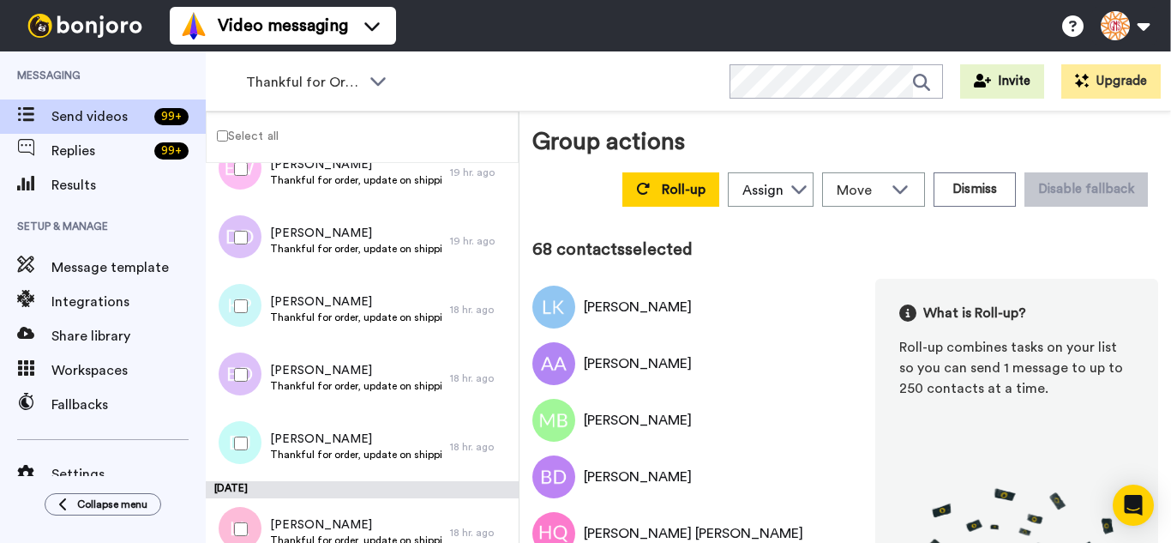
scroll to position [4629, 0]
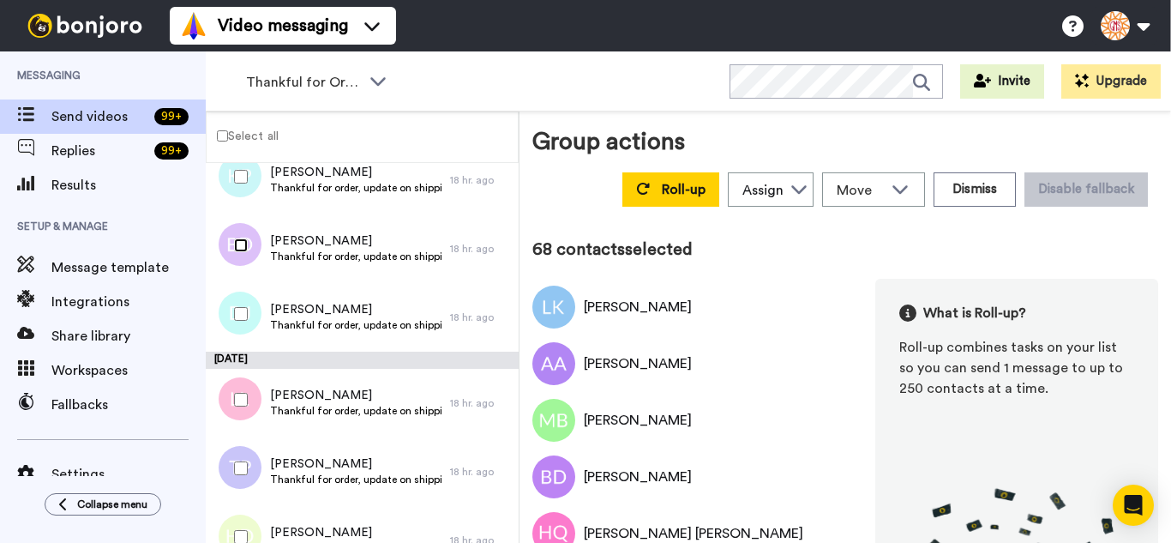
click at [246, 252] on div at bounding box center [238, 245] width 62 height 60
click at [240, 303] on div at bounding box center [238, 314] width 62 height 60
drag, startPoint x: 233, startPoint y: 411, endPoint x: 234, endPoint y: 477, distance: 66.0
click at [234, 425] on div at bounding box center [238, 399] width 62 height 60
click at [234, 477] on div at bounding box center [238, 468] width 62 height 60
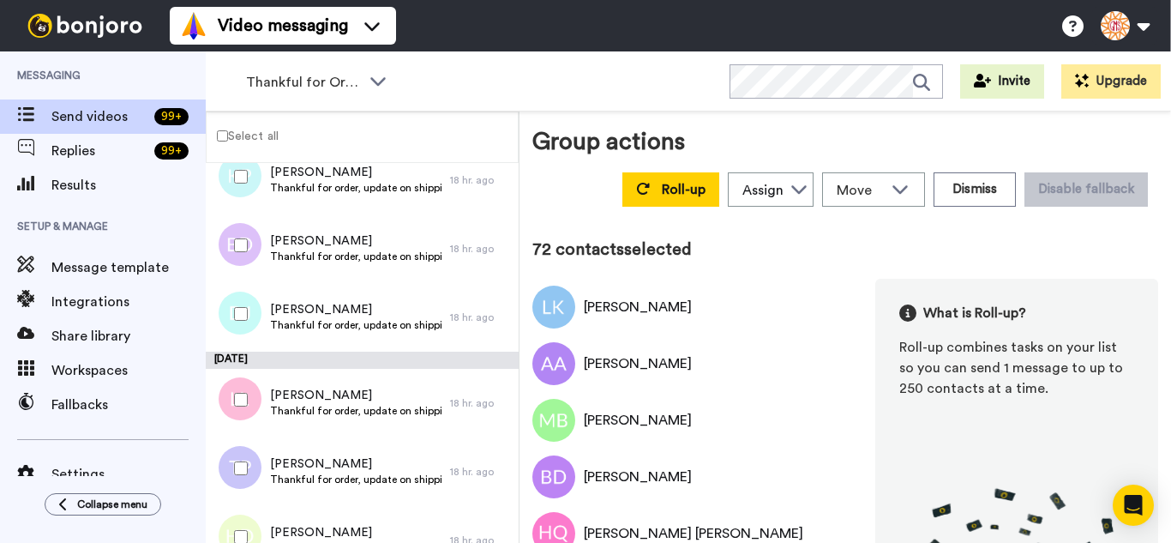
click at [241, 524] on div at bounding box center [238, 537] width 62 height 60
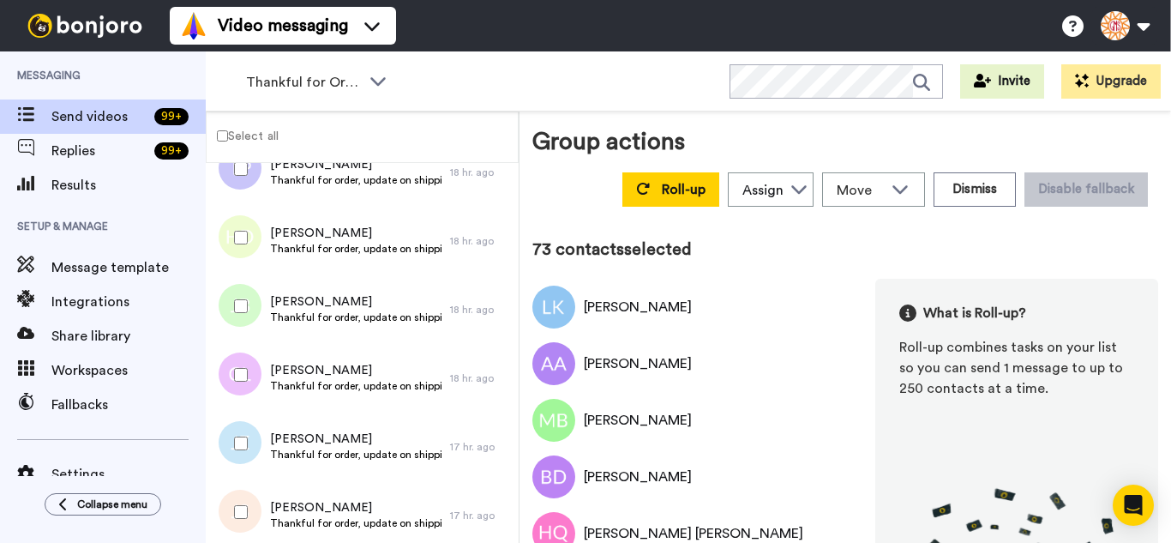
scroll to position [4972, 0]
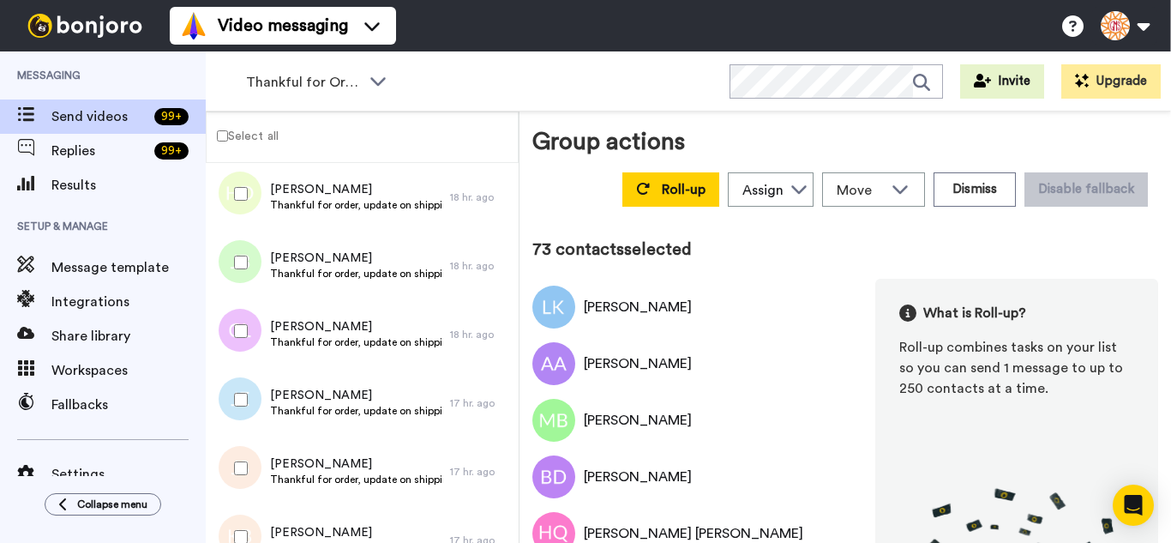
click at [238, 273] on div at bounding box center [238, 262] width 62 height 60
click at [243, 351] on div at bounding box center [238, 331] width 62 height 60
click at [235, 407] on div at bounding box center [238, 399] width 62 height 60
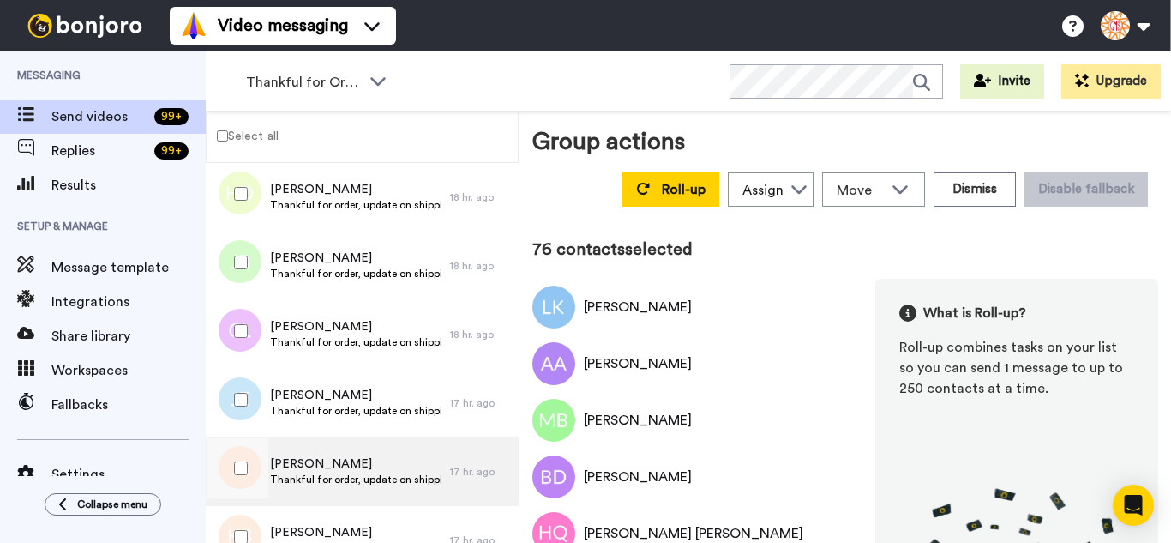
drag, startPoint x: 230, startPoint y: 479, endPoint x: 229, endPoint y: 501, distance: 21.4
click at [229, 484] on div at bounding box center [238, 468] width 62 height 60
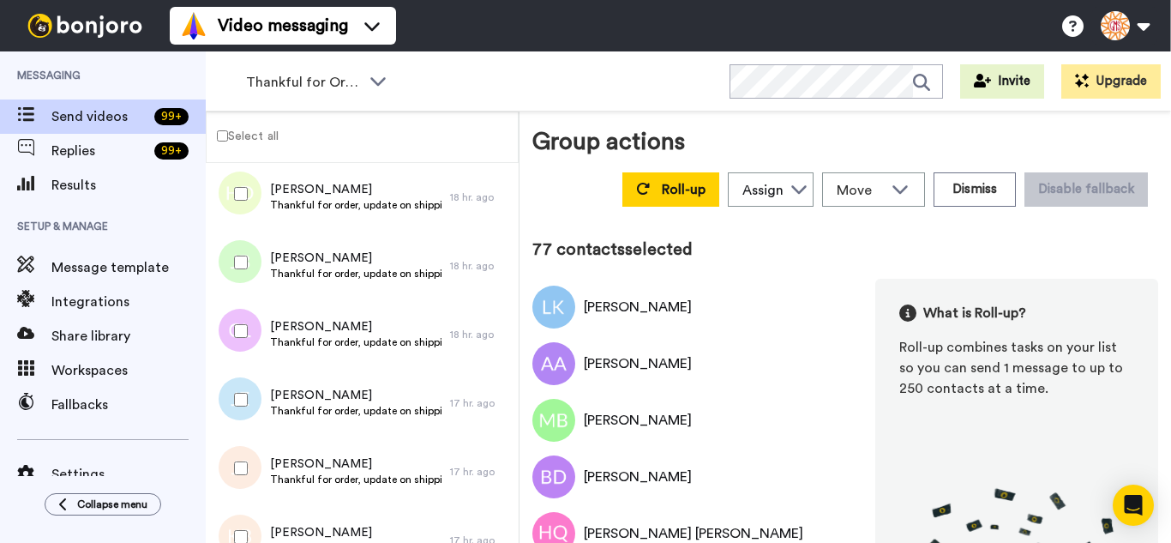
click at [231, 514] on div at bounding box center [238, 537] width 62 height 60
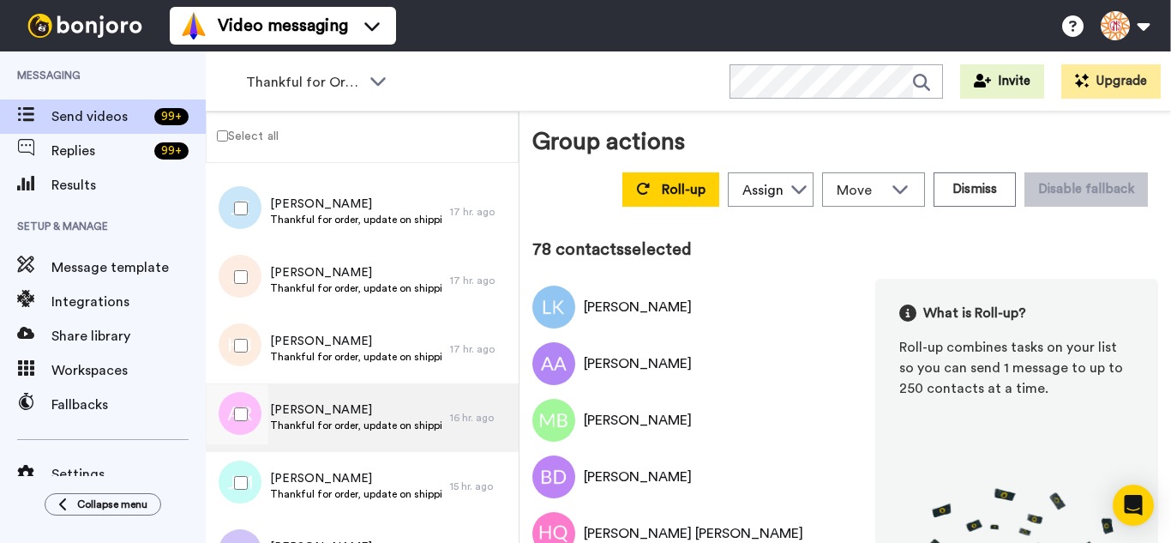
scroll to position [5229, 0]
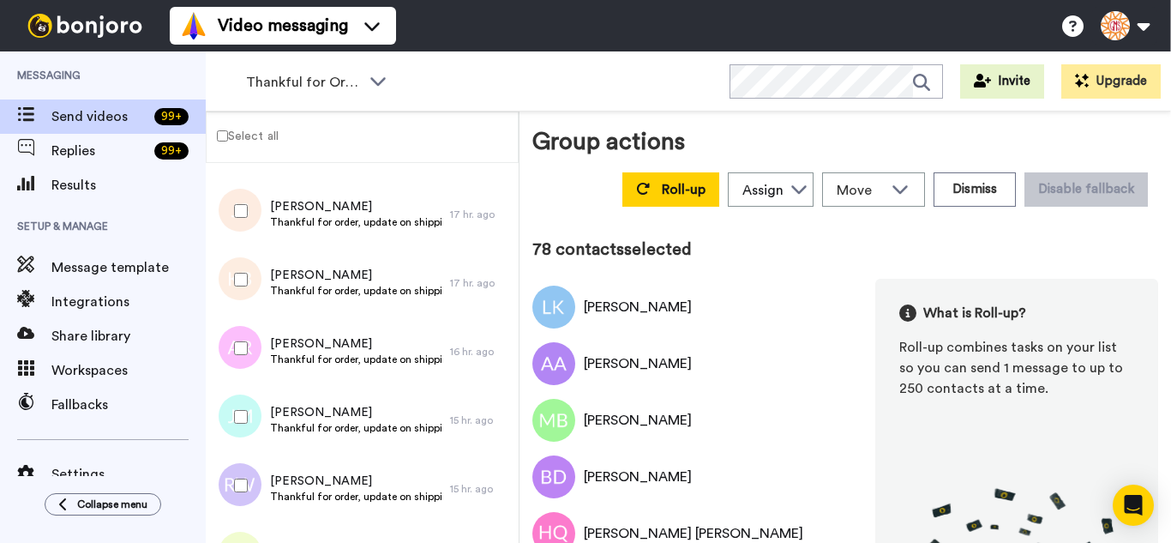
click at [237, 358] on div at bounding box center [238, 348] width 62 height 60
click at [242, 429] on div at bounding box center [238, 417] width 62 height 60
click at [247, 489] on div at bounding box center [238, 485] width 62 height 60
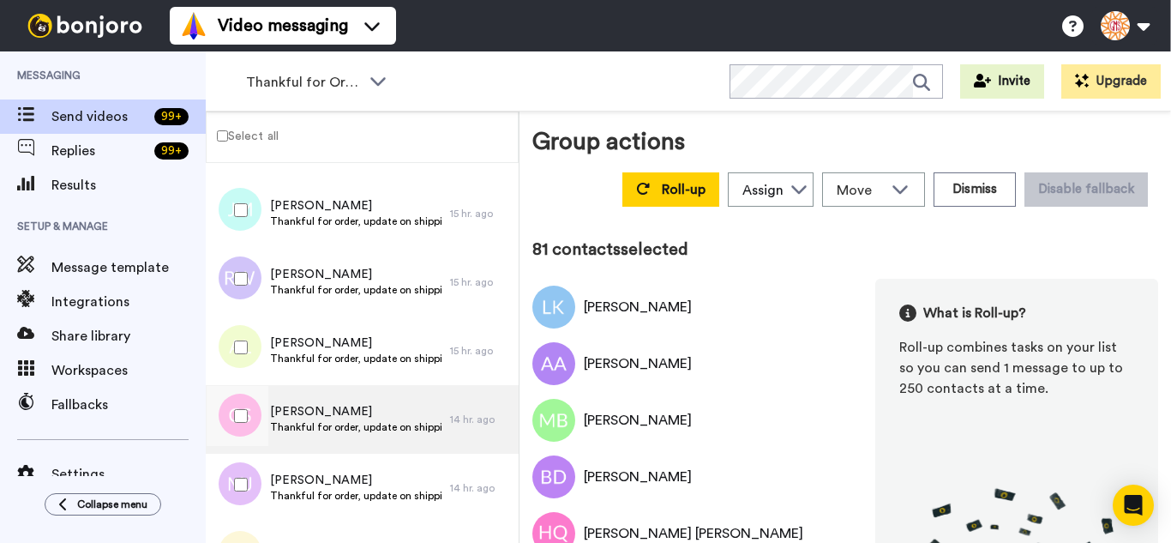
scroll to position [5486, 0]
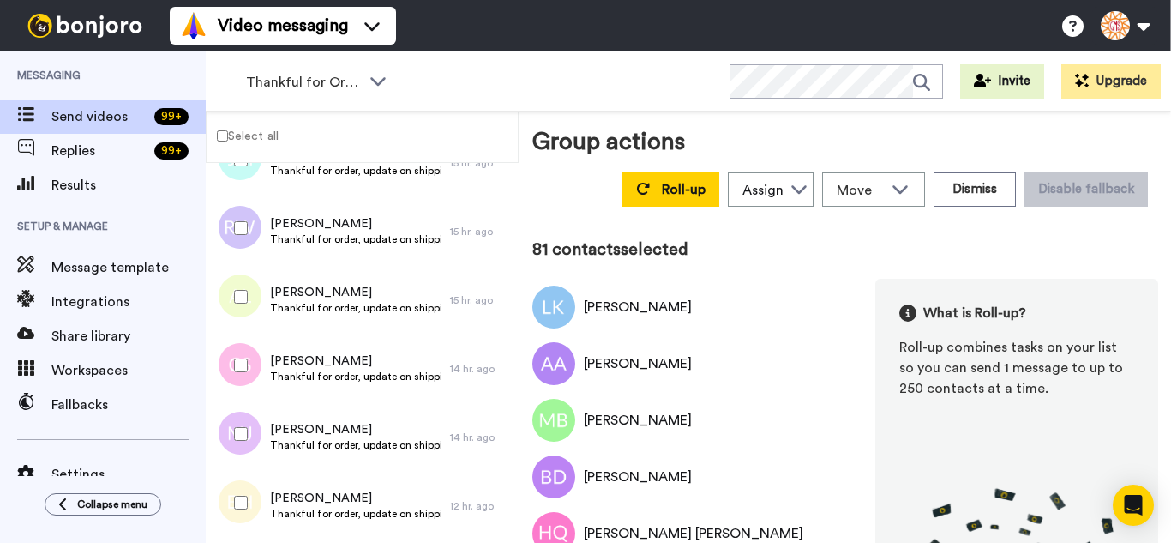
click at [247, 298] on div at bounding box center [238, 297] width 62 height 60
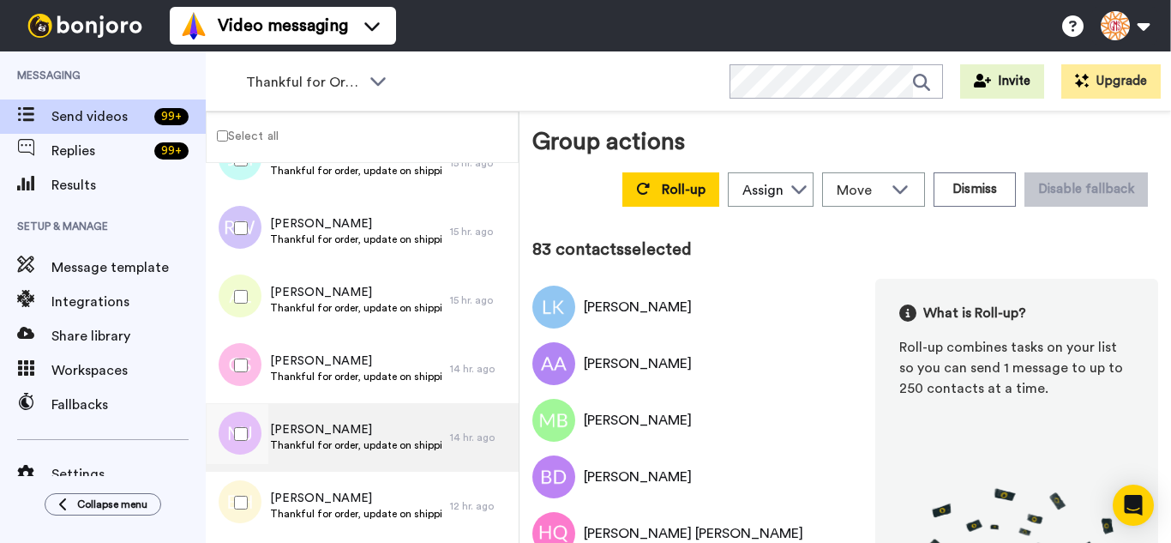
click at [243, 433] on div at bounding box center [238, 434] width 62 height 60
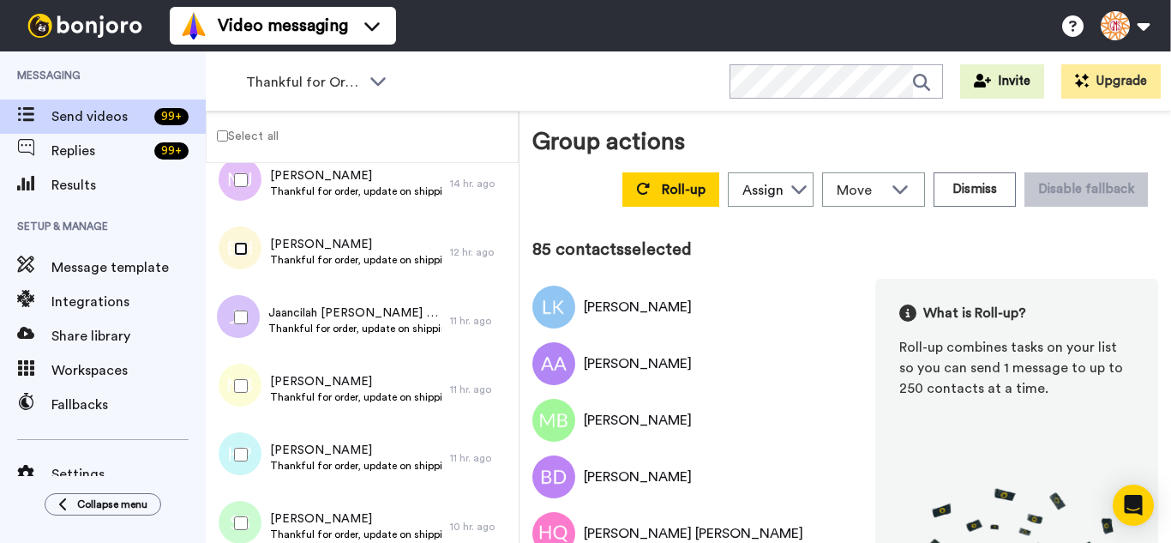
scroll to position [5744, 0]
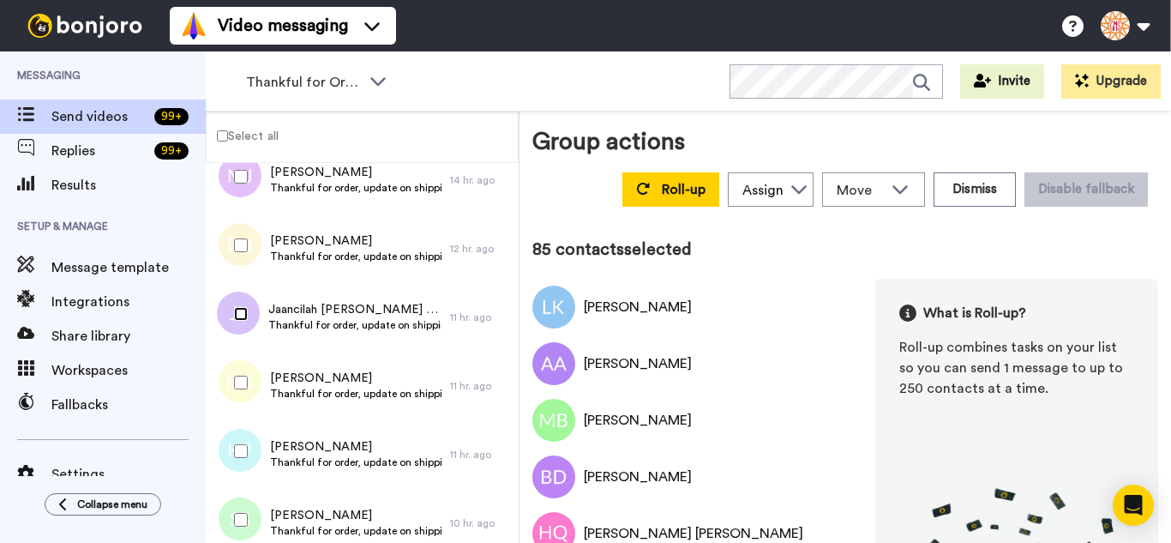
drag, startPoint x: 243, startPoint y: 419, endPoint x: 234, endPoint y: 360, distance: 59.8
click at [239, 322] on div at bounding box center [238, 314] width 62 height 60
click at [236, 391] on div at bounding box center [238, 382] width 62 height 60
drag, startPoint x: 247, startPoint y: 468, endPoint x: 252, endPoint y: 509, distance: 41.5
click at [247, 470] on div at bounding box center [238, 451] width 62 height 60
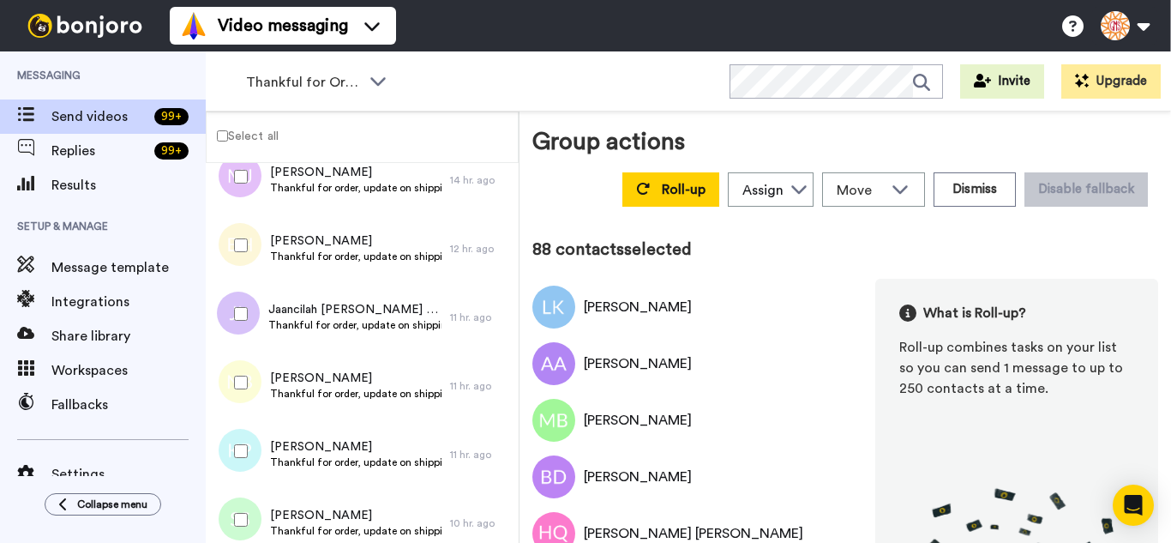
click at [251, 520] on div at bounding box center [238, 519] width 62 height 60
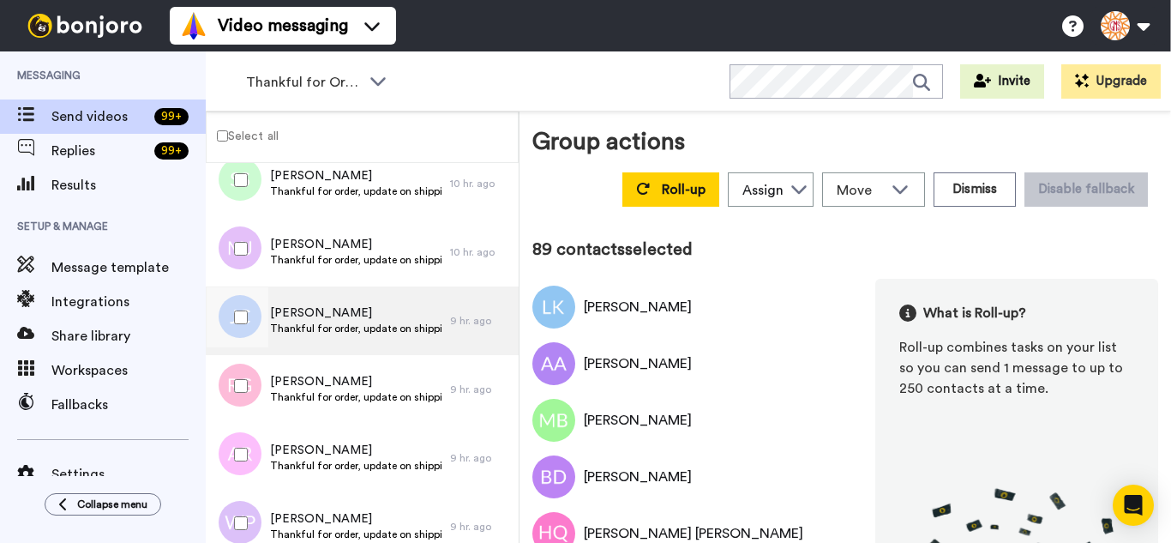
scroll to position [6086, 0]
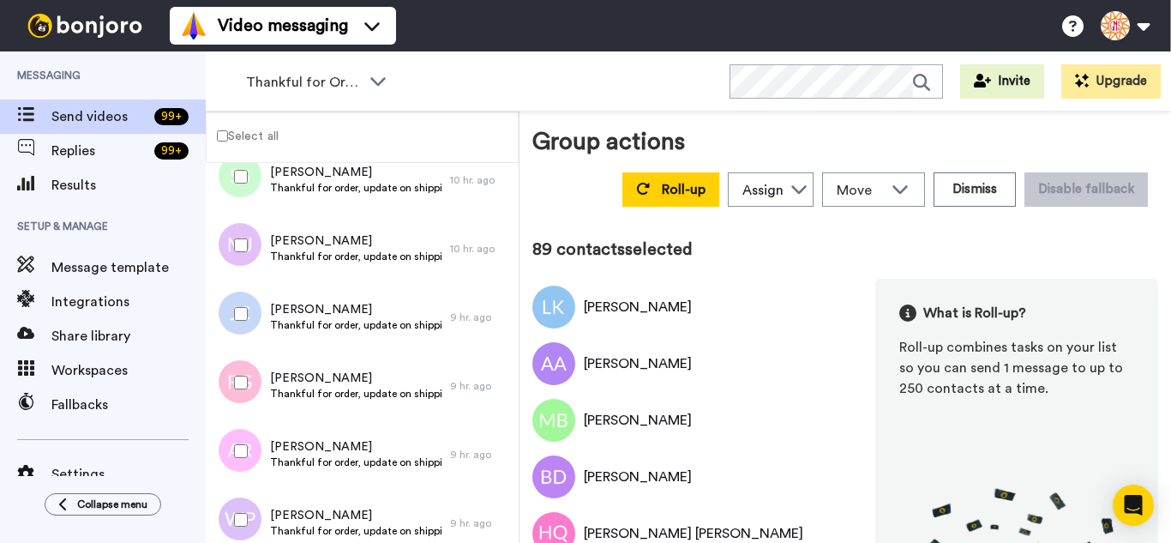
drag, startPoint x: 255, startPoint y: 248, endPoint x: 240, endPoint y: 333, distance: 86.1
click at [245, 281] on div "Mike Jackson Thankful for order, update on shipping. 10 hr. ago" at bounding box center [362, 248] width 313 height 69
click at [240, 333] on div at bounding box center [238, 314] width 62 height 60
click at [249, 267] on div at bounding box center [238, 245] width 62 height 60
click at [245, 415] on div at bounding box center [235, 385] width 51 height 69
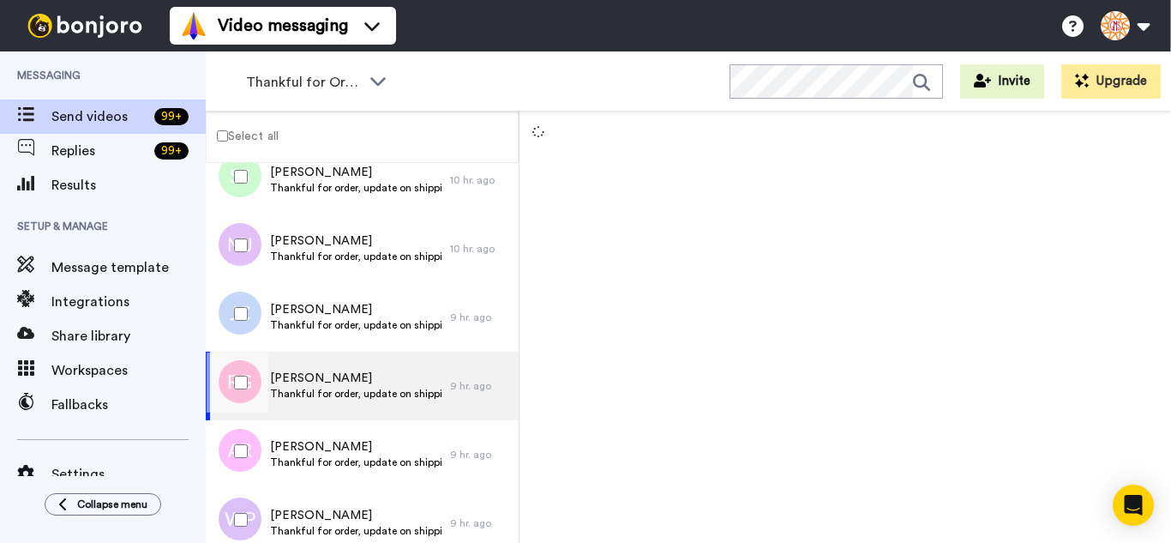
click at [242, 393] on div at bounding box center [238, 382] width 62 height 60
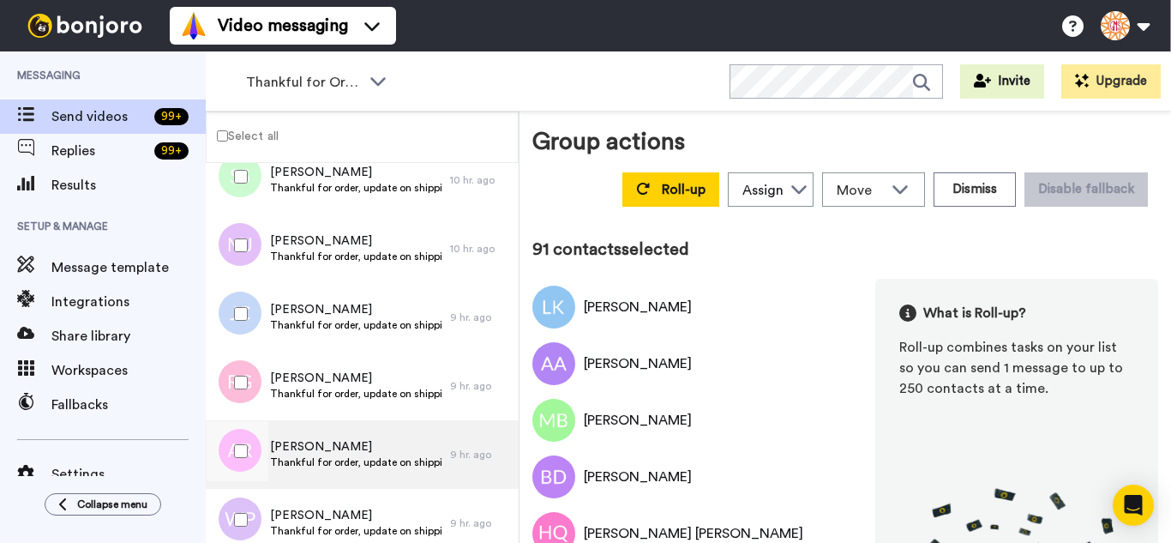
drag, startPoint x: 241, startPoint y: 465, endPoint x: 242, endPoint y: 484, distance: 18.9
click at [241, 466] on div at bounding box center [238, 451] width 62 height 60
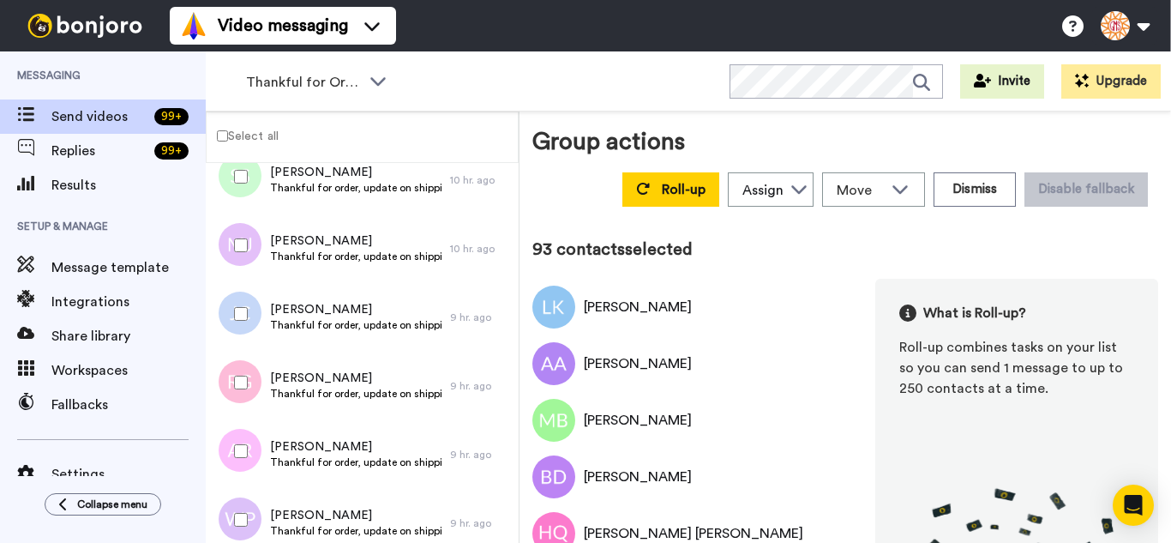
click at [243, 507] on div at bounding box center [238, 519] width 62 height 60
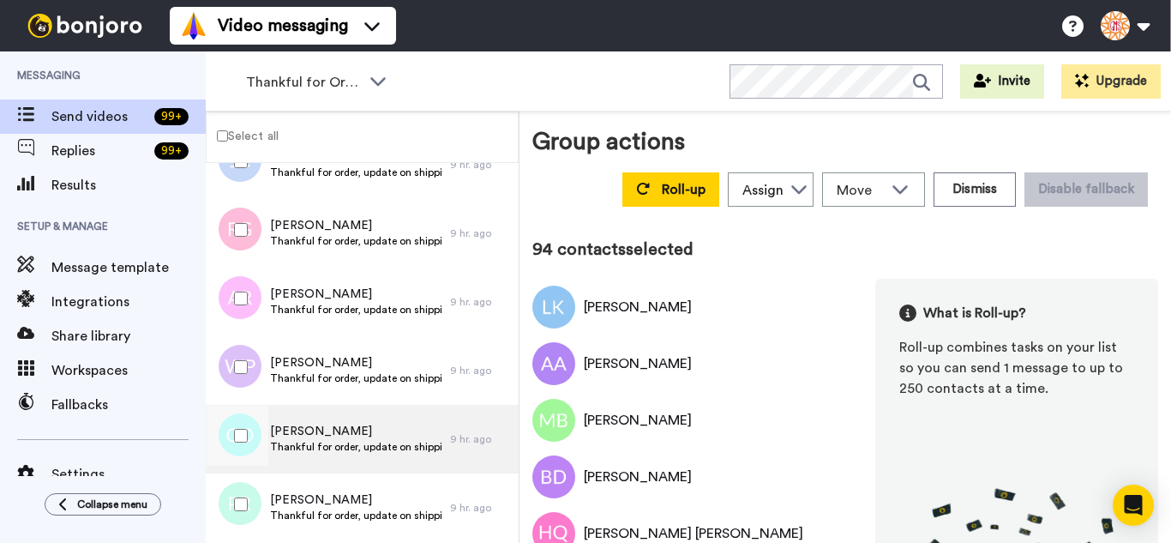
scroll to position [6344, 0]
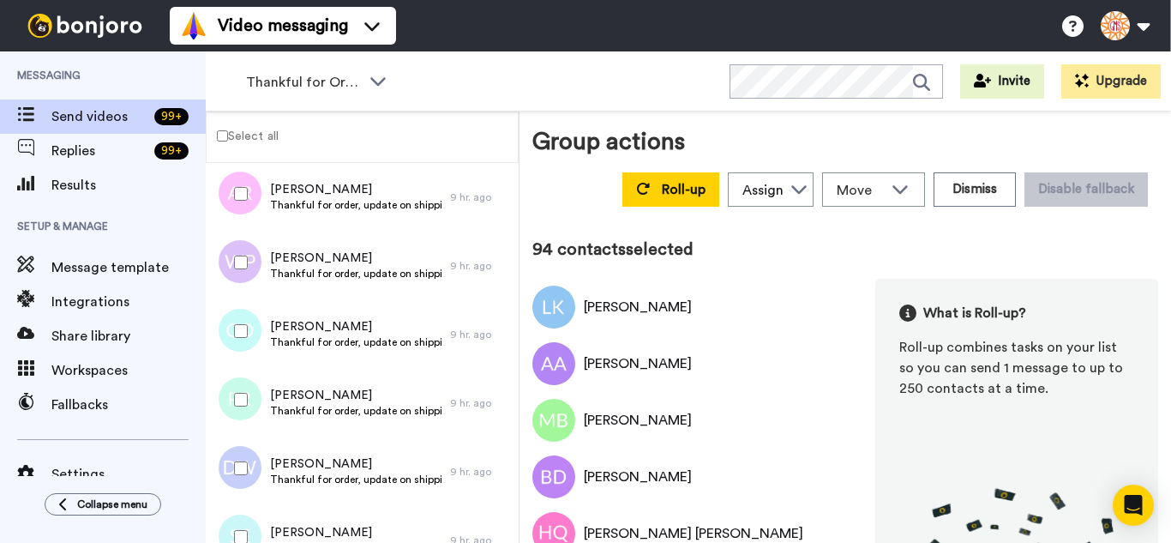
drag, startPoint x: 260, startPoint y: 331, endPoint x: 248, endPoint y: 416, distance: 85.7
click at [258, 333] on div at bounding box center [238, 331] width 62 height 60
drag, startPoint x: 248, startPoint y: 416, endPoint x: 251, endPoint y: 462, distance: 46.4
click at [248, 418] on div at bounding box center [238, 399] width 62 height 60
drag, startPoint x: 251, startPoint y: 462, endPoint x: 251, endPoint y: 510, distance: 48.0
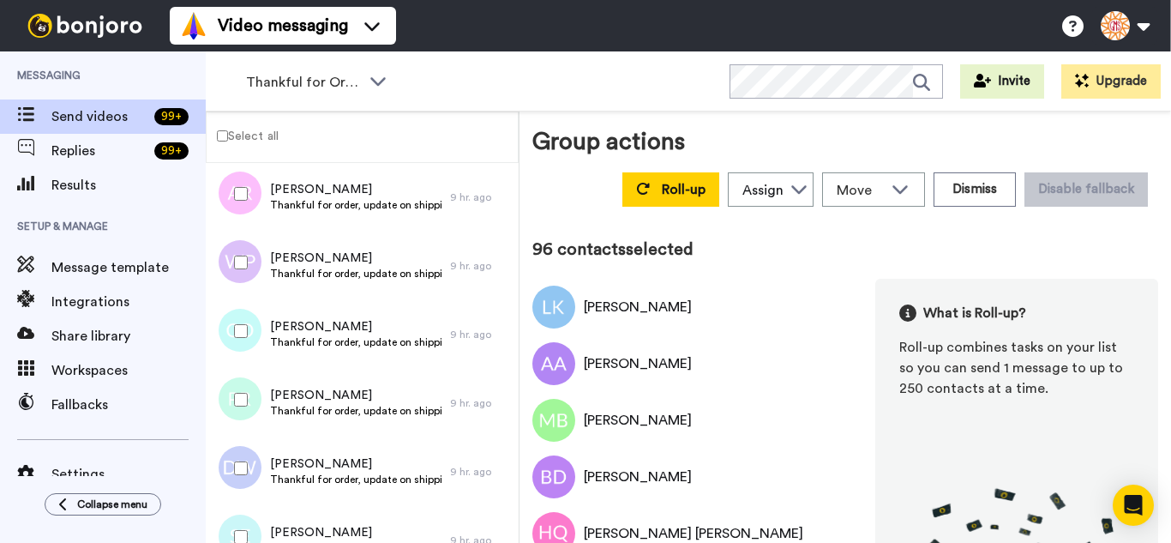
click at [251, 479] on div at bounding box center [238, 468] width 62 height 60
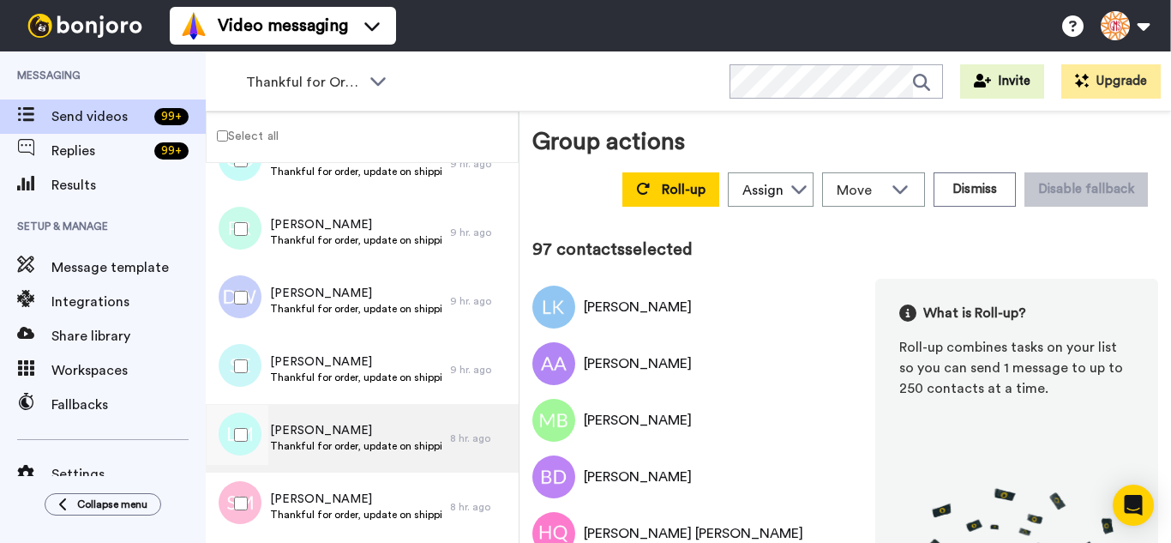
scroll to position [6601, 0]
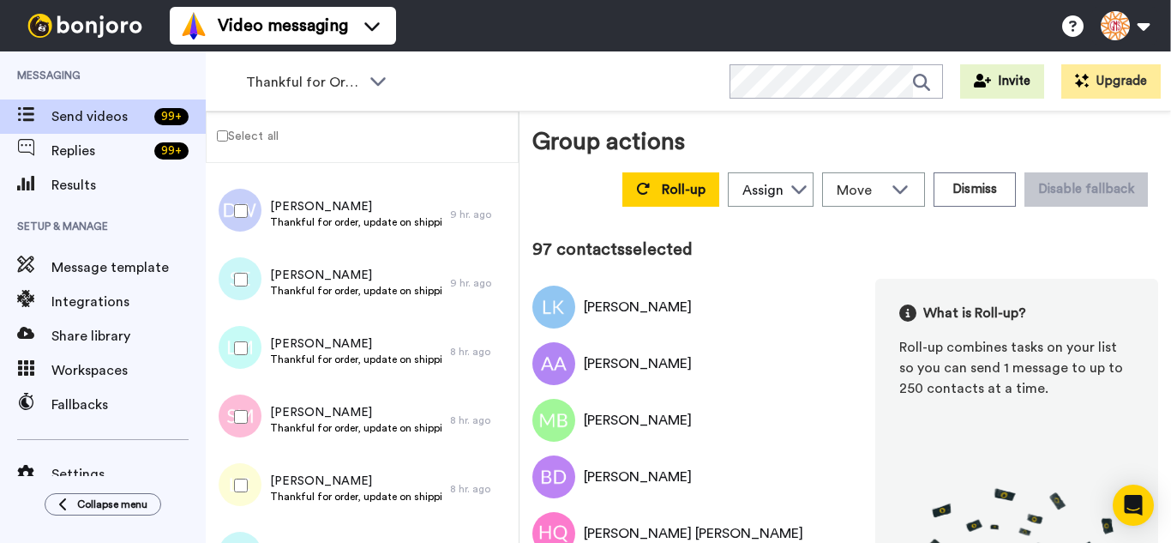
drag, startPoint x: 231, startPoint y: 291, endPoint x: 236, endPoint y: 339, distance: 48.2
click at [231, 297] on div at bounding box center [238, 279] width 62 height 60
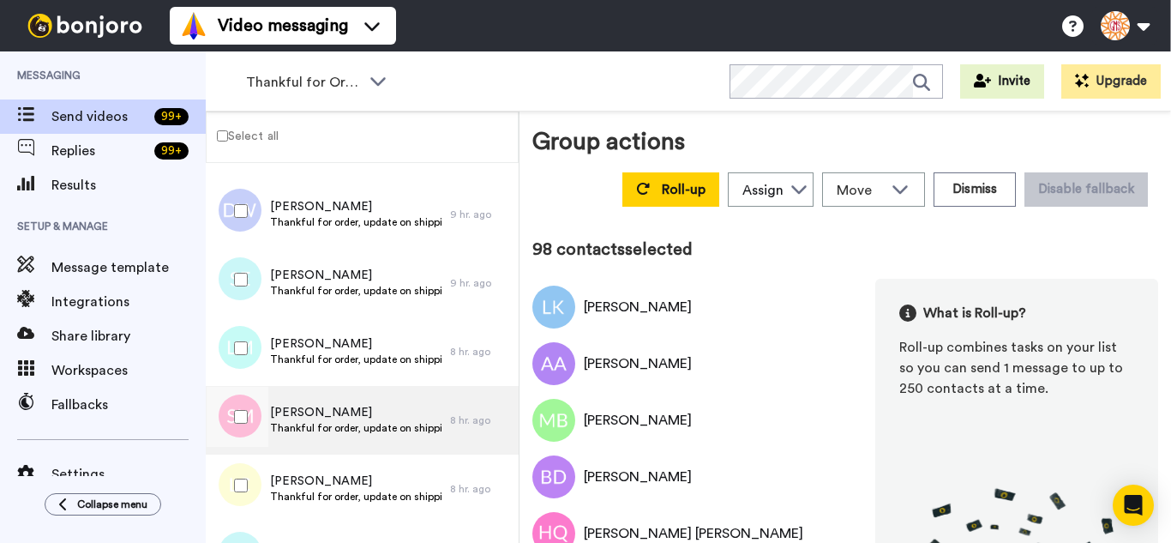
drag, startPoint x: 239, startPoint y: 386, endPoint x: 241, endPoint y: 449, distance: 63.5
click at [239, 389] on div "Sara Malak Thankful for order, update on shipping. 8 hr. ago" at bounding box center [362, 420] width 313 height 69
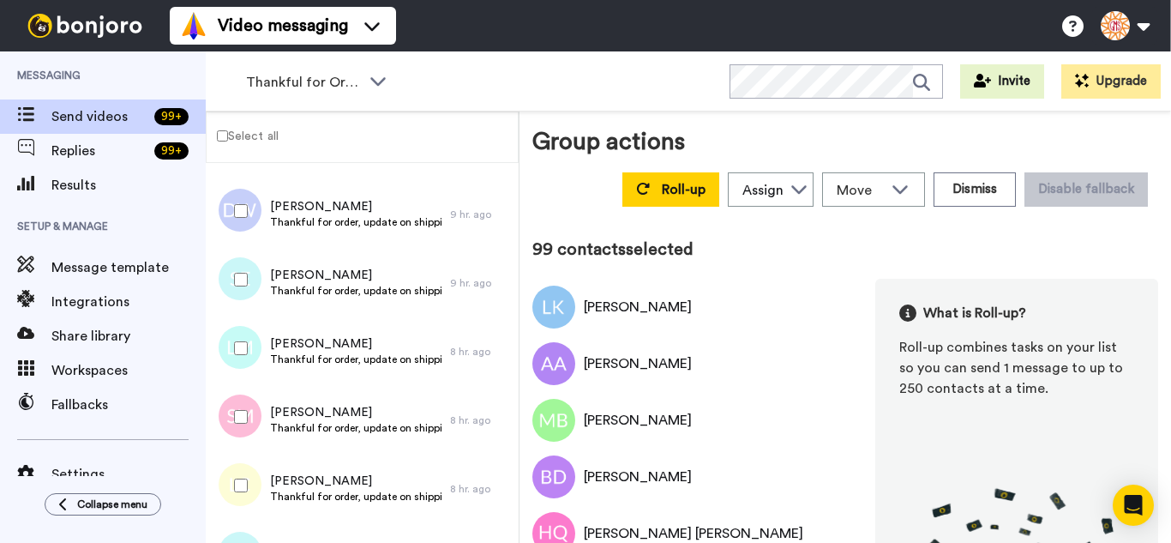
click at [242, 465] on div at bounding box center [238, 485] width 62 height 60
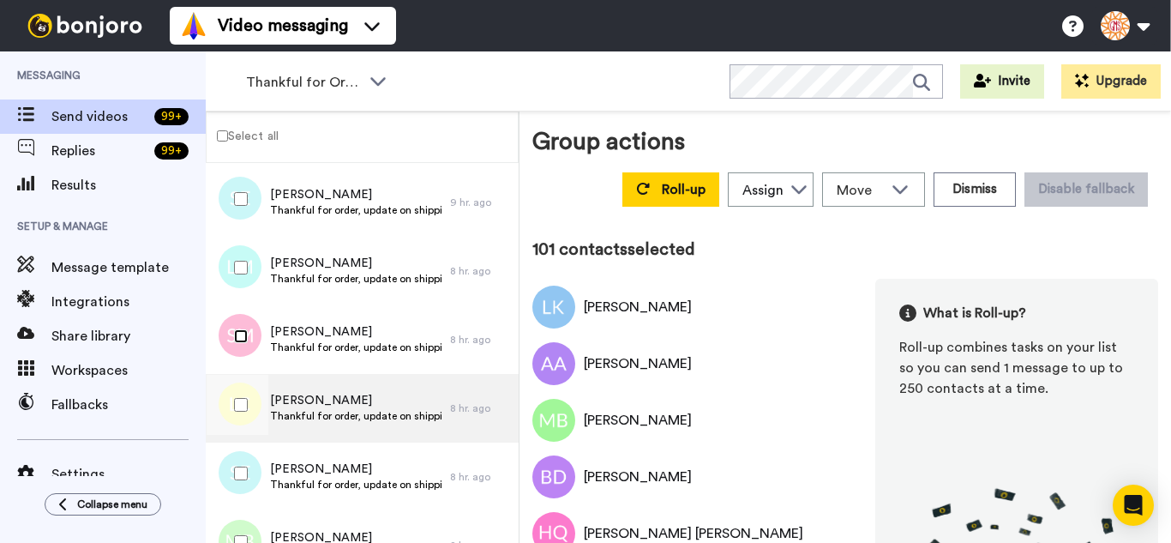
scroll to position [6772, 0]
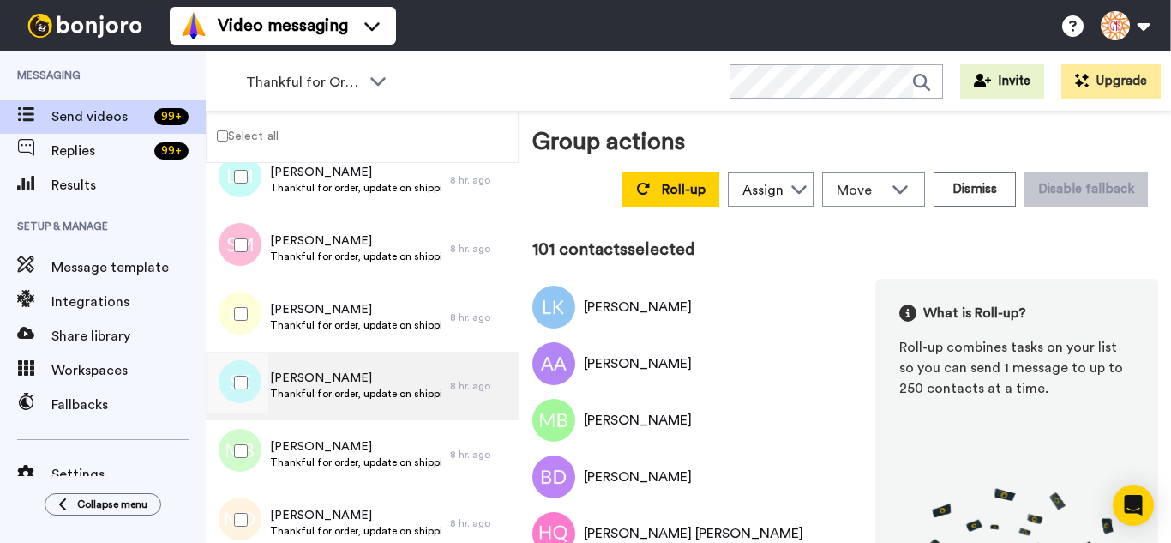
drag, startPoint x: 235, startPoint y: 392, endPoint x: 236, endPoint y: 413, distance: 21.4
click at [235, 393] on div at bounding box center [238, 382] width 62 height 60
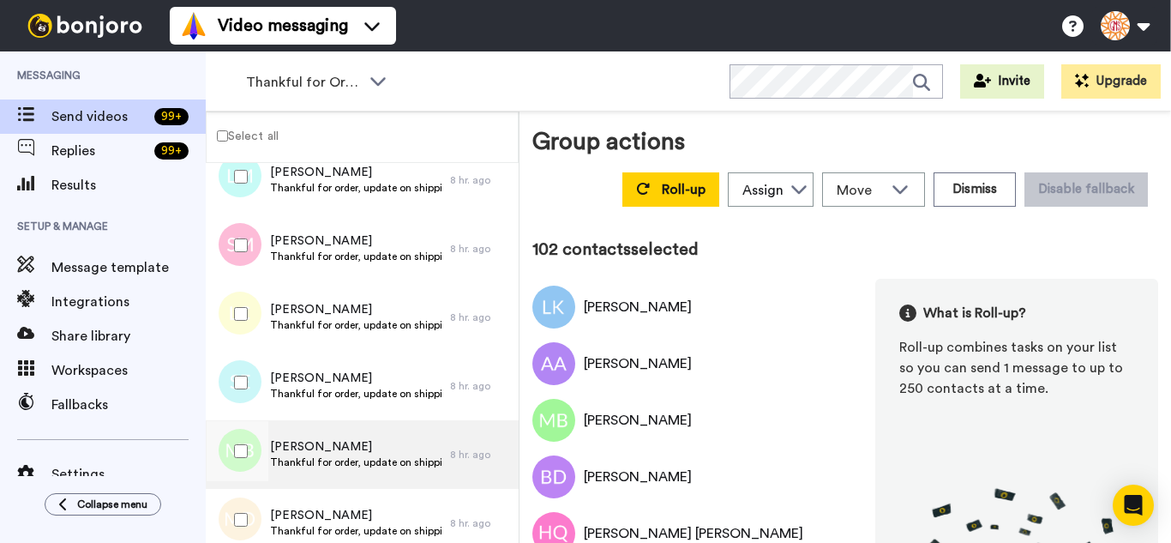
drag, startPoint x: 242, startPoint y: 458, endPoint x: 239, endPoint y: 484, distance: 26.7
click at [242, 459] on div at bounding box center [238, 451] width 62 height 60
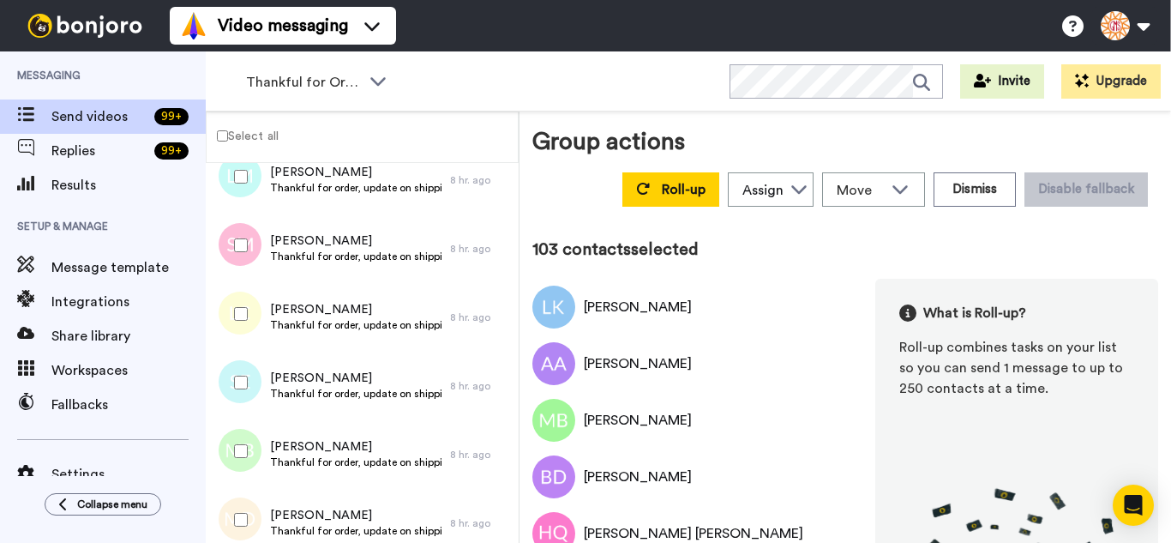
click at [239, 503] on div at bounding box center [238, 519] width 62 height 60
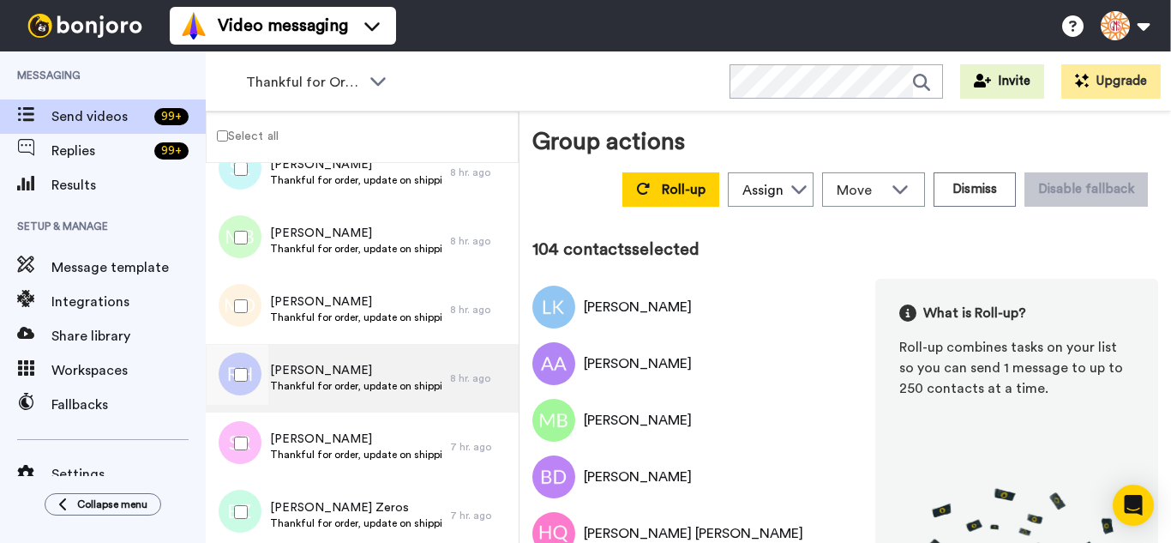
scroll to position [7029, 0]
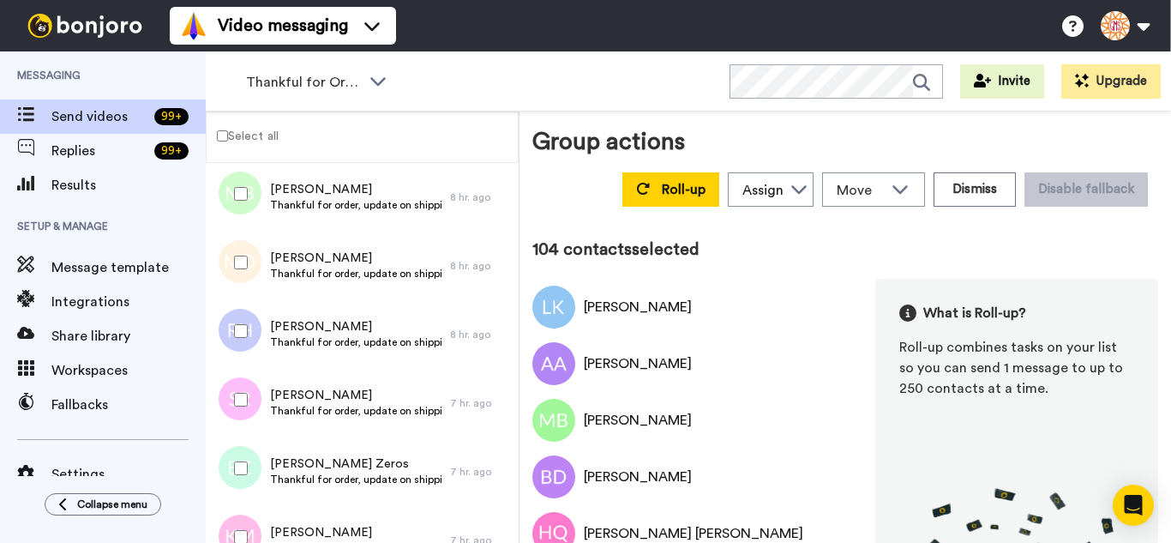
drag, startPoint x: 249, startPoint y: 333, endPoint x: 249, endPoint y: 398, distance: 65.2
click at [249, 339] on div at bounding box center [238, 331] width 62 height 60
click at [249, 398] on div at bounding box center [238, 399] width 62 height 60
drag, startPoint x: 249, startPoint y: 442, endPoint x: 248, endPoint y: 508, distance: 66.0
click at [249, 447] on div at bounding box center [238, 468] width 62 height 60
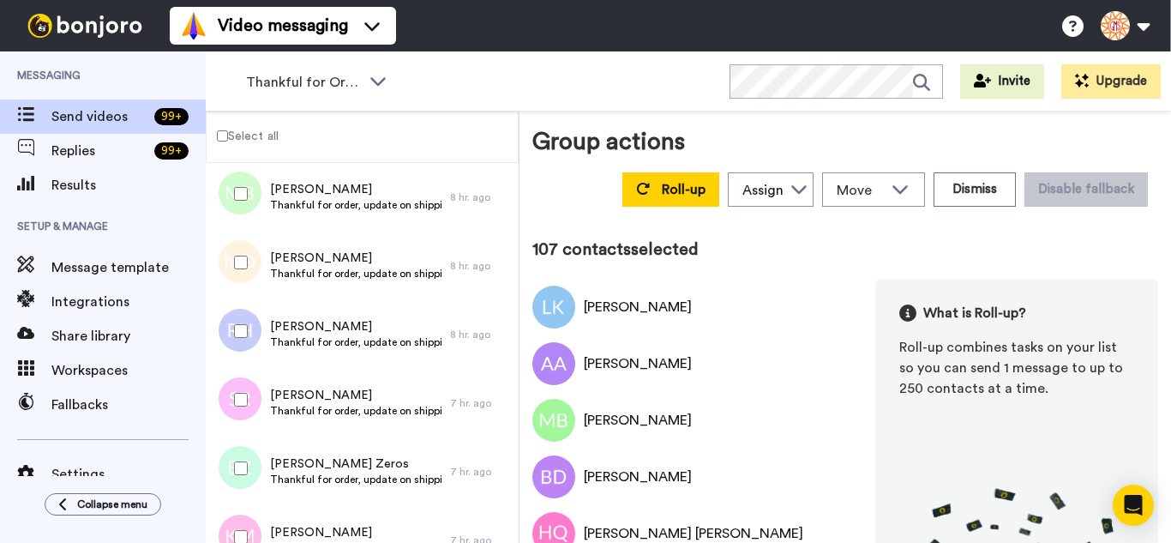
click at [248, 509] on div at bounding box center [238, 537] width 62 height 60
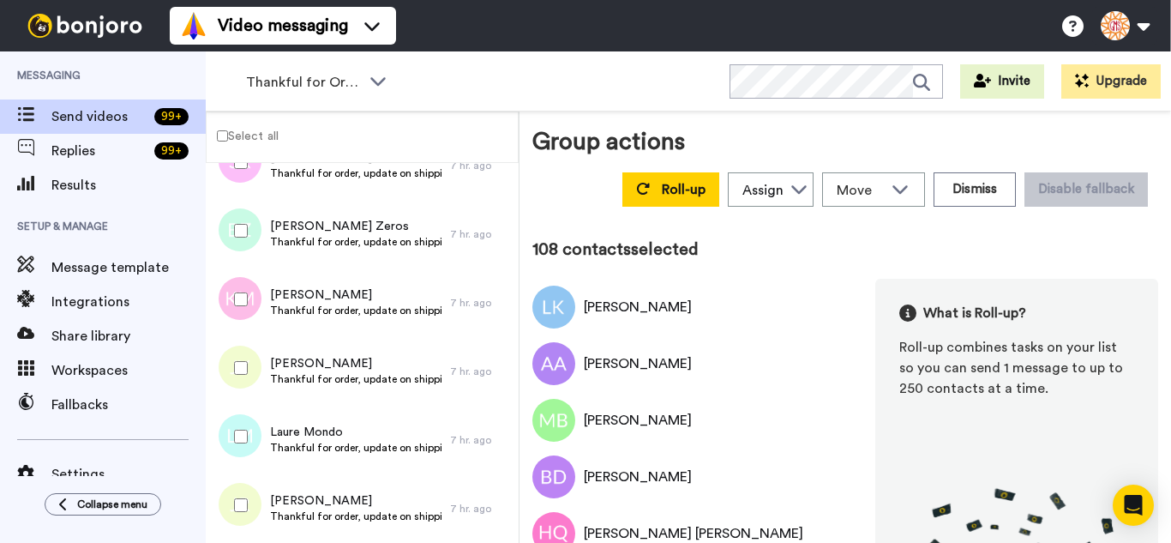
scroll to position [7287, 0]
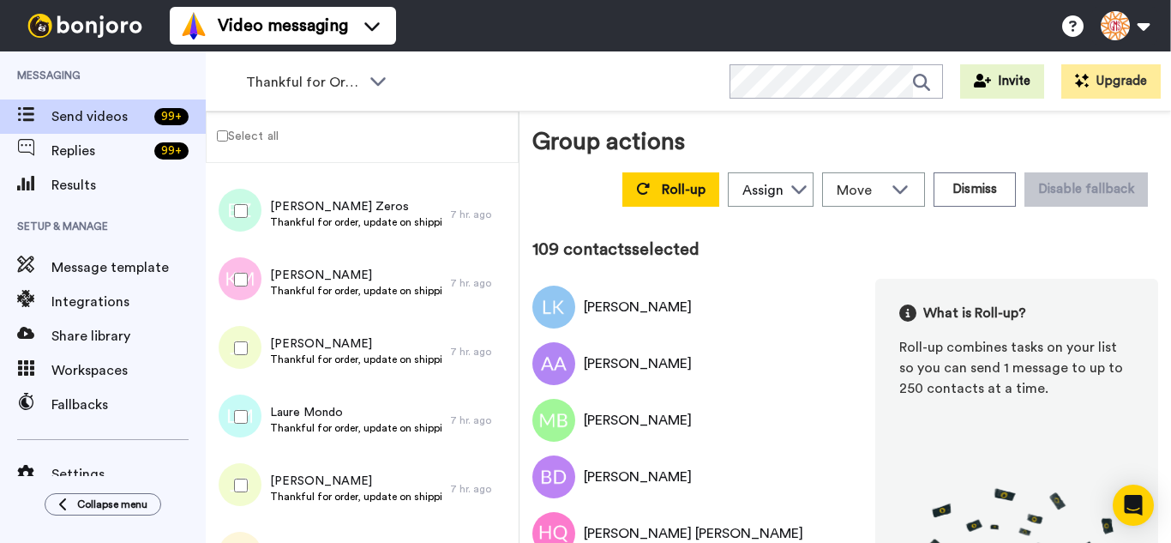
click at [251, 474] on div at bounding box center [238, 485] width 62 height 60
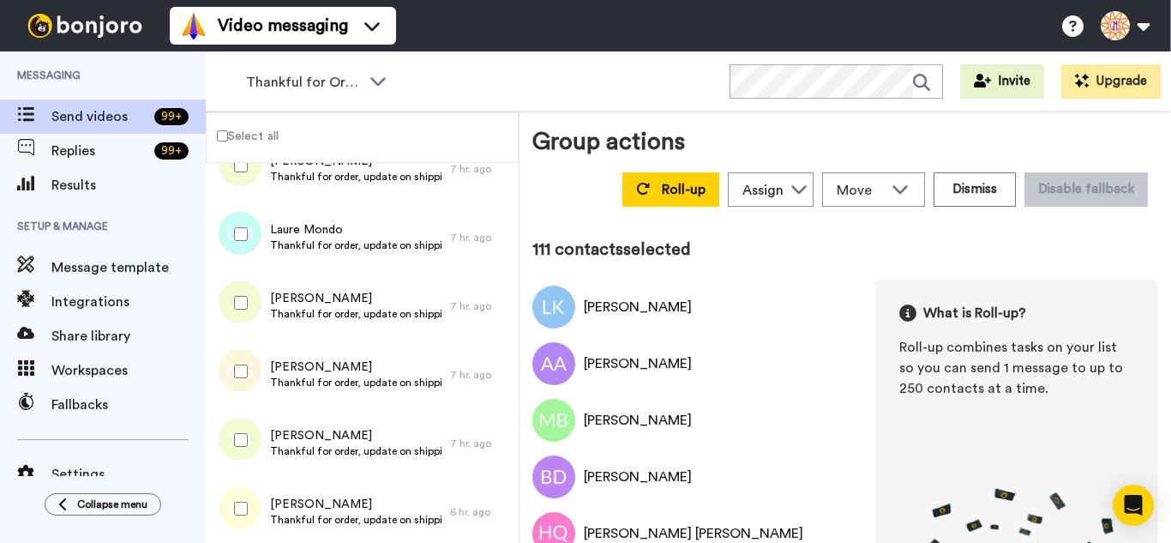
drag, startPoint x: 244, startPoint y: 380, endPoint x: 249, endPoint y: 439, distance: 59.4
click at [244, 381] on div at bounding box center [238, 371] width 62 height 60
drag
click at [249, 440] on div at bounding box center [238, 440] width 62 height 60
click at [242, 475] on div at bounding box center [235, 443] width 51 height 69
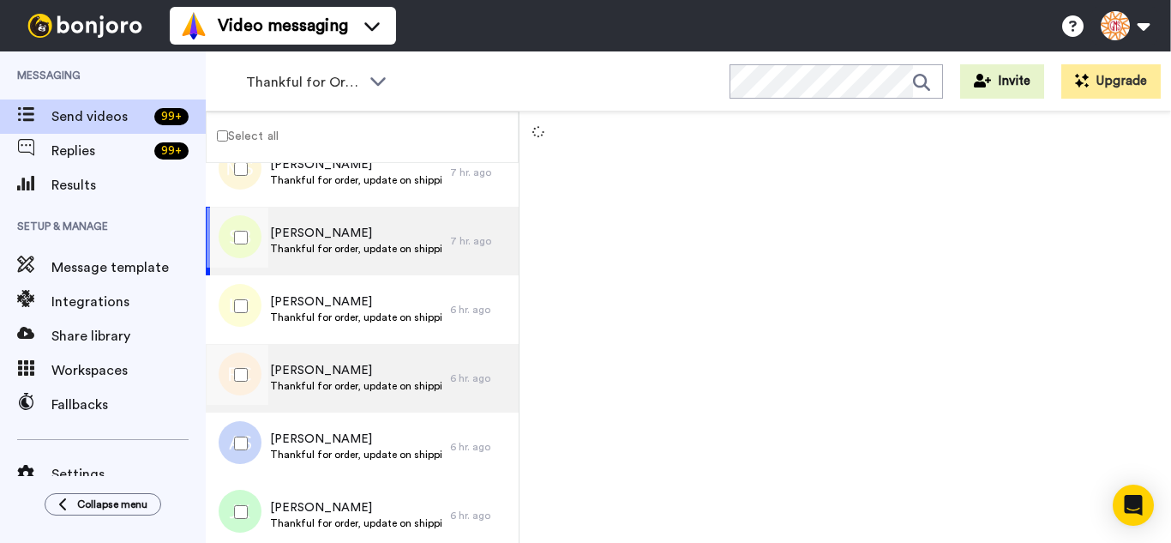
scroll to position [7726, 0]
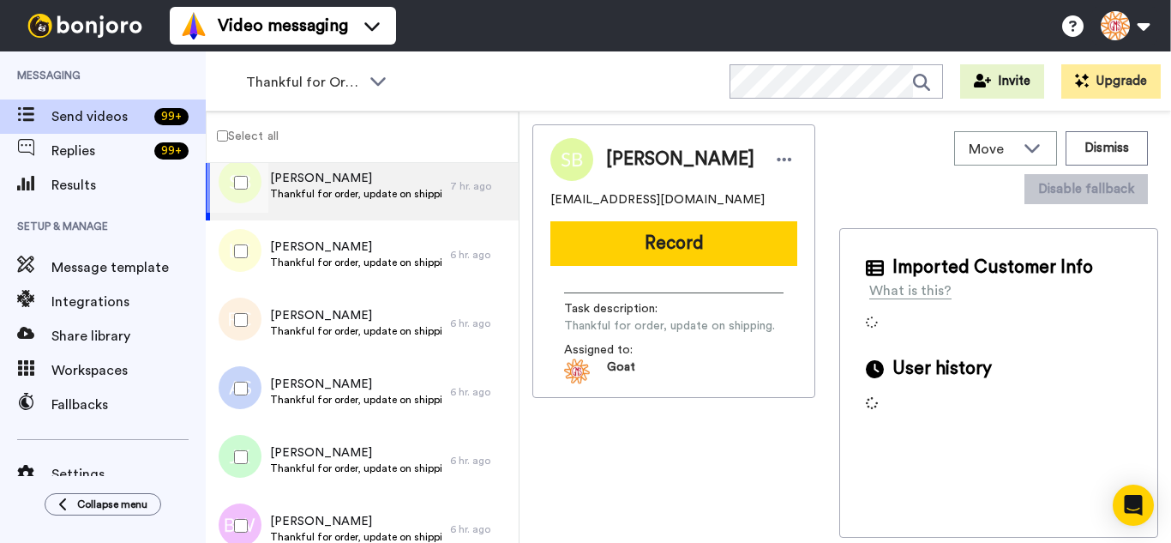
click at [249, 271] on div at bounding box center [238, 251] width 62 height 60
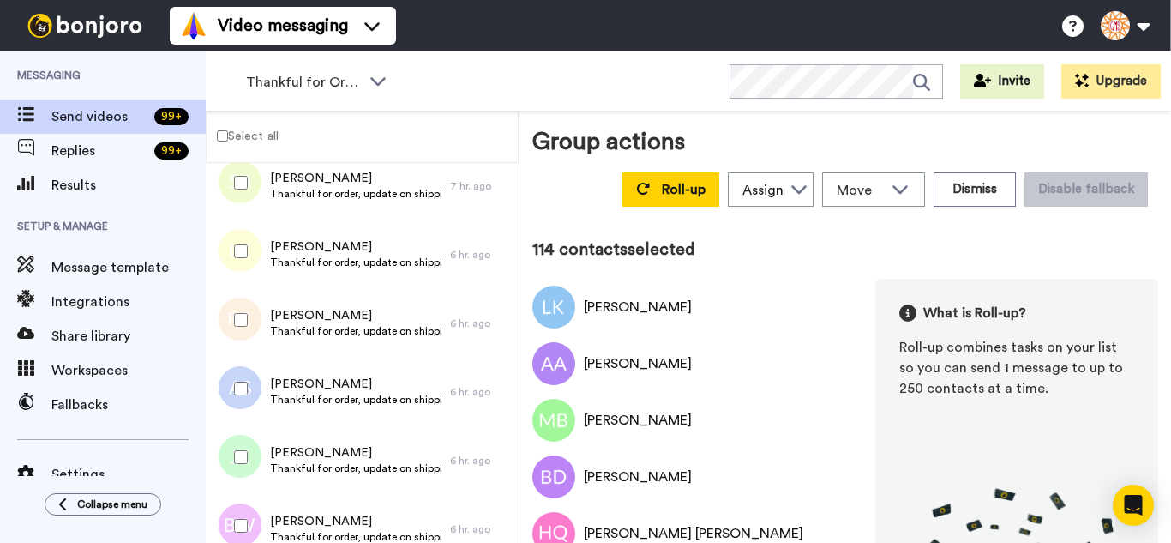
click at [248, 345] on div at bounding box center [238, 320] width 62 height 60
click at [248, 408] on div at bounding box center [238, 388] width 62 height 60
click at [253, 465] on div at bounding box center [238, 457] width 62 height 60
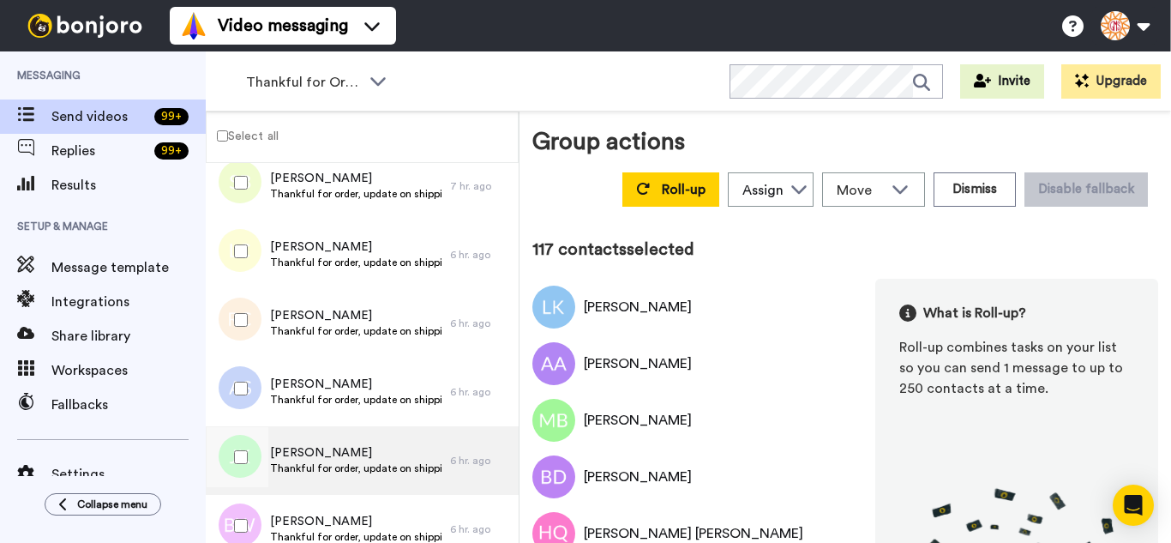
click at [251, 492] on div at bounding box center [235, 460] width 51 height 69
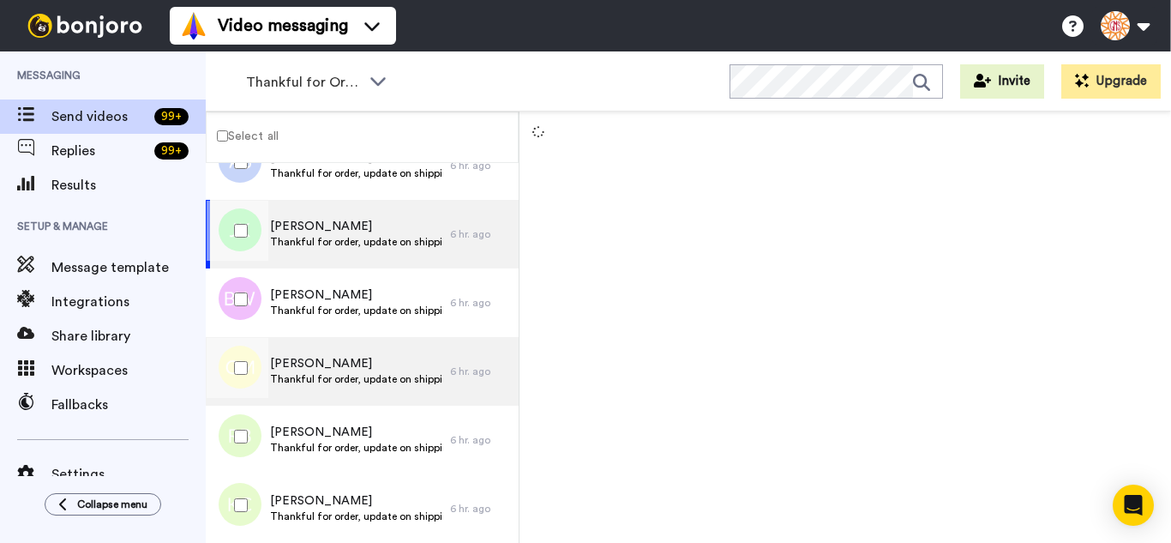
scroll to position [7984, 0]
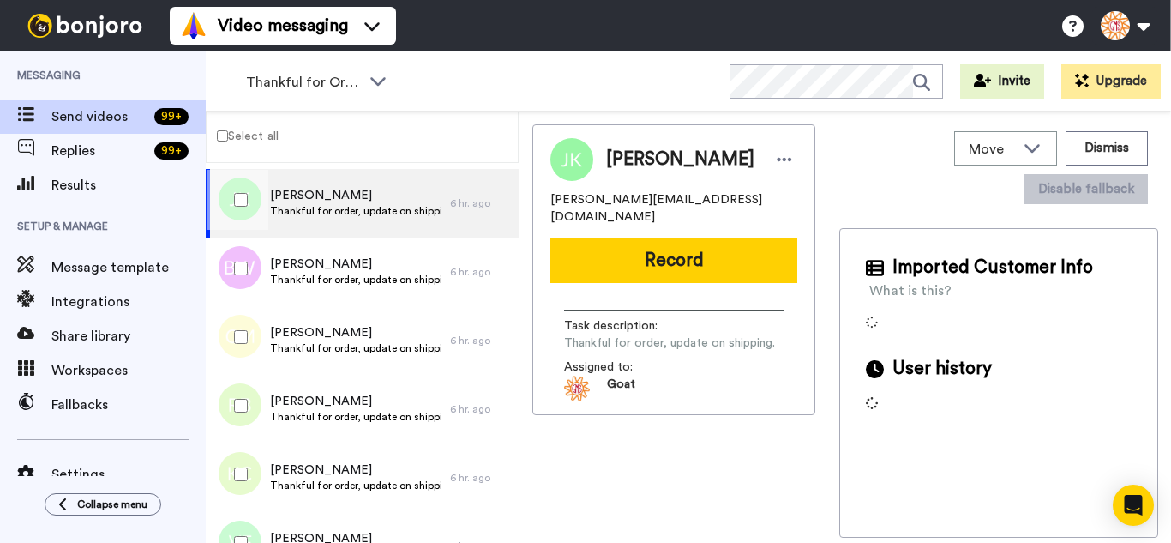
click at [237, 284] on div at bounding box center [238, 268] width 62 height 60
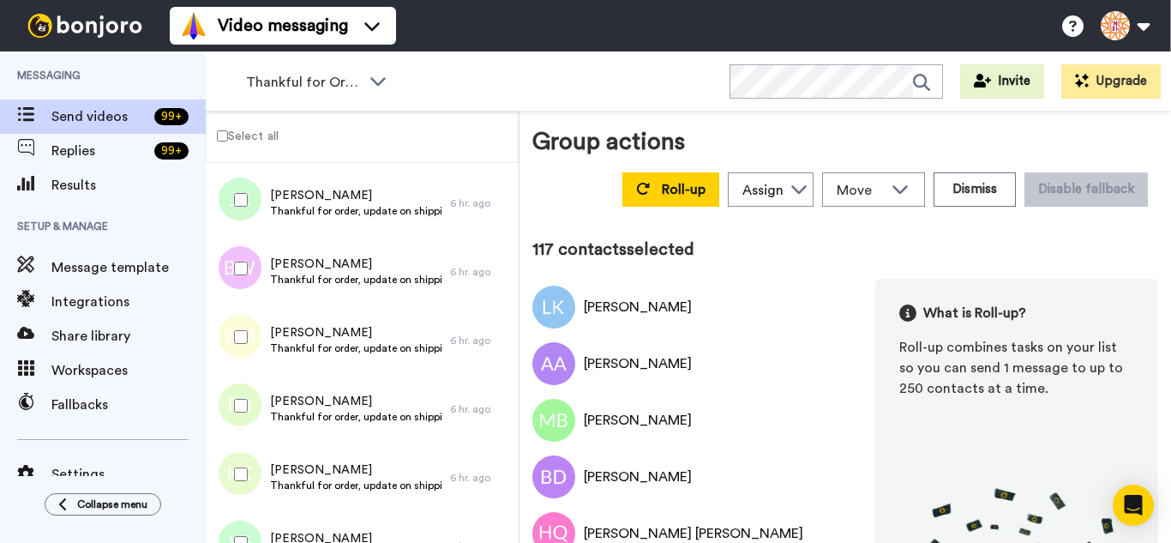
click at [236, 360] on div at bounding box center [238, 337] width 62 height 60
click at [243, 429] on div at bounding box center [238, 405] width 62 height 60
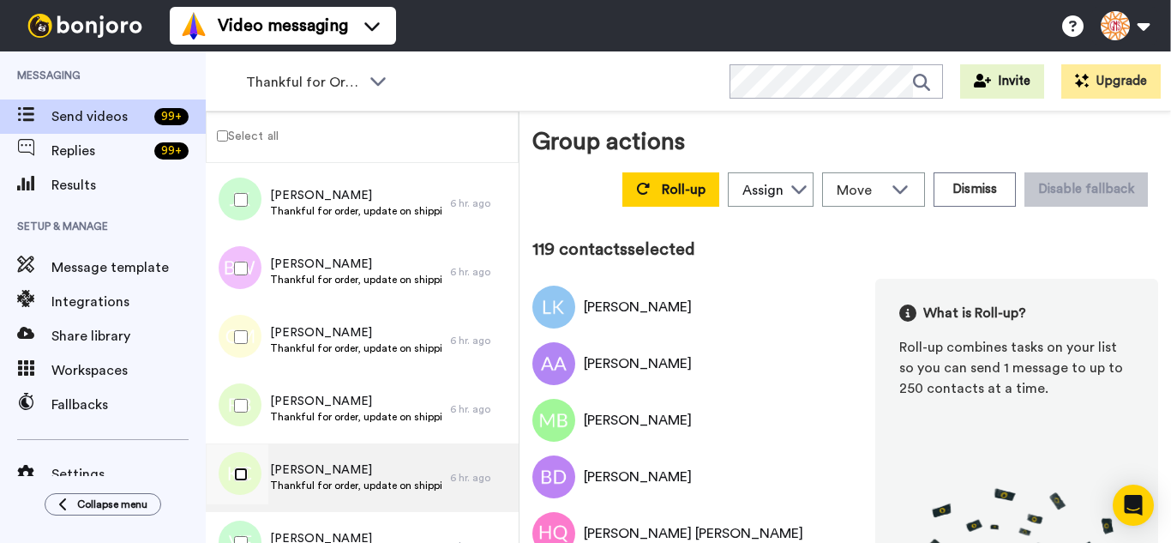
click at [243, 489] on div at bounding box center [238, 474] width 62 height 60
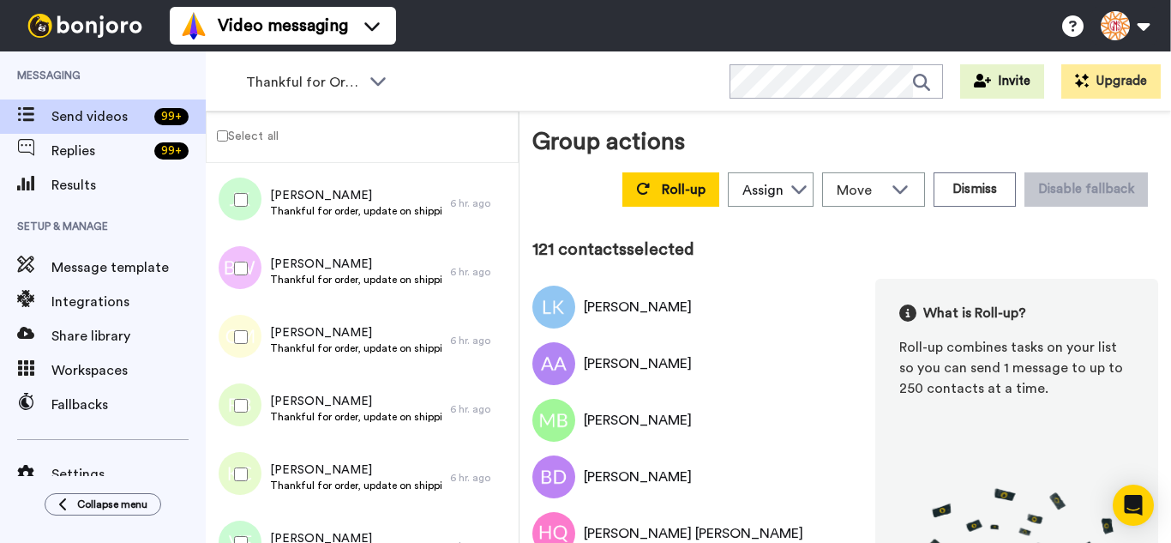
click at [242, 525] on div at bounding box center [238, 543] width 62 height 60
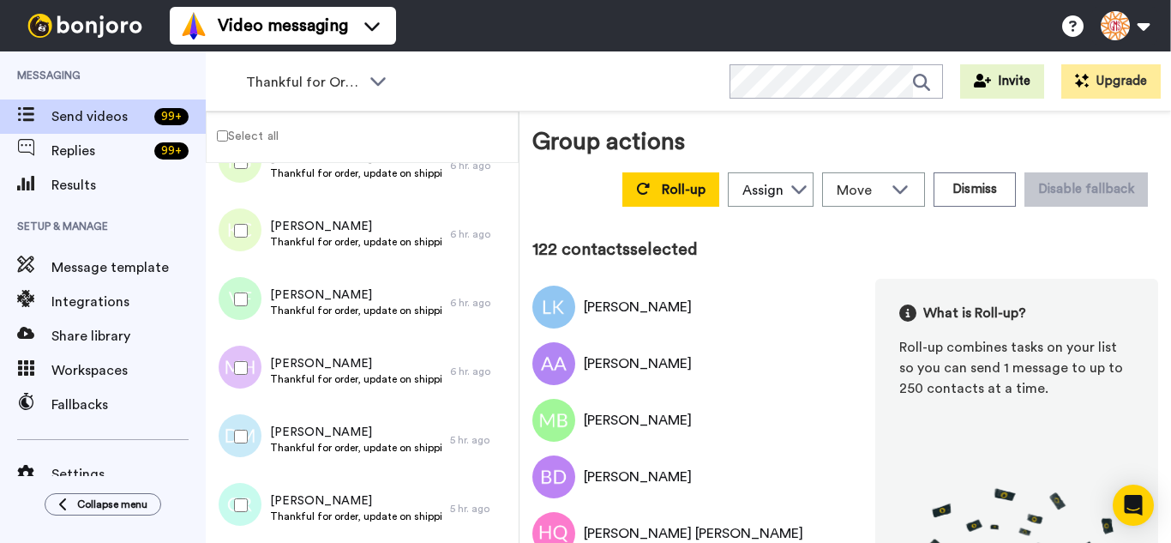
click at [244, 383] on div at bounding box center [238, 368] width 62 height 60
click at [244, 445] on div at bounding box center [238, 436] width 62 height 60
click at [246, 498] on div at bounding box center [238, 505] width 62 height 60
click at [244, 252] on div at bounding box center [238, 231] width 62 height 60
click at [238, 306] on div at bounding box center [238, 299] width 62 height 60
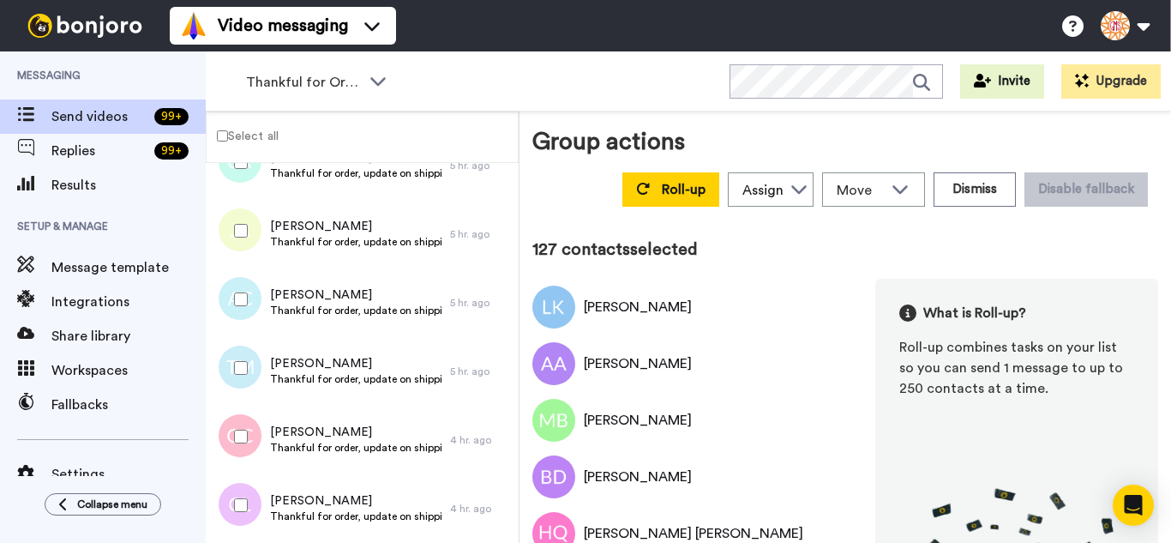
click at [241, 362] on div at bounding box center [238, 368] width 62 height 60
click at [622, 196] on button "Roll-up" at bounding box center [670, 189] width 97 height 34
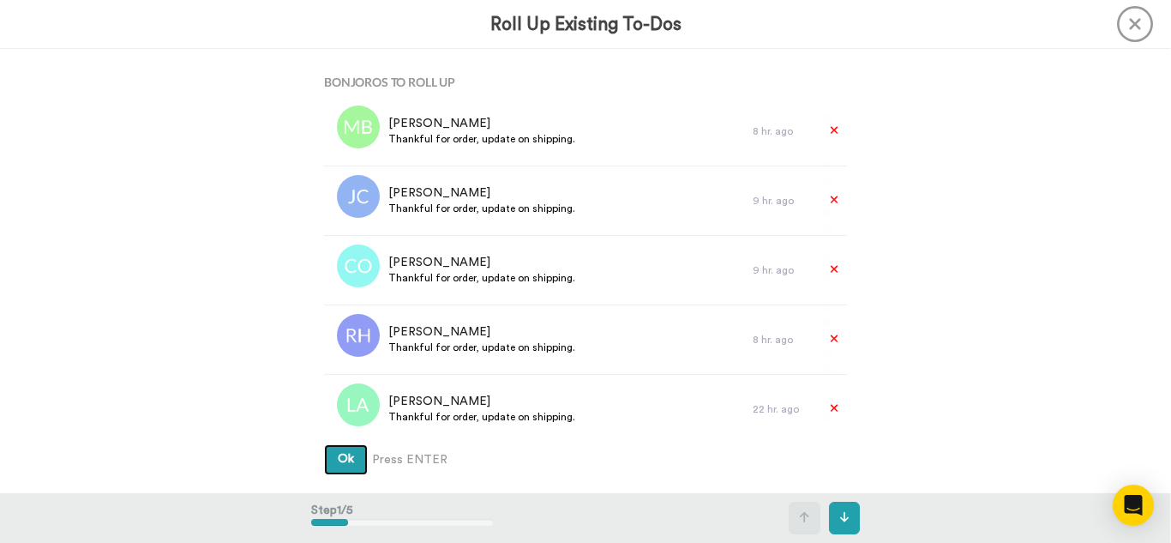
click at [324, 444] on button "Ok" at bounding box center [346, 459] width 44 height 31
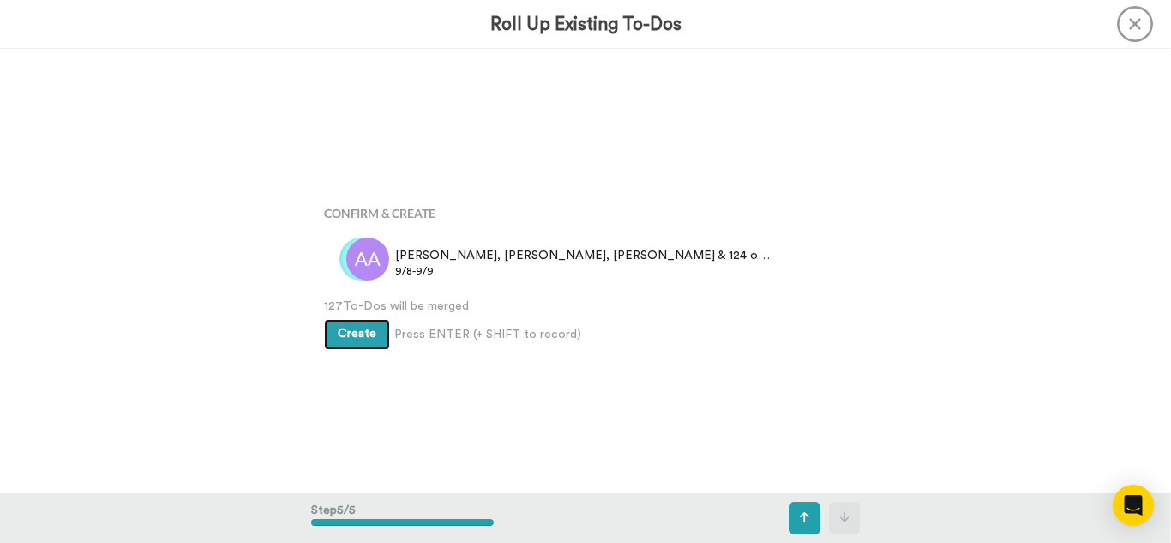
scroll to position [1775, 0]
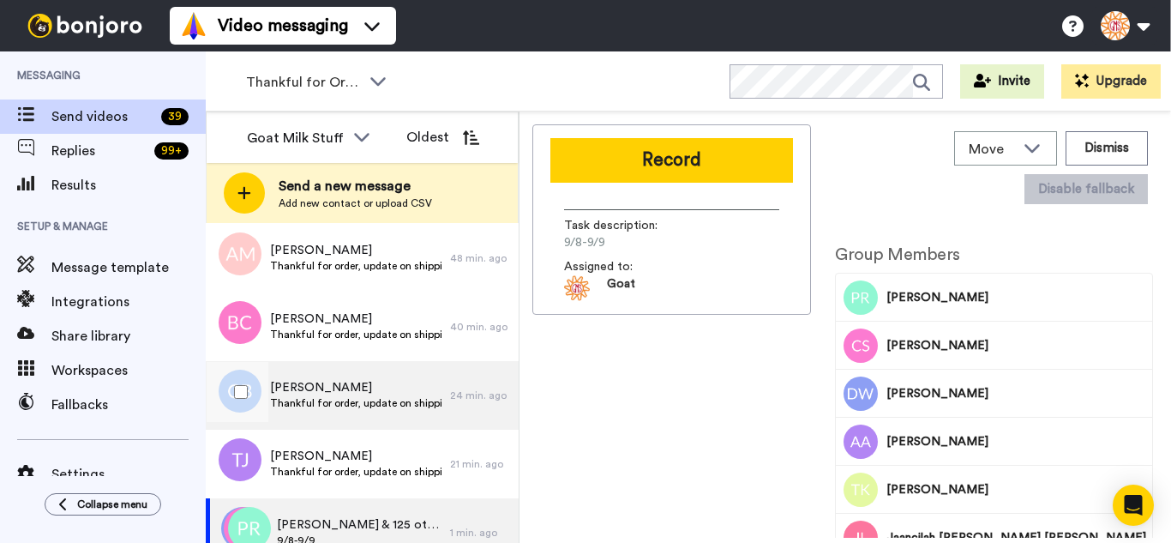
scroll to position [1480, 0]
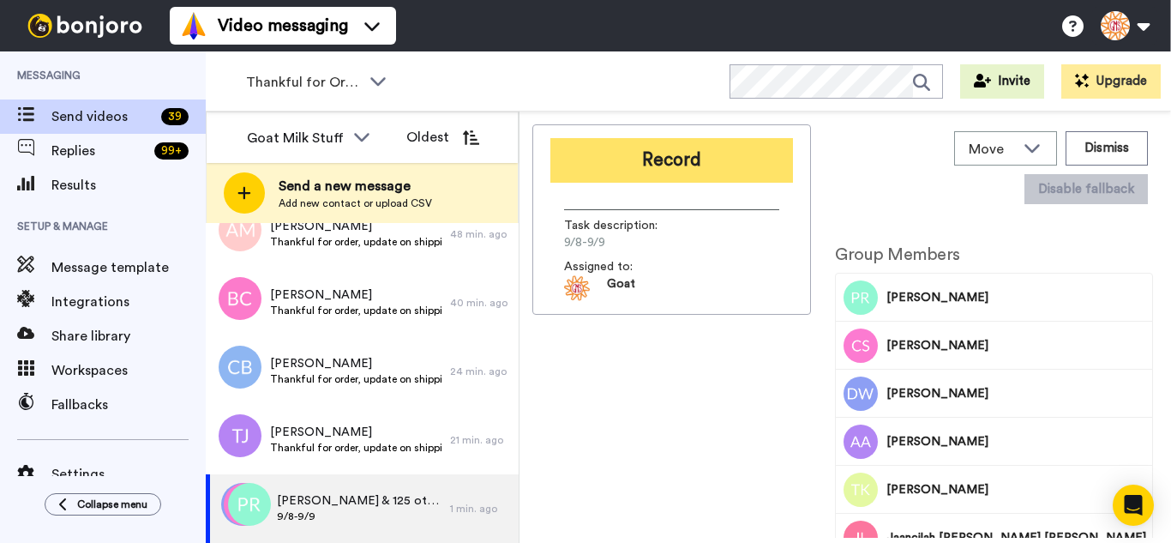
click at [680, 175] on button "Record" at bounding box center [671, 160] width 243 height 45
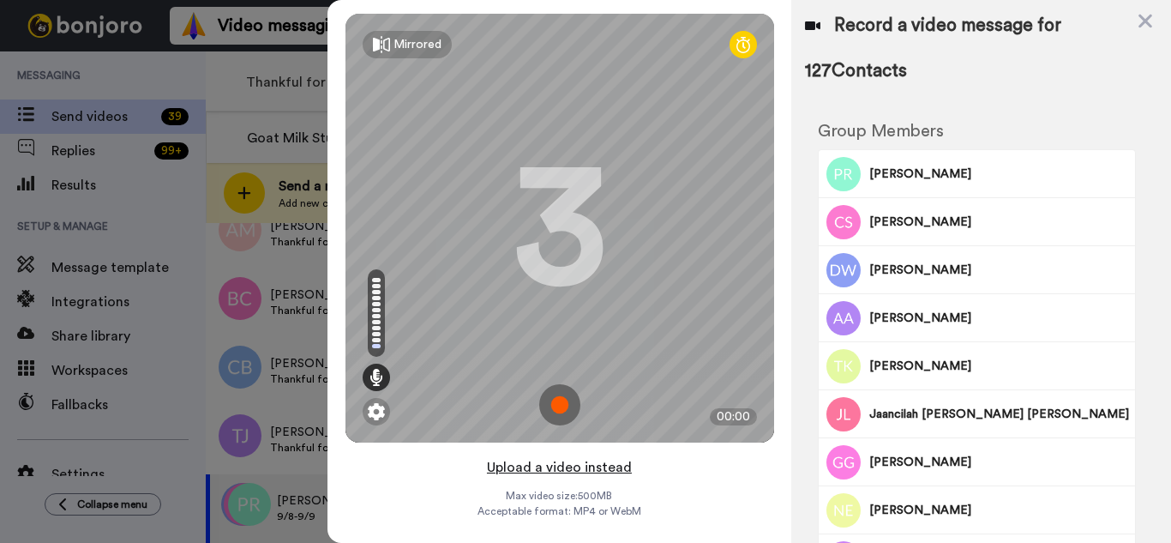
click at [603, 474] on button "Upload a video instead" at bounding box center [559, 467] width 155 height 22
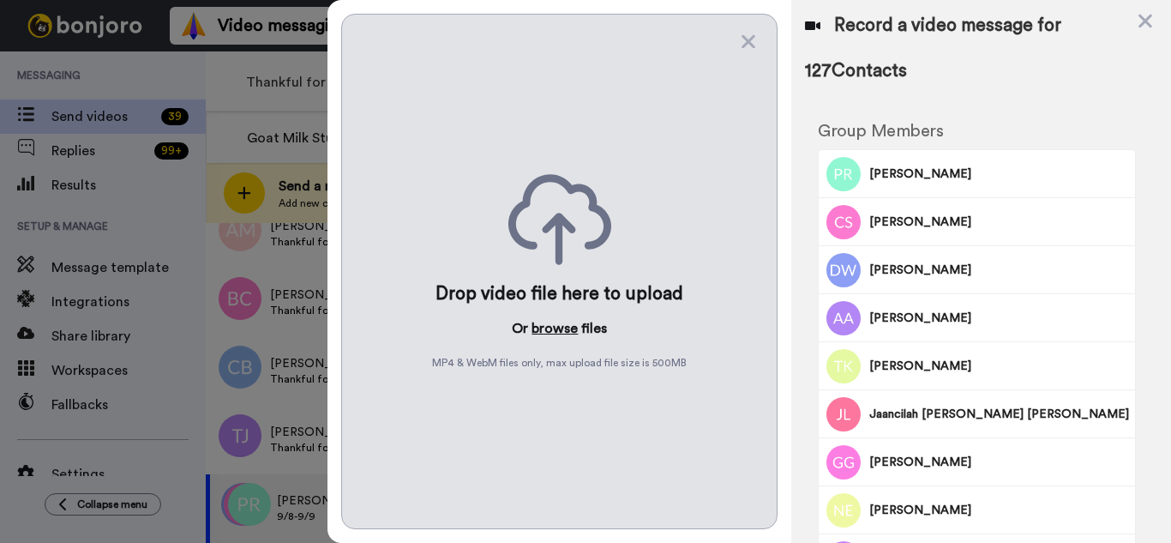
click at [566, 335] on button "browse" at bounding box center [554, 328] width 46 height 21
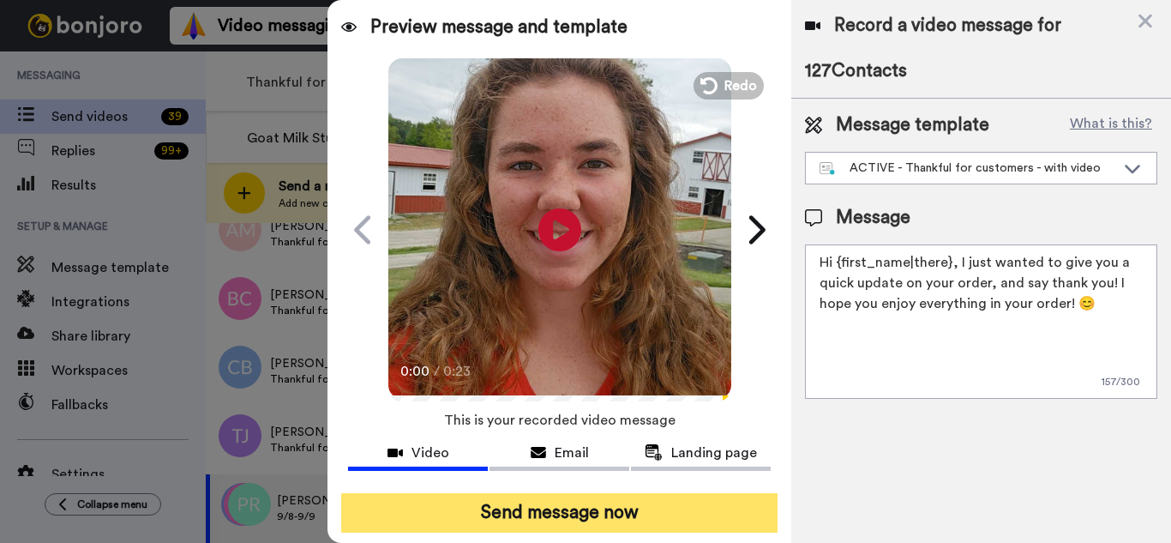
click at [648, 516] on button "Send message now" at bounding box center [559, 512] width 436 height 39
